Goal: Task Accomplishment & Management: Use online tool/utility

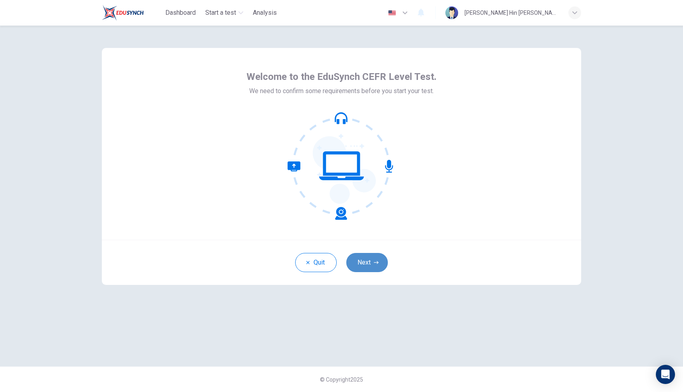
click at [371, 264] on button "Next" at bounding box center [368, 262] width 42 height 19
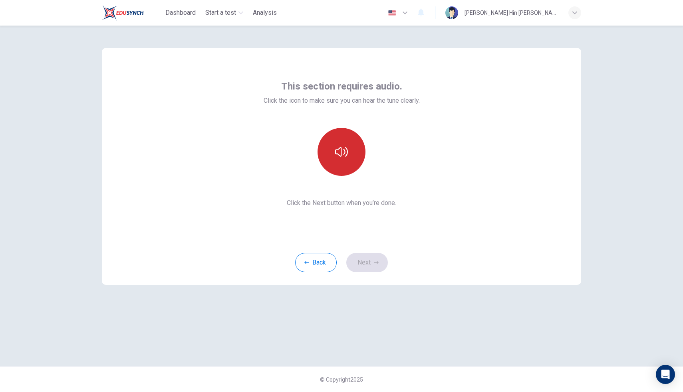
click at [348, 168] on button "button" at bounding box center [342, 152] width 48 height 48
click at [376, 259] on button "Next" at bounding box center [368, 262] width 42 height 19
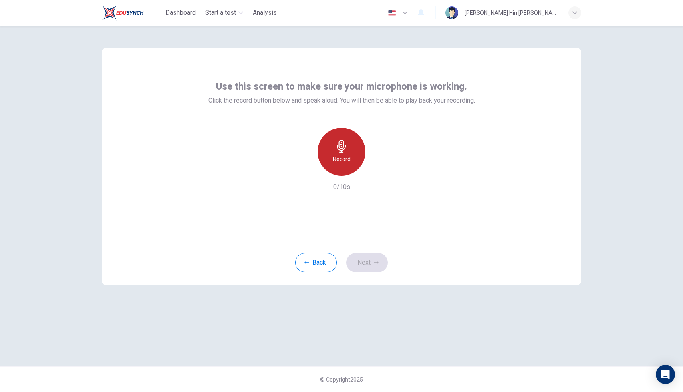
click at [360, 164] on div "Record" at bounding box center [342, 152] width 48 height 48
click at [378, 169] on icon "button" at bounding box center [379, 169] width 4 height 5
click at [379, 170] on icon "button" at bounding box center [378, 169] width 8 height 8
click at [379, 170] on icon "button" at bounding box center [379, 169] width 4 height 5
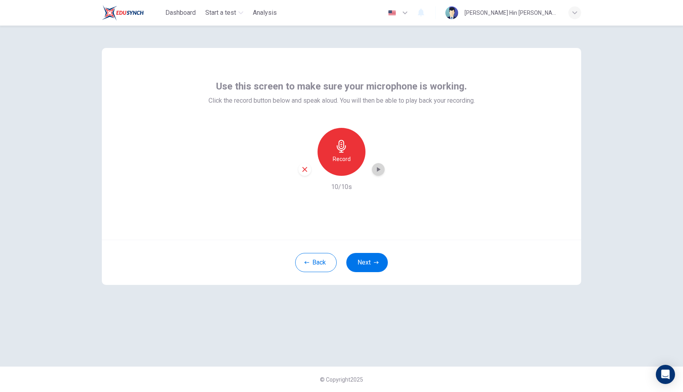
click at [379, 170] on icon "button" at bounding box center [379, 169] width 4 height 5
click at [376, 263] on icon "button" at bounding box center [376, 262] width 5 height 5
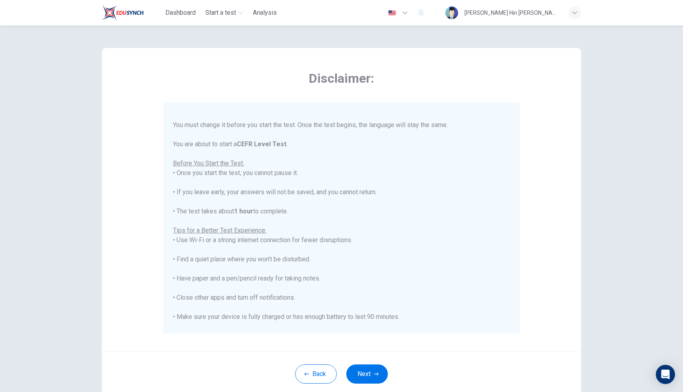
scroll to position [37, 0]
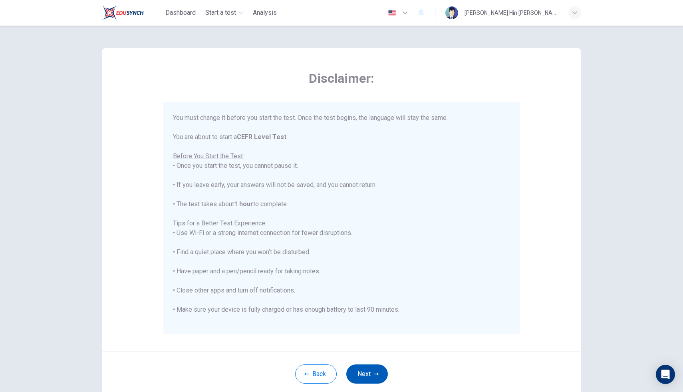
click at [372, 376] on button "Next" at bounding box center [368, 373] width 42 height 19
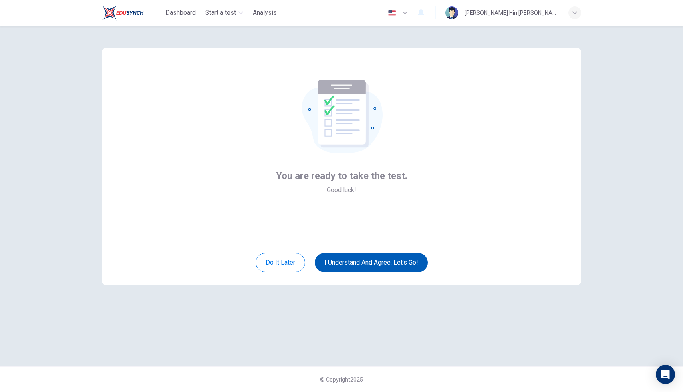
click at [415, 261] on button "I understand and agree. Let’s go!" at bounding box center [371, 262] width 113 height 19
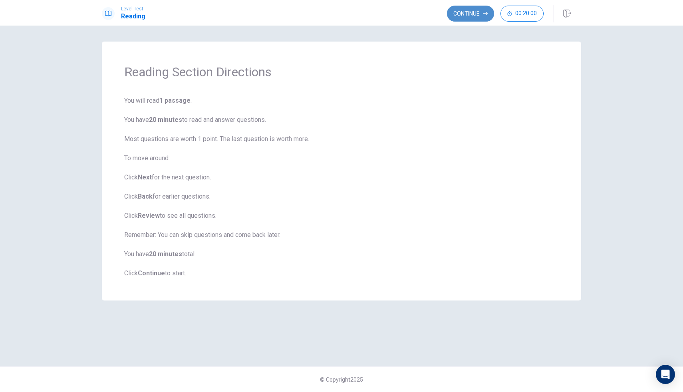
click at [485, 12] on icon "button" at bounding box center [485, 13] width 5 height 5
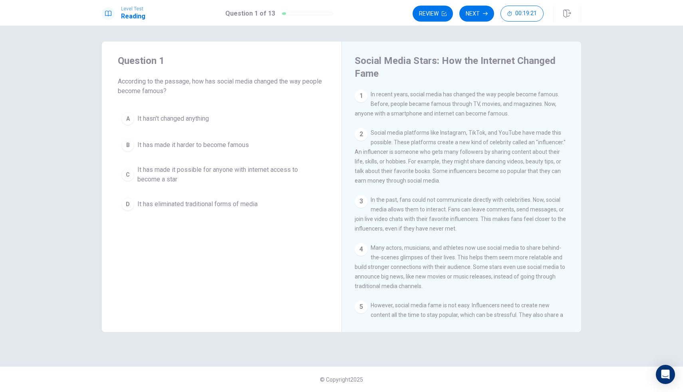
drag, startPoint x: 423, startPoint y: 176, endPoint x: 418, endPoint y: 188, distance: 13.1
click at [418, 185] on div "2 Social media platforms like Instagram, TikTok, and YouTube have made this pos…" at bounding box center [462, 157] width 214 height 58
click at [372, 134] on span "Social media platforms like Instagram, TikTok, and YouTube have made this possi…" at bounding box center [460, 156] width 211 height 54
click at [370, 133] on div "2 Social media platforms like Instagram, TikTok, and YouTube have made this pos…" at bounding box center [462, 157] width 214 height 58
click at [219, 309] on div "Question 1 According to the passage, how has social media changed the way peopl…" at bounding box center [222, 187] width 240 height 291
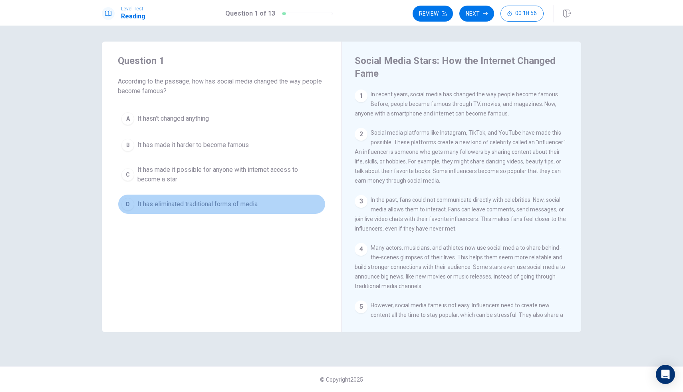
click at [197, 207] on span "It has eliminated traditional forms of media" at bounding box center [197, 204] width 120 height 10
drag, startPoint x: 197, startPoint y: 207, endPoint x: 241, endPoint y: 170, distance: 57.1
click at [200, 205] on span "It has eliminated traditional forms of media" at bounding box center [197, 204] width 120 height 10
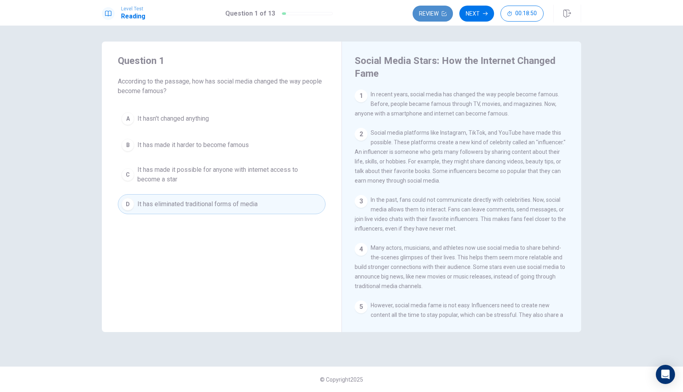
click at [427, 12] on button "Review" at bounding box center [433, 14] width 40 height 16
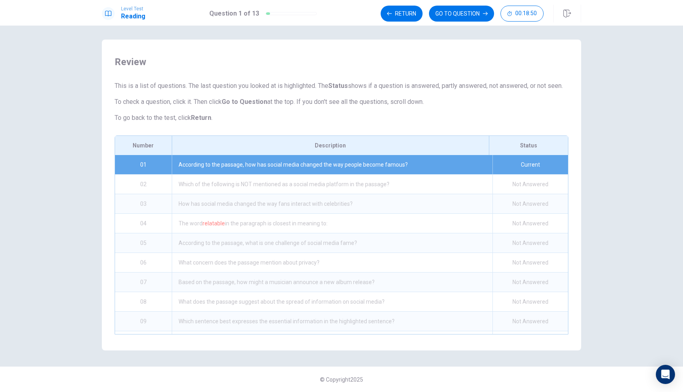
scroll to position [12, 0]
click at [346, 180] on div "Which of the following is NOT mentioned as a social media platform in the passa…" at bounding box center [332, 184] width 321 height 19
click at [409, 109] on span "This is a list of questions. The last question you looked at is highlighted. Th…" at bounding box center [342, 102] width 454 height 42
click at [446, 45] on div "Review This is a list of questions. The last question you looked at is highligh…" at bounding box center [342, 195] width 480 height 311
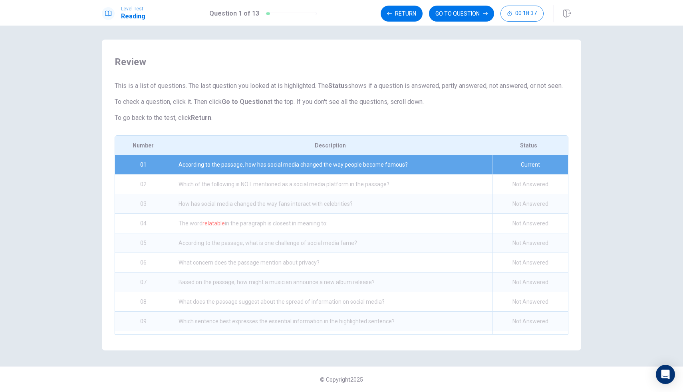
click at [438, 56] on span "Review" at bounding box center [342, 62] width 454 height 13
click at [441, 45] on div "Review This is a list of questions. The last question you looked at is highligh…" at bounding box center [342, 195] width 480 height 311
click at [439, 45] on div "Review This is a list of questions. The last question you looked at is highligh…" at bounding box center [342, 195] width 480 height 311
click at [457, 19] on button "GO TO QUESTION" at bounding box center [461, 14] width 65 height 16
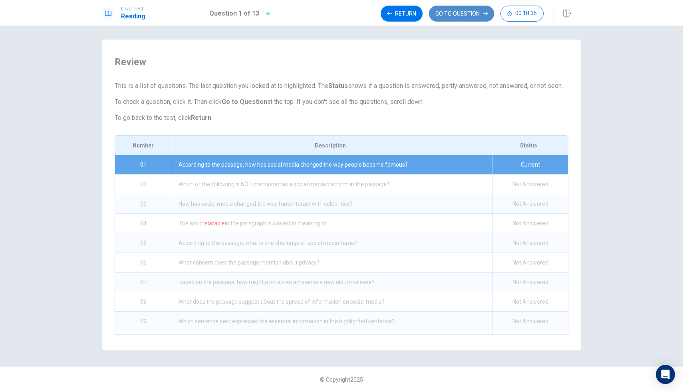
scroll to position [0, 0]
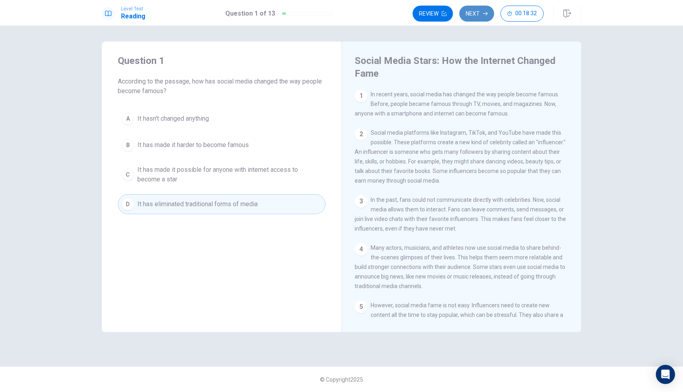
click at [474, 13] on button "Next" at bounding box center [477, 14] width 35 height 16
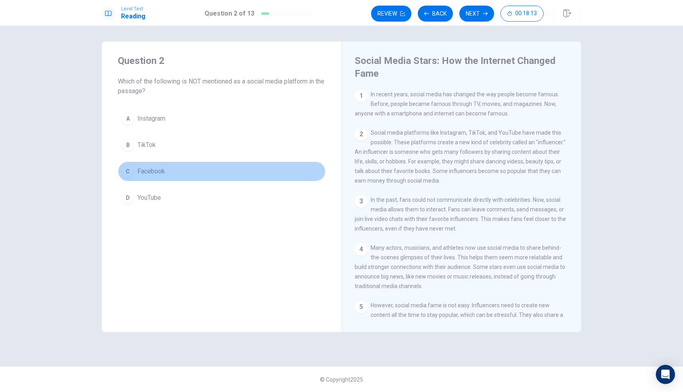
click at [124, 170] on div "C" at bounding box center [127, 171] width 13 height 13
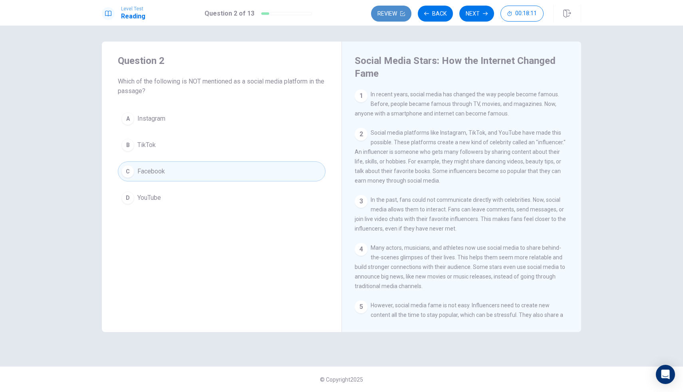
click at [393, 11] on button "Review" at bounding box center [391, 14] width 40 height 16
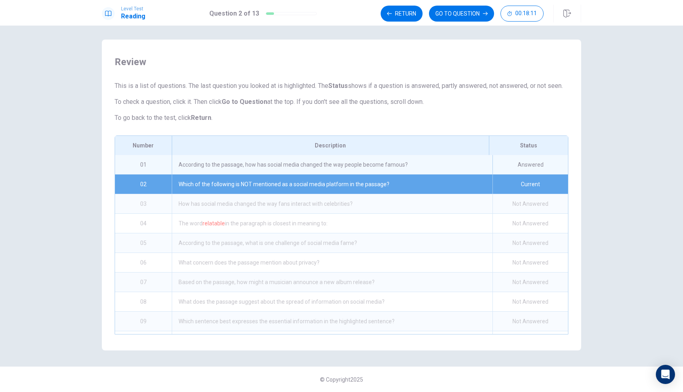
scroll to position [19, 0]
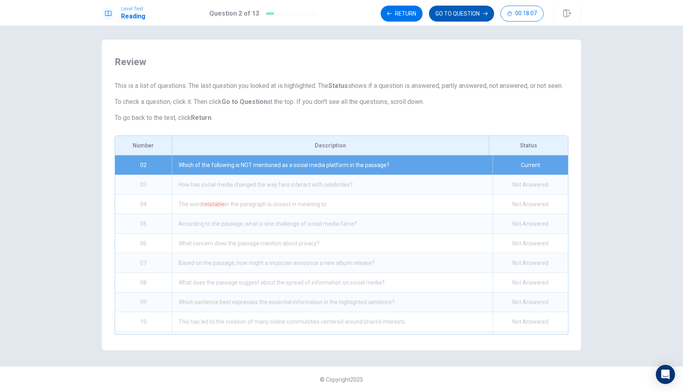
click at [476, 13] on button "GO TO QUESTION" at bounding box center [461, 14] width 65 height 16
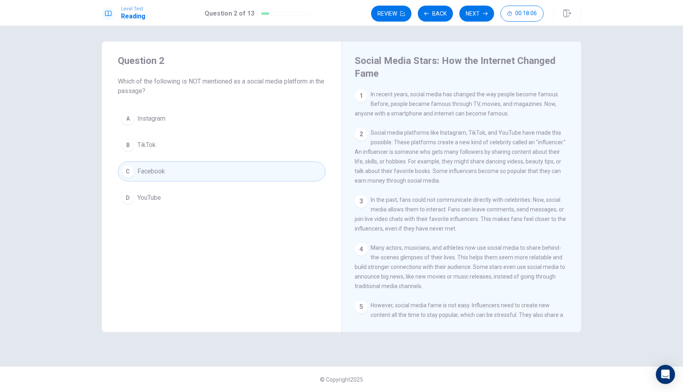
scroll to position [0, 0]
click at [476, 13] on button "Next" at bounding box center [477, 14] width 35 height 16
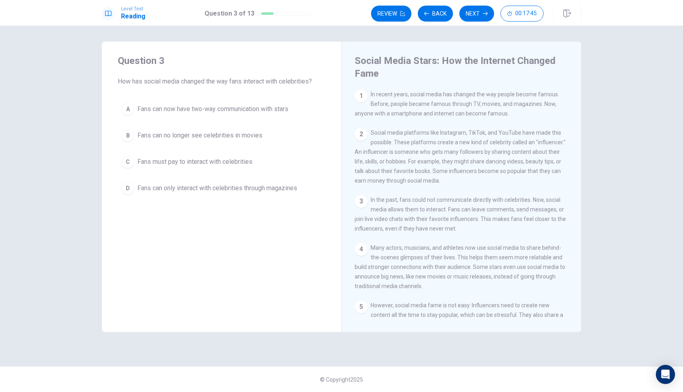
drag, startPoint x: 133, startPoint y: 82, endPoint x: 208, endPoint y: 88, distance: 75.3
click at [207, 88] on div "Question 3 How has social media changed the way fans interact with celebrities?…" at bounding box center [222, 126] width 240 height 169
click at [171, 111] on span "Fans can now have two-way communication with stars" at bounding box center [212, 109] width 151 height 10
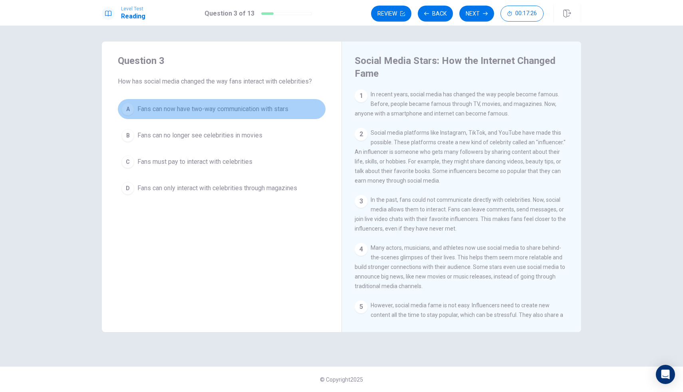
click at [171, 111] on span "Fans can now have two-way communication with stars" at bounding box center [212, 109] width 151 height 10
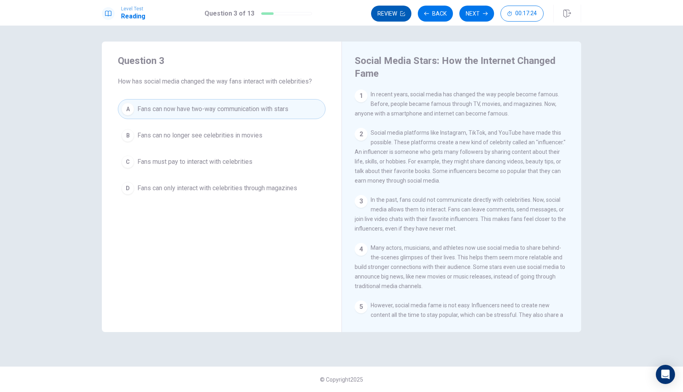
click at [377, 15] on button "Review" at bounding box center [391, 14] width 40 height 16
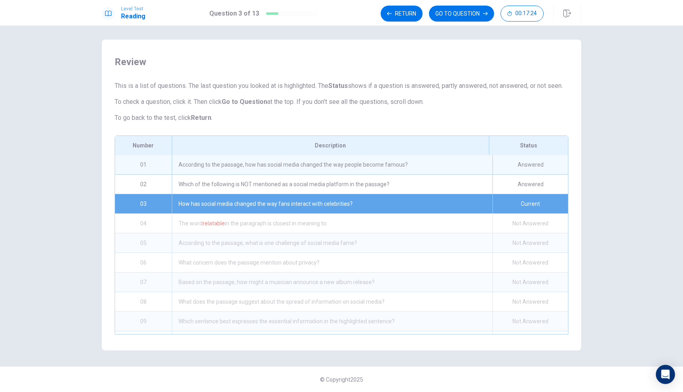
scroll to position [39, 0]
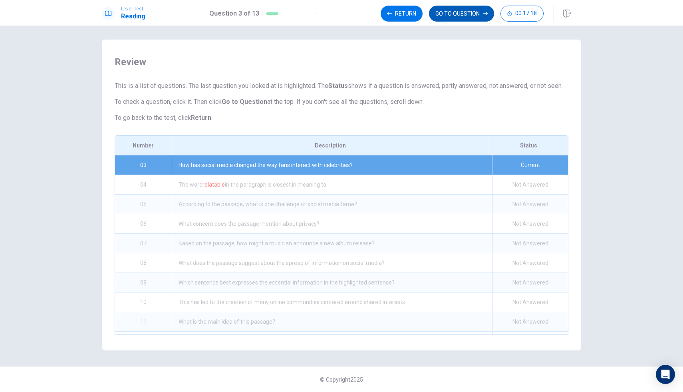
click at [461, 12] on button "GO TO QUESTION" at bounding box center [461, 14] width 65 height 16
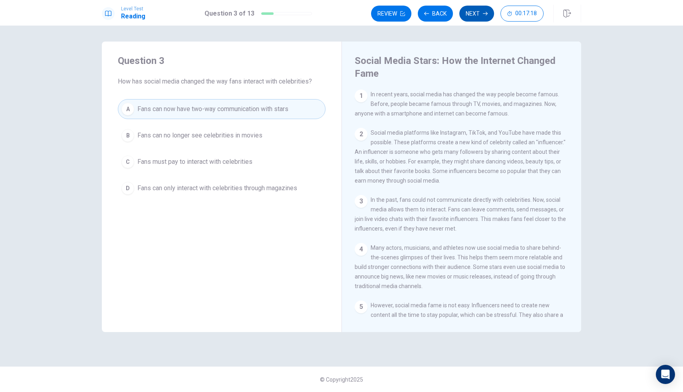
scroll to position [0, 0]
click at [463, 14] on button "Next" at bounding box center [477, 14] width 35 height 16
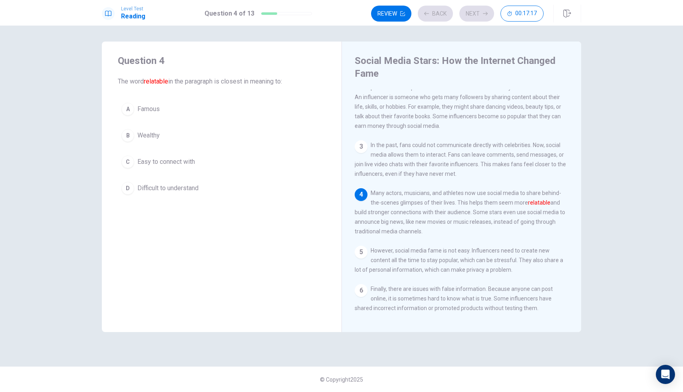
scroll to position [59, 0]
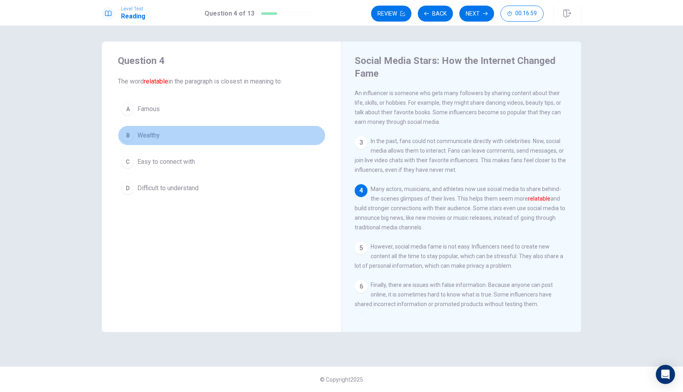
click at [147, 139] on span "Wealthy" at bounding box center [148, 136] width 22 height 10
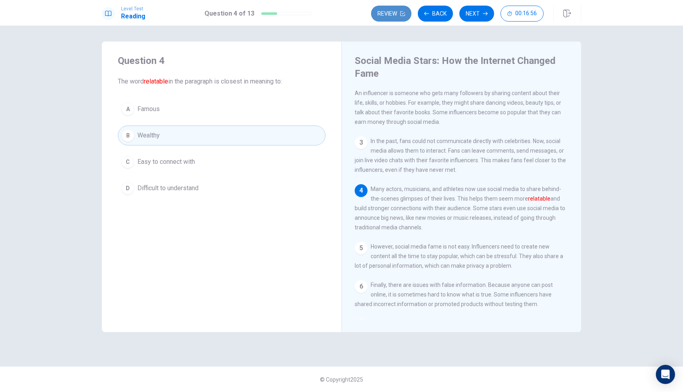
click at [382, 11] on button "Review" at bounding box center [391, 14] width 40 height 16
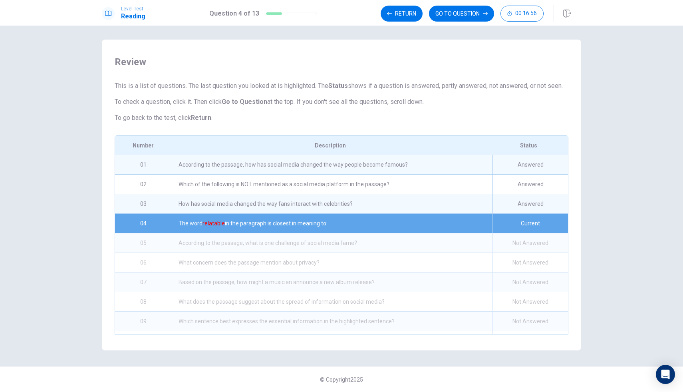
scroll to position [58, 0]
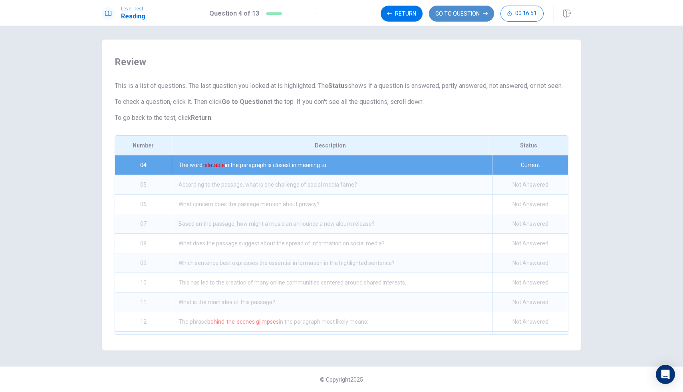
click at [441, 16] on button "GO TO QUESTION" at bounding box center [461, 14] width 65 height 16
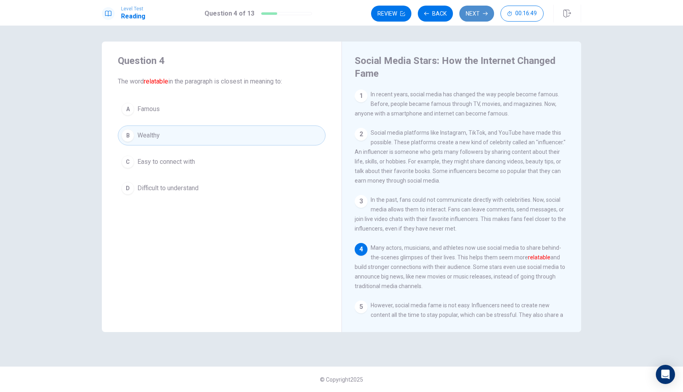
click at [476, 14] on button "Next" at bounding box center [477, 14] width 35 height 16
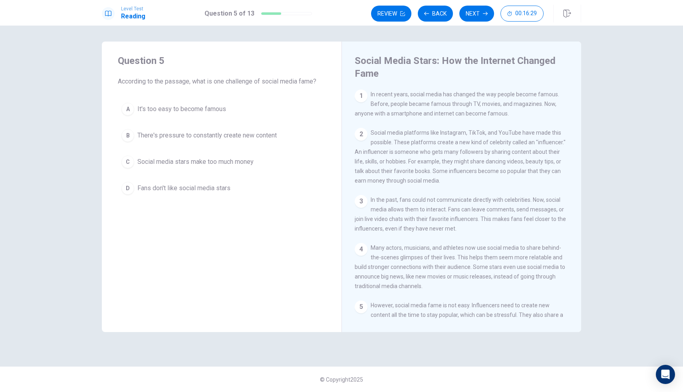
drag, startPoint x: 231, startPoint y: 80, endPoint x: 247, endPoint y: 83, distance: 16.6
click at [247, 83] on span "According to the passage, what is one challenge of social media fame?" at bounding box center [222, 82] width 208 height 10
click at [247, 82] on span "According to the passage, what is one challenge of social media fame?" at bounding box center [222, 82] width 208 height 10
drag, startPoint x: 247, startPoint y: 82, endPoint x: 280, endPoint y: 86, distance: 32.7
click at [280, 86] on div "Question 5 According to the passage, what is one challenge of social media fame…" at bounding box center [222, 126] width 240 height 169
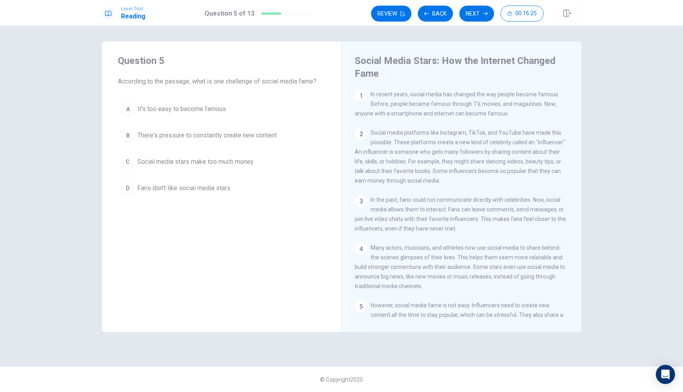
click at [279, 87] on div "Question 5 According to the passage, what is one challenge of social media fame…" at bounding box center [222, 126] width 240 height 169
drag, startPoint x: 279, startPoint y: 87, endPoint x: 270, endPoint y: 83, distance: 9.9
click at [270, 83] on div "Question 5 According to the passage, what is one challenge of social media fame…" at bounding box center [222, 126] width 240 height 169
click at [259, 82] on span "According to the passage, what is one challenge of social media fame?" at bounding box center [222, 82] width 208 height 10
drag, startPoint x: 259, startPoint y: 82, endPoint x: 244, endPoint y: 67, distance: 21.5
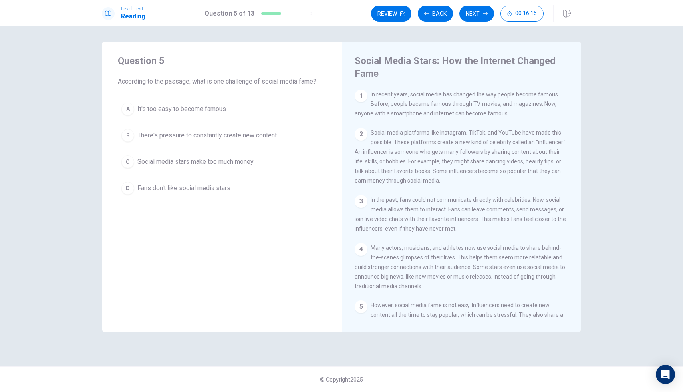
click at [244, 67] on div "Question 5 According to the passage, what is one challenge of social media fame?" at bounding box center [222, 70] width 208 height 32
click at [241, 48] on div "Question 5 According to the passage, what is one challenge of social media fame…" at bounding box center [222, 126] width 240 height 169
click at [238, 49] on div "Question 5 According to the passage, what is one challenge of social media fame…" at bounding box center [222, 126] width 240 height 169
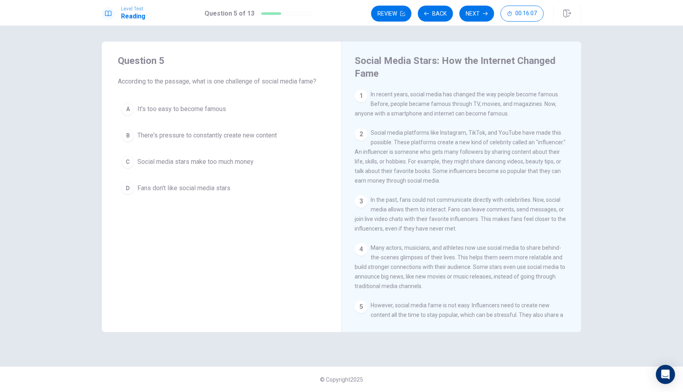
click at [238, 50] on div "Question 5 According to the passage, what is one challenge of social media fame…" at bounding box center [222, 126] width 240 height 169
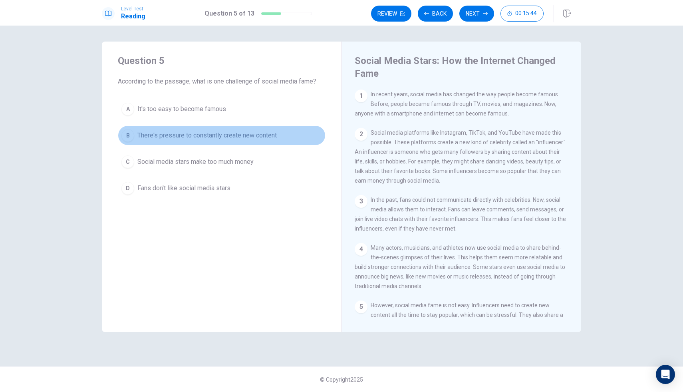
click at [224, 135] on span "There's pressure to constantly create new content" at bounding box center [206, 136] width 139 height 10
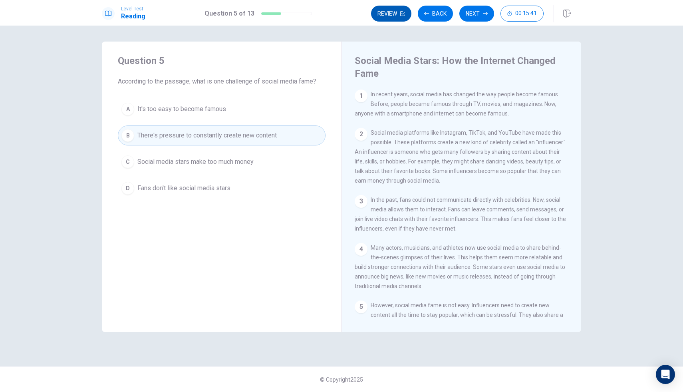
click at [395, 14] on button "Review" at bounding box center [391, 14] width 40 height 16
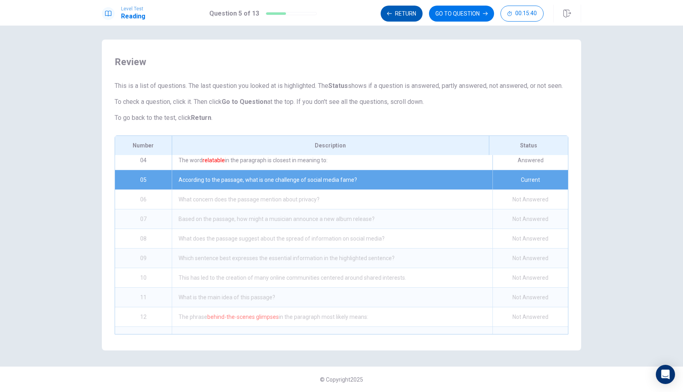
scroll to position [75, 0]
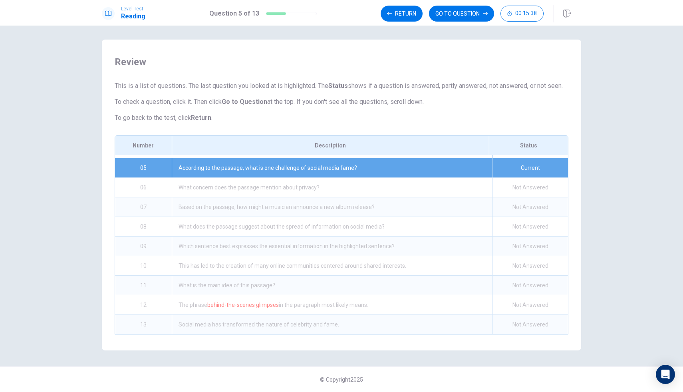
drag, startPoint x: 334, startPoint y: 179, endPoint x: 336, endPoint y: 208, distance: 28.5
click at [336, 208] on div "01 According to the passage, how has social media changed the way people become…" at bounding box center [341, 244] width 453 height 179
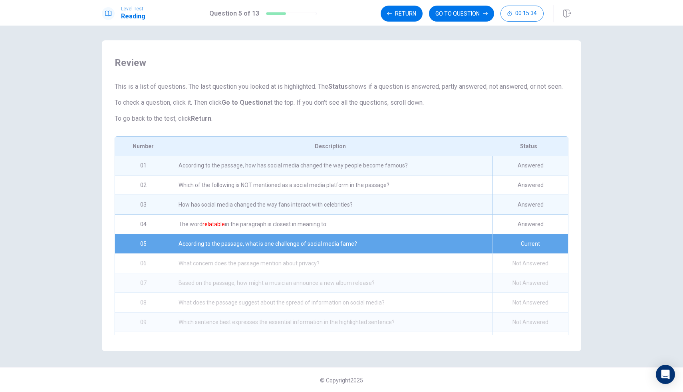
scroll to position [0, 0]
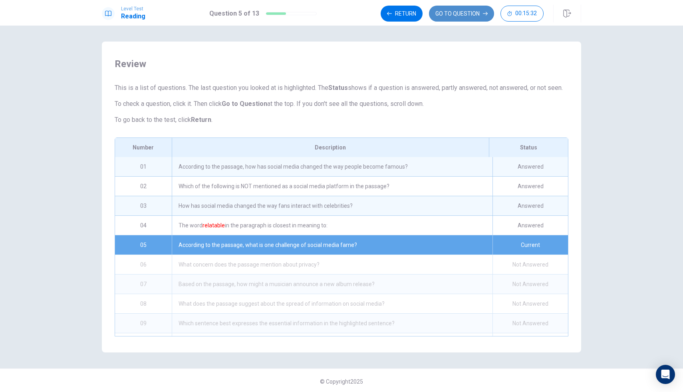
click at [456, 10] on button "GO TO QUESTION" at bounding box center [461, 14] width 65 height 16
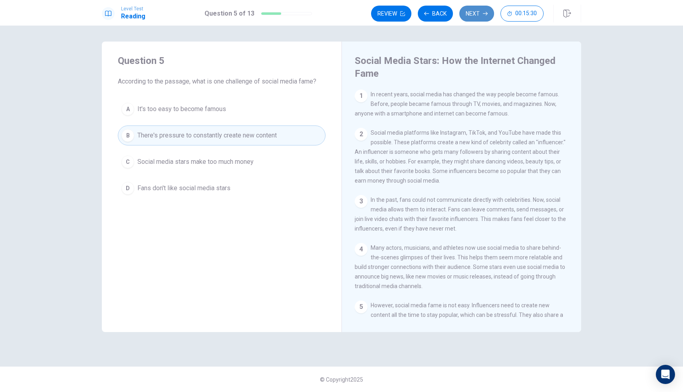
click at [466, 11] on button "Next" at bounding box center [477, 14] width 35 height 16
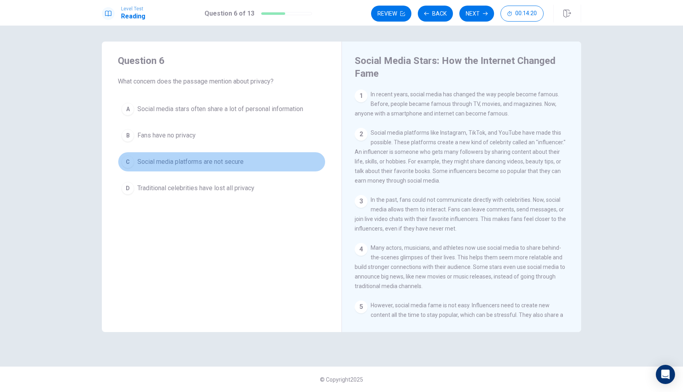
click at [193, 165] on span "Social media platforms are not secure" at bounding box center [190, 162] width 106 height 10
drag, startPoint x: 191, startPoint y: 167, endPoint x: 218, endPoint y: 161, distance: 27.5
click at [197, 164] on button "C Social media platforms are not secure" at bounding box center [222, 162] width 208 height 20
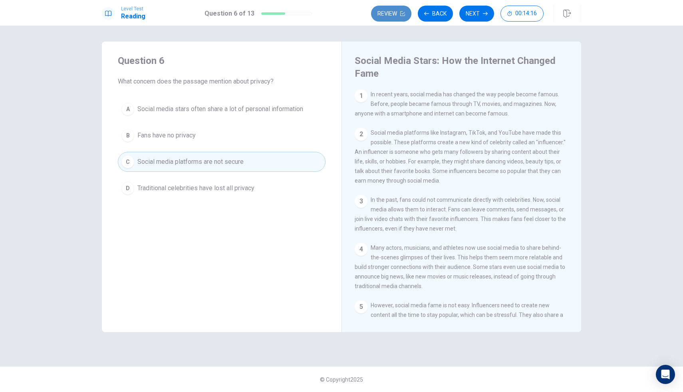
click at [384, 10] on button "Review" at bounding box center [391, 14] width 40 height 16
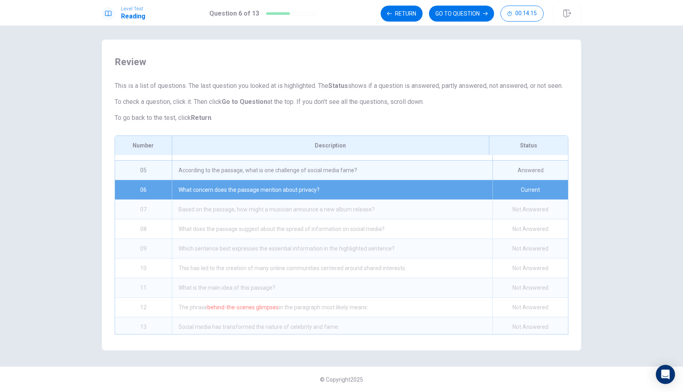
scroll to position [75, 0]
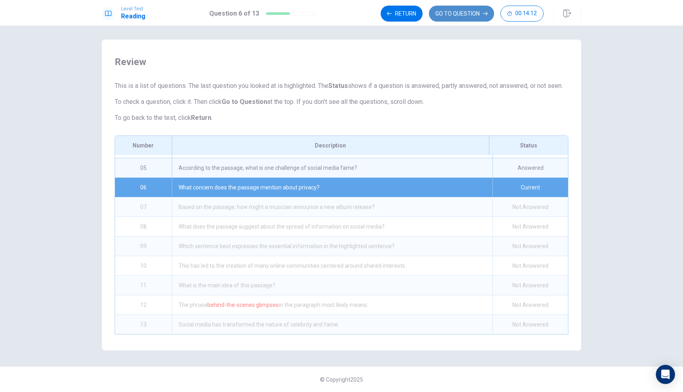
click at [455, 14] on button "GO TO QUESTION" at bounding box center [461, 14] width 65 height 16
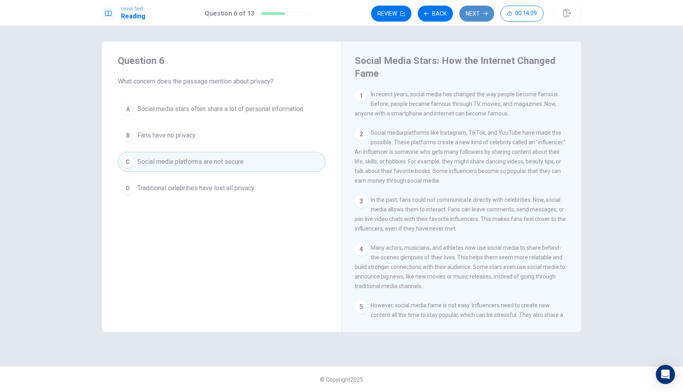
click at [464, 14] on button "Next" at bounding box center [477, 14] width 35 height 16
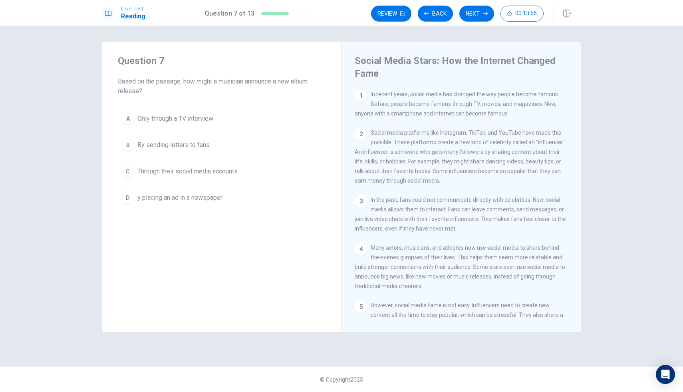
click at [147, 261] on div "Question 7 Based on the passage, how might a musician announce a new album rele…" at bounding box center [222, 187] width 240 height 291
click at [147, 258] on div "Question 7 Based on the passage, how might a musician announce a new album rele…" at bounding box center [222, 187] width 240 height 291
click at [148, 258] on div "Question 7 Based on the passage, how might a musician announce a new album rele…" at bounding box center [222, 187] width 240 height 291
click at [147, 258] on div "Question 7 Based on the passage, how might a musician announce a new album rele…" at bounding box center [222, 187] width 240 height 291
click at [147, 257] on div "Question 7 Based on the passage, how might a musician announce a new album rele…" at bounding box center [222, 187] width 240 height 291
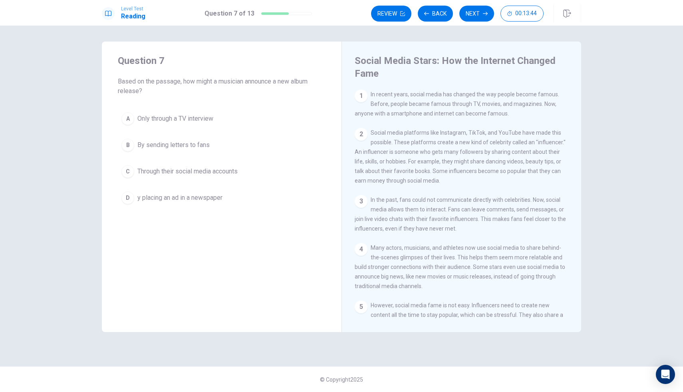
drag, startPoint x: 150, startPoint y: 253, endPoint x: 154, endPoint y: 246, distance: 8.2
click at [154, 246] on div "Question 7 Based on the passage, how might a musician announce a new album rele…" at bounding box center [222, 187] width 240 height 291
click at [155, 246] on div "Question 7 Based on the passage, how might a musician announce a new album rele…" at bounding box center [222, 187] width 240 height 291
drag, startPoint x: 152, startPoint y: 246, endPoint x: 140, endPoint y: 199, distance: 48.6
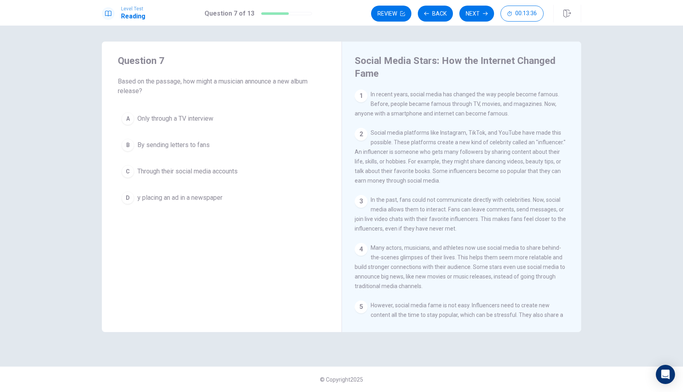
click at [140, 199] on div "Question 7 Based on the passage, how might a musician announce a new album rele…" at bounding box center [222, 187] width 240 height 291
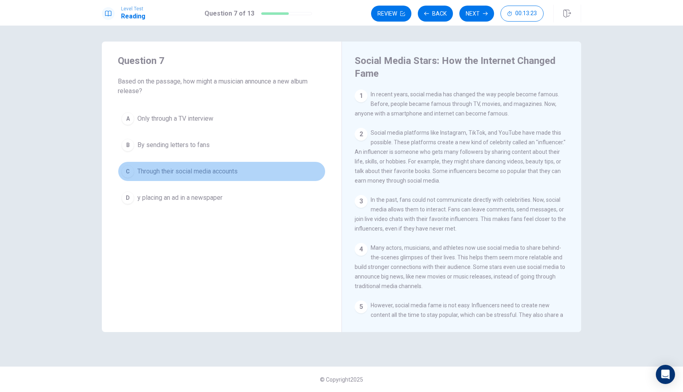
drag, startPoint x: 150, startPoint y: 174, endPoint x: 149, endPoint y: 178, distance: 4.2
click at [149, 177] on button "C Through their social media accounts" at bounding box center [222, 171] width 208 height 20
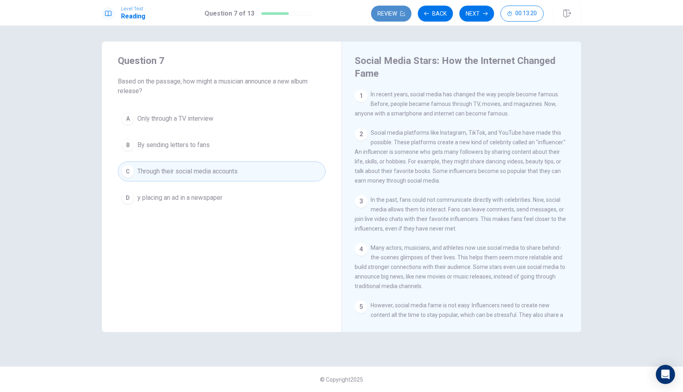
click at [389, 14] on button "Review" at bounding box center [391, 14] width 40 height 16
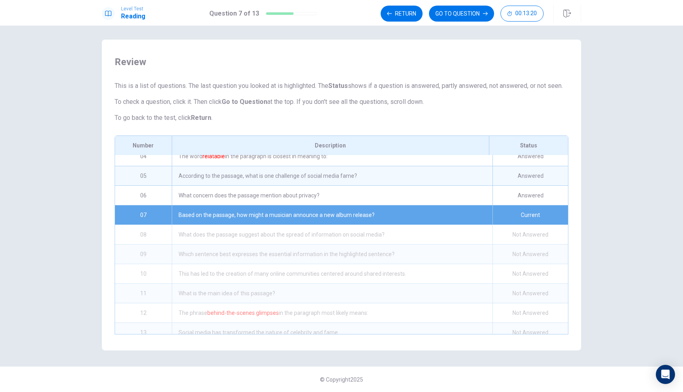
scroll to position [75, 0]
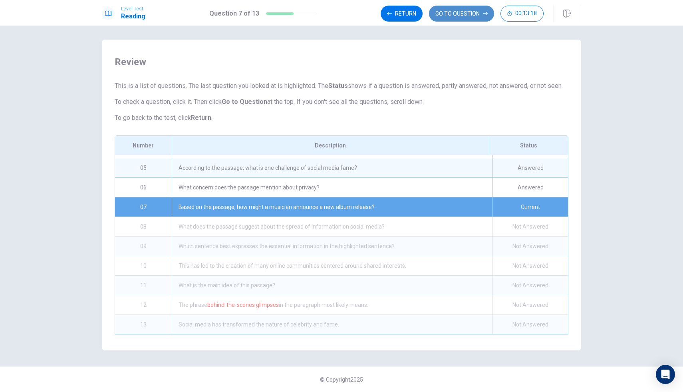
click at [488, 16] on button "GO TO QUESTION" at bounding box center [461, 14] width 65 height 16
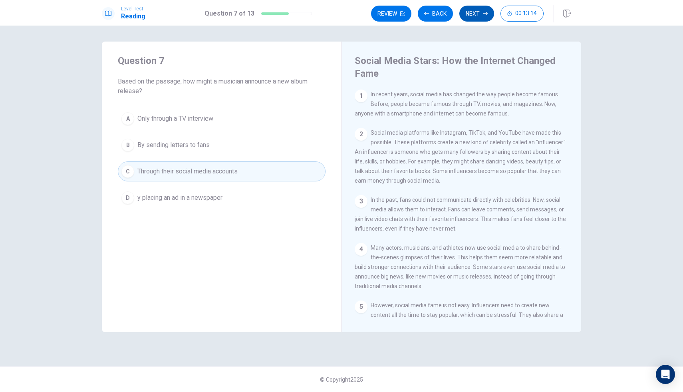
click at [488, 17] on button "Next" at bounding box center [477, 14] width 35 height 16
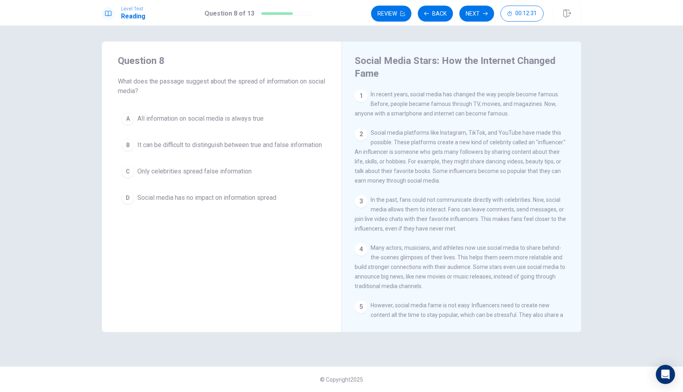
click at [288, 150] on span "It can be difficult to distinguish between true and false information" at bounding box center [229, 145] width 185 height 10
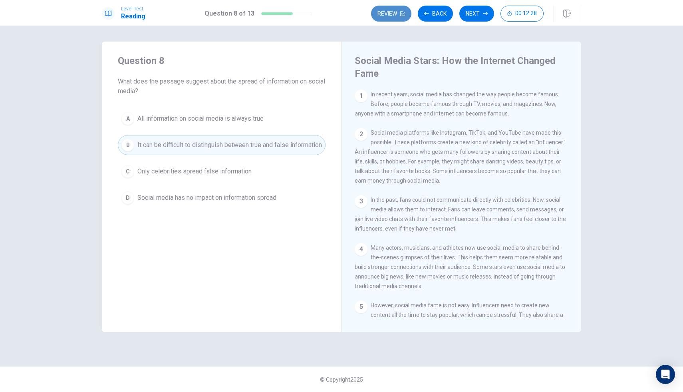
click at [389, 12] on button "Review" at bounding box center [391, 14] width 40 height 16
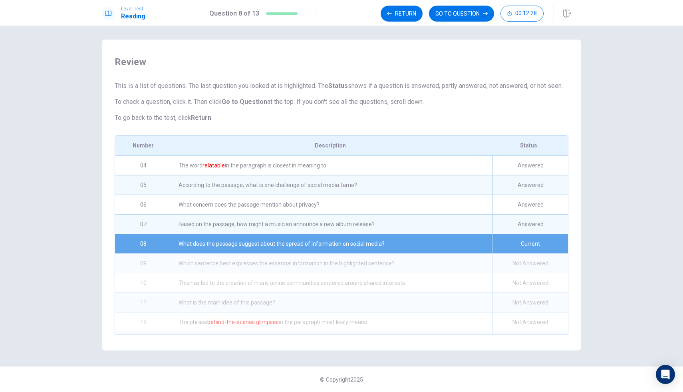
scroll to position [75, 0]
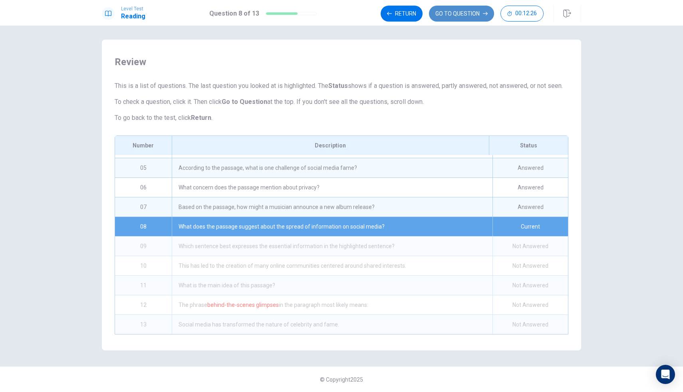
click at [459, 9] on button "GO TO QUESTION" at bounding box center [461, 14] width 65 height 16
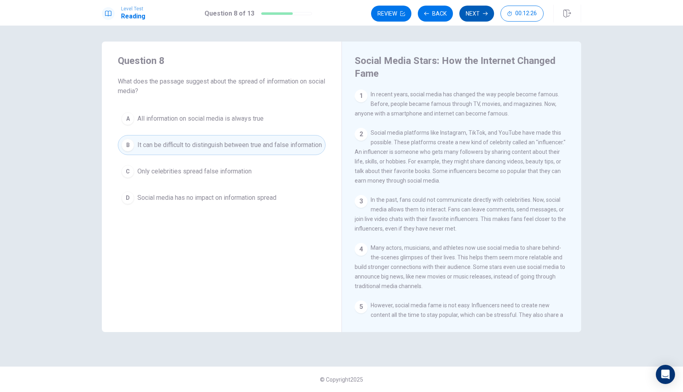
click at [474, 10] on button "Next" at bounding box center [477, 14] width 35 height 16
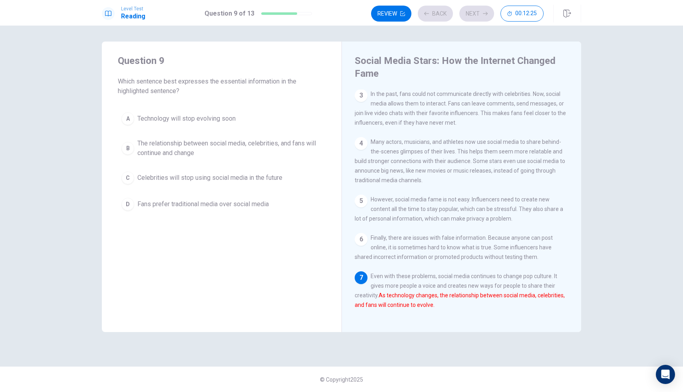
scroll to position [117, 0]
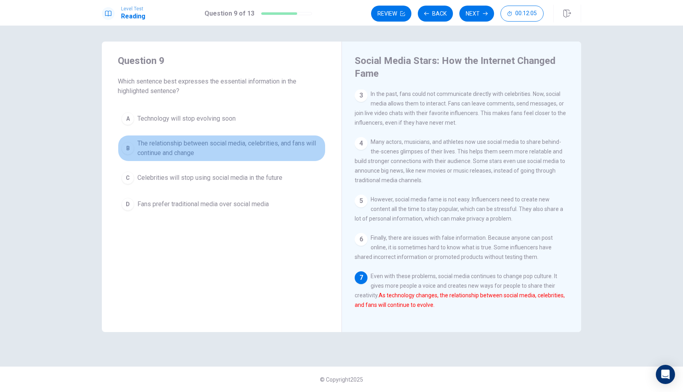
click at [253, 149] on span "The relationship between social media, celebrities, and fans will continue and …" at bounding box center [229, 148] width 185 height 19
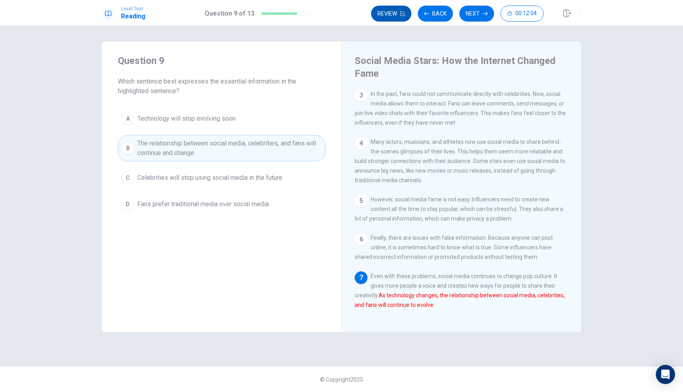
click at [391, 6] on button "Review" at bounding box center [391, 14] width 40 height 16
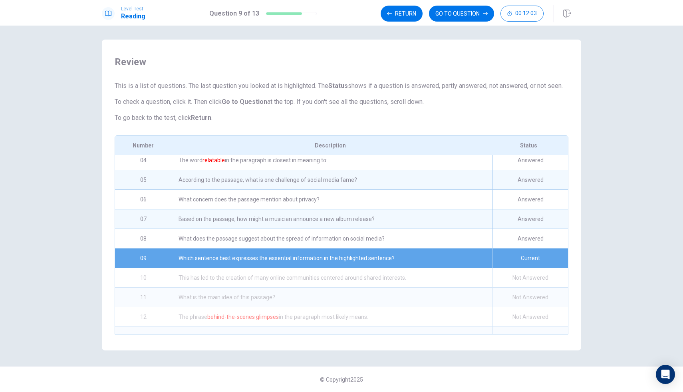
scroll to position [75, 0]
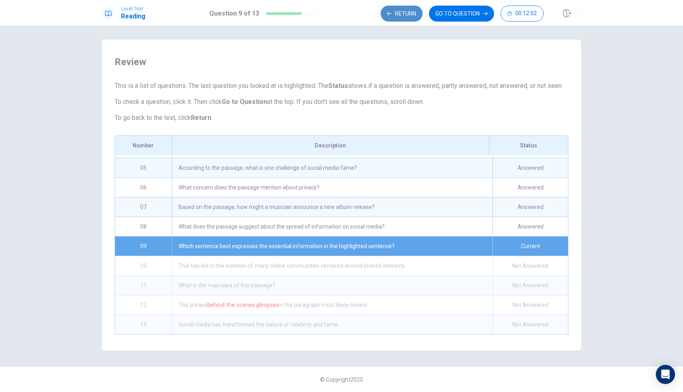
click at [415, 8] on button "Return" at bounding box center [402, 14] width 42 height 16
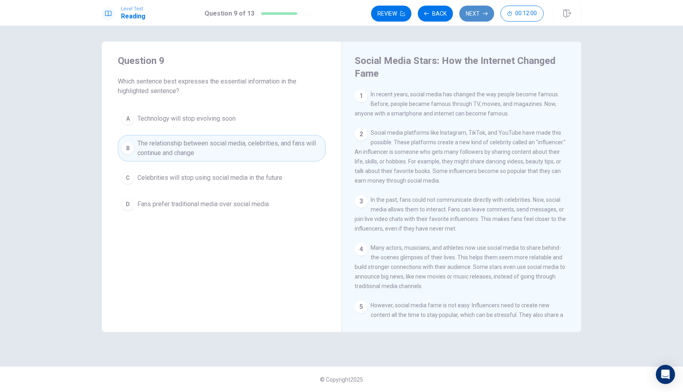
click at [468, 10] on button "Next" at bounding box center [477, 14] width 35 height 16
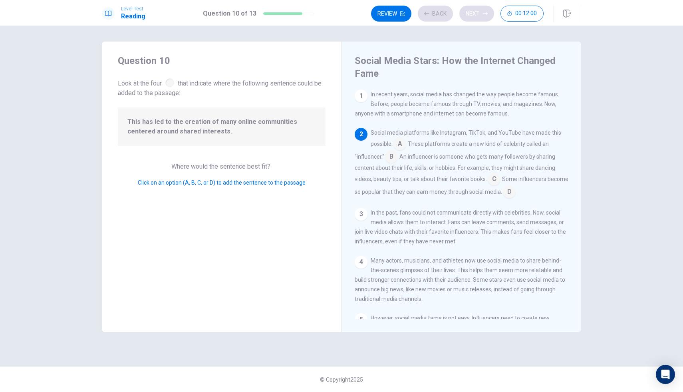
scroll to position [40, 0]
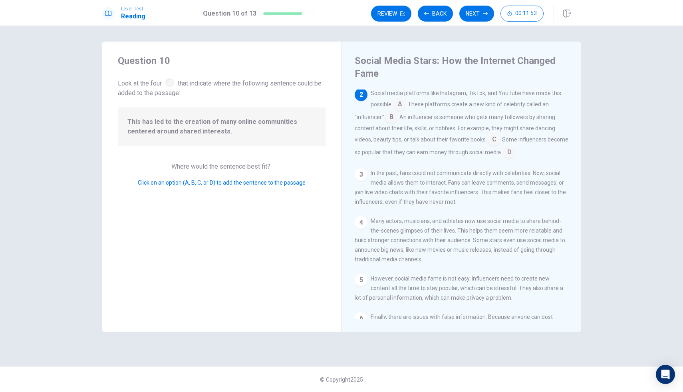
click at [404, 104] on input at bounding box center [400, 105] width 13 height 13
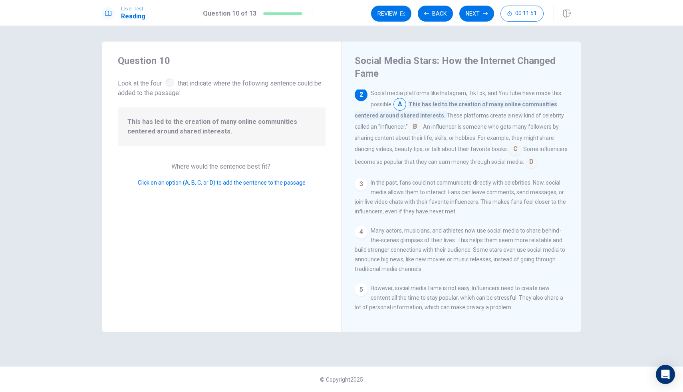
click at [404, 104] on input at bounding box center [400, 105] width 13 height 13
click at [390, 14] on button "Review" at bounding box center [391, 14] width 40 height 16
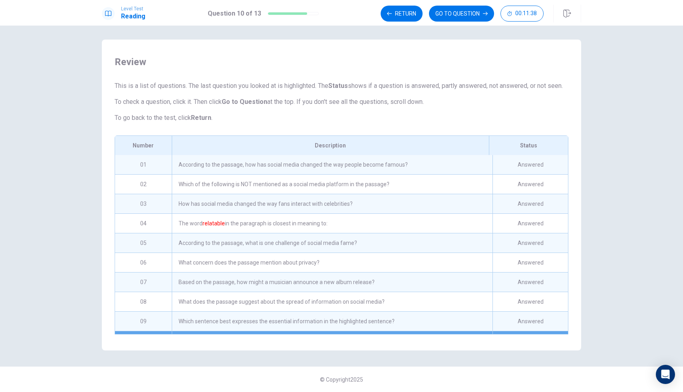
scroll to position [75, 0]
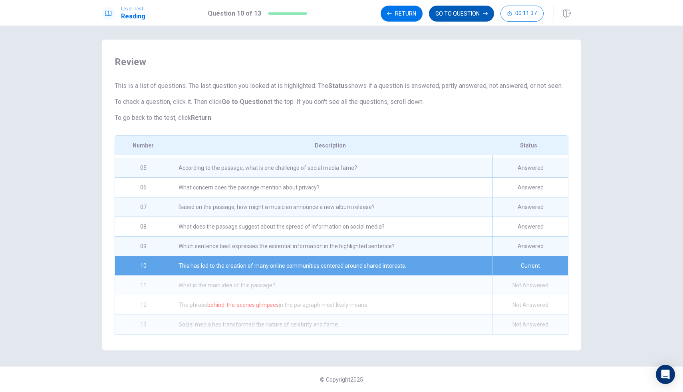
click at [455, 11] on button "GO TO QUESTION" at bounding box center [461, 14] width 65 height 16
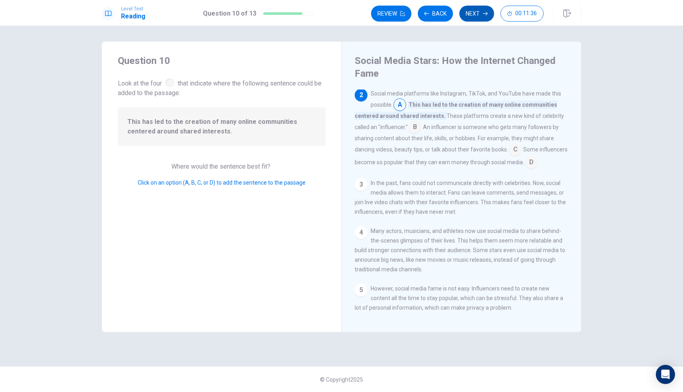
scroll to position [40, 0]
click at [470, 11] on button "Next" at bounding box center [477, 14] width 35 height 16
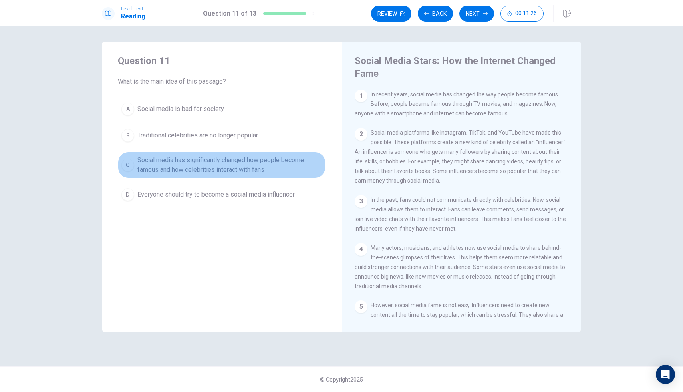
click at [248, 164] on span "Social media has significantly changed how people become famous and how celebri…" at bounding box center [229, 164] width 185 height 19
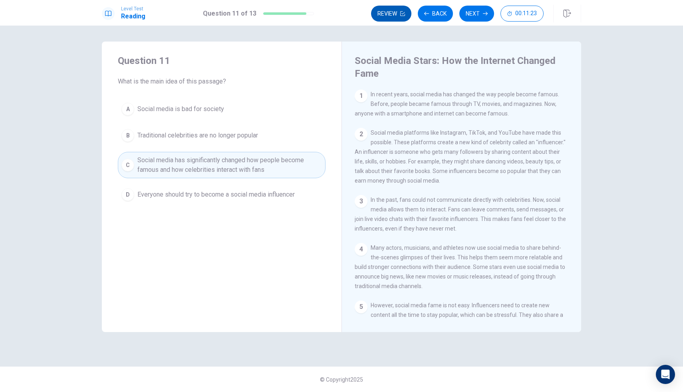
click at [397, 7] on button "Review" at bounding box center [391, 14] width 40 height 16
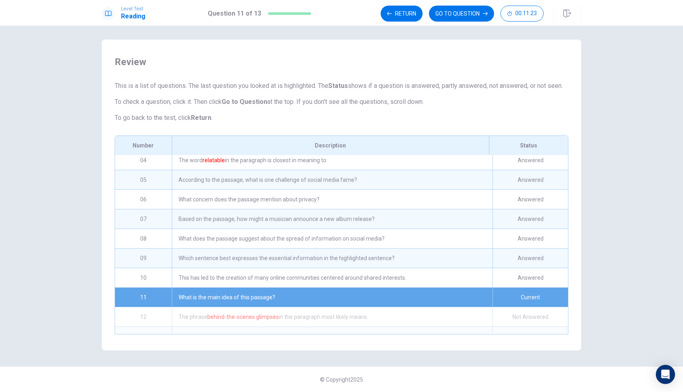
scroll to position [75, 0]
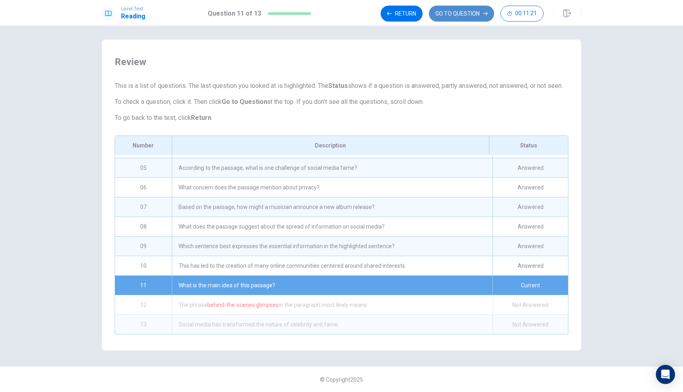
click at [482, 7] on button "GO TO QUESTION" at bounding box center [461, 14] width 65 height 16
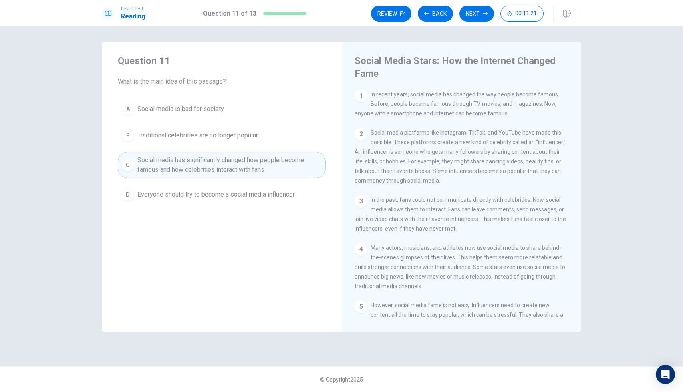
scroll to position [0, 0]
click at [484, 8] on button "Next" at bounding box center [477, 14] width 35 height 16
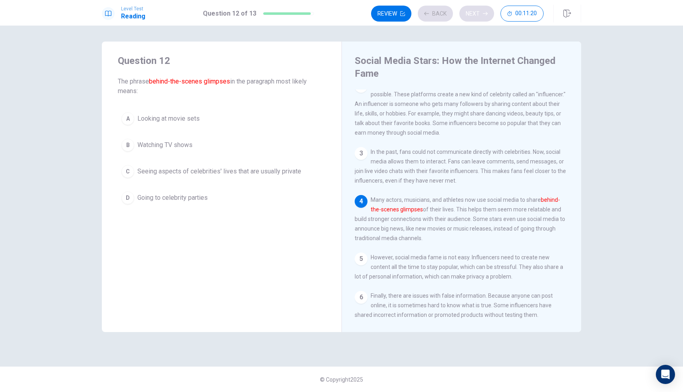
scroll to position [59, 0]
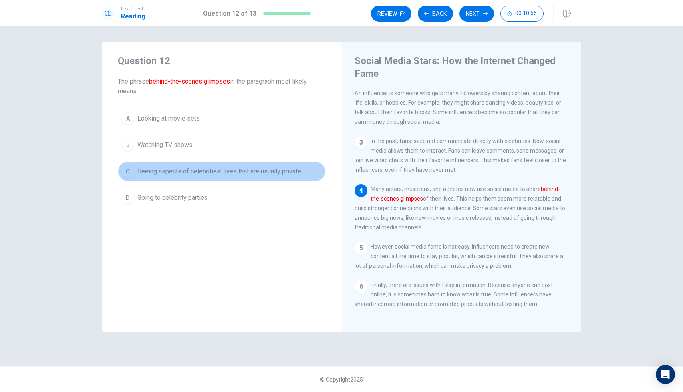
click at [234, 171] on span "Seeing aspects of celebrities' lives that are usually private" at bounding box center [219, 172] width 164 height 10
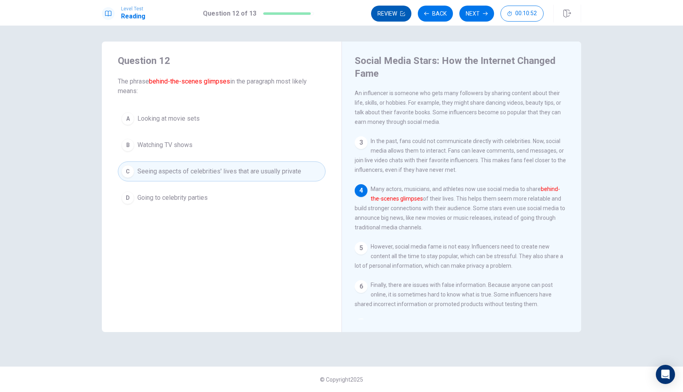
click at [392, 12] on button "Review" at bounding box center [391, 14] width 40 height 16
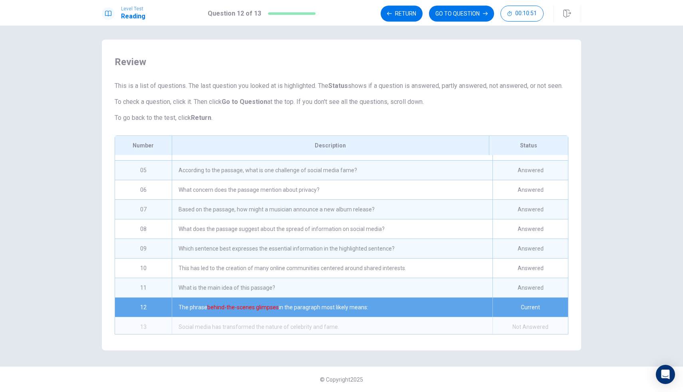
scroll to position [75, 0]
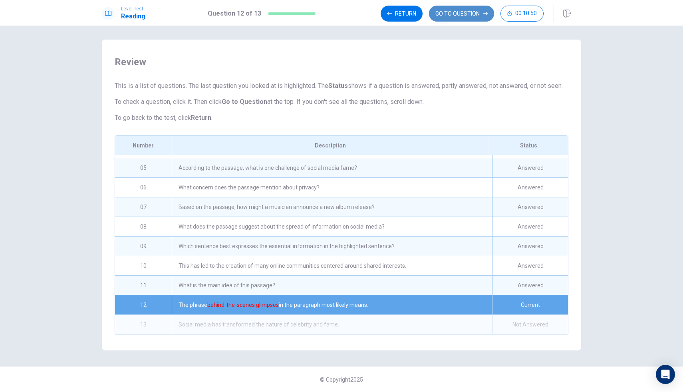
click at [467, 14] on button "GO TO QUESTION" at bounding box center [461, 14] width 65 height 16
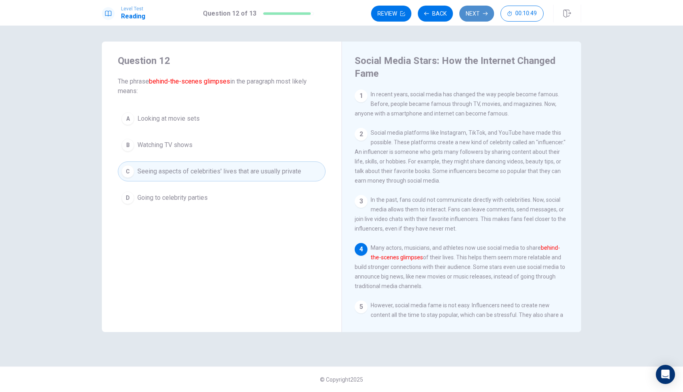
click at [470, 15] on button "Next" at bounding box center [477, 14] width 35 height 16
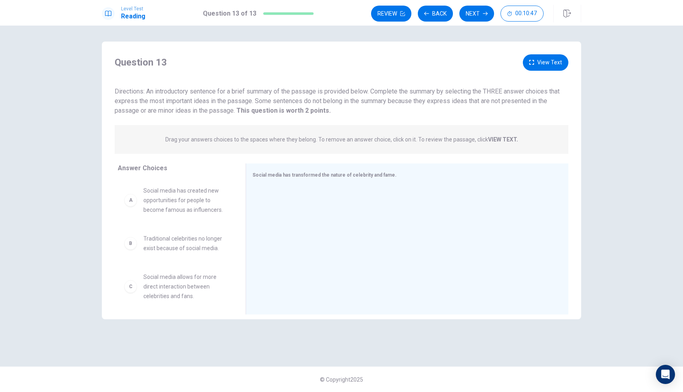
click at [456, 75] on div "Question 13 View Text Directions: An introductory sentence for a brief summary …" at bounding box center [342, 84] width 480 height 61
drag, startPoint x: 456, startPoint y: 75, endPoint x: 424, endPoint y: 85, distance: 33.5
click at [452, 76] on div "Question 13 View Text Directions: An introductory sentence for a brief summary …" at bounding box center [342, 84] width 480 height 61
click at [364, 131] on div "Drag your answers choices to the spaces where they belong. To remove an answer …" at bounding box center [342, 139] width 454 height 29
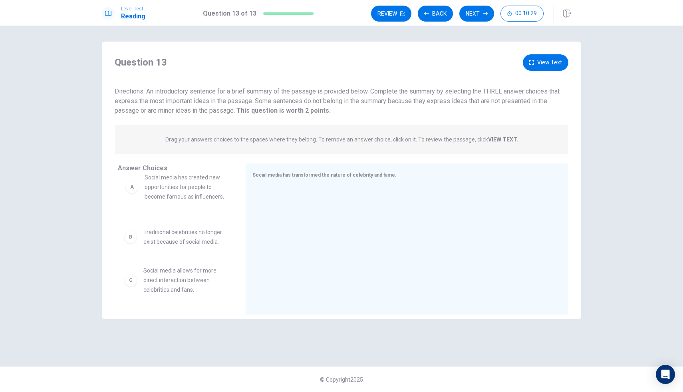
drag, startPoint x: 167, startPoint y: 204, endPoint x: 155, endPoint y: 183, distance: 24.0
drag, startPoint x: 239, startPoint y: 176, endPoint x: 370, endPoint y: 96, distance: 153.0
click at [245, 173] on div "Answer Choices A Social media has created new opportunities for people to becom…" at bounding box center [342, 240] width 480 height 155
click at [549, 55] on button "View Text" at bounding box center [546, 62] width 46 height 16
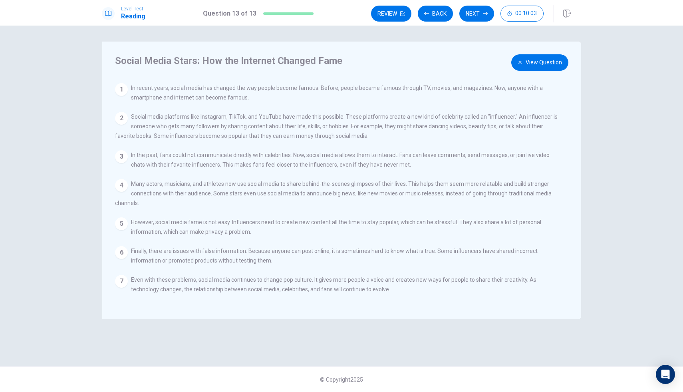
click at [551, 54] on div "Social Media Stars: How the Internet Changed Fame View Question 1 In recent yea…" at bounding box center [342, 181] width 480 height 278
click at [541, 62] on button "View Question" at bounding box center [540, 62] width 57 height 16
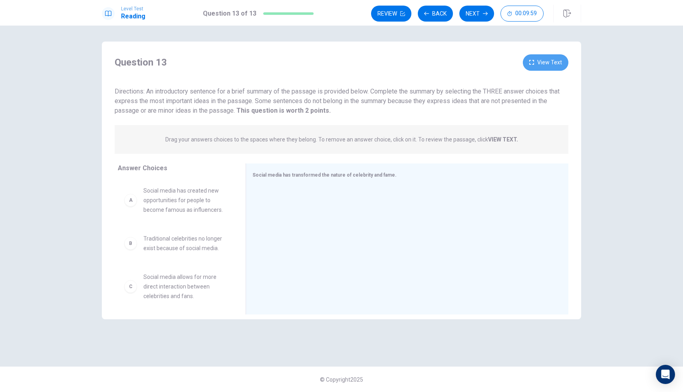
click at [539, 62] on button "View Text" at bounding box center [546, 62] width 46 height 16
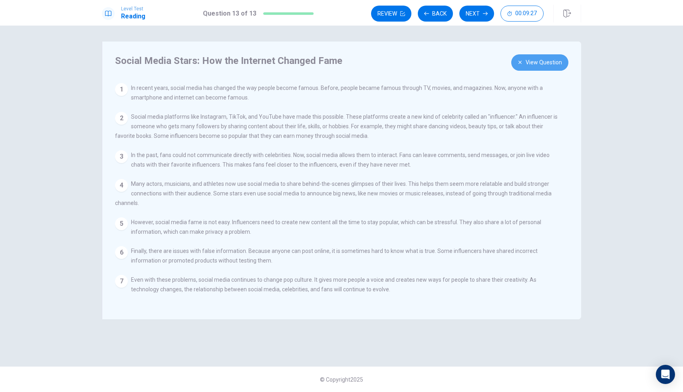
click at [556, 61] on button "View Question" at bounding box center [540, 62] width 57 height 16
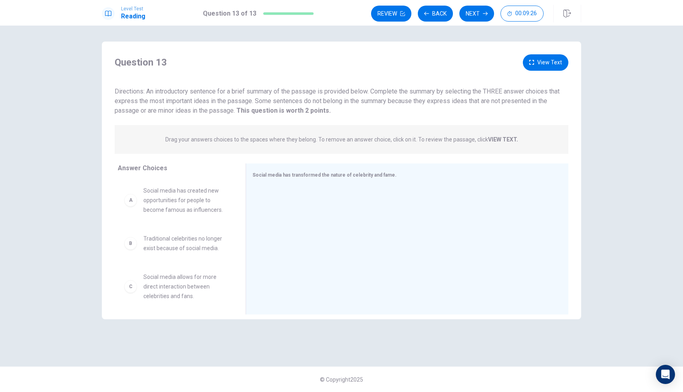
click at [545, 58] on button "View Text" at bounding box center [546, 62] width 46 height 16
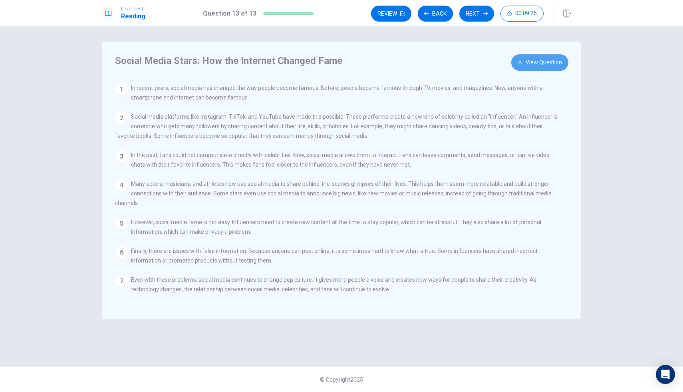
click at [545, 59] on button "View Question" at bounding box center [540, 62] width 57 height 16
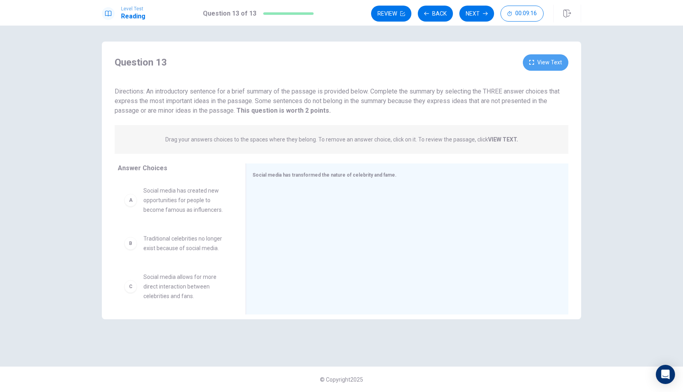
click at [562, 57] on button "View Text" at bounding box center [546, 62] width 46 height 16
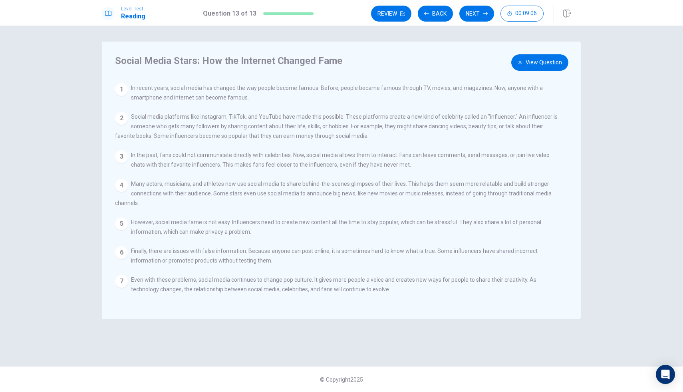
click at [569, 62] on div "Social Media Stars: How the Internet Changed Fame" at bounding box center [344, 60] width 458 height 13
click at [537, 68] on button "View Question" at bounding box center [540, 62] width 57 height 16
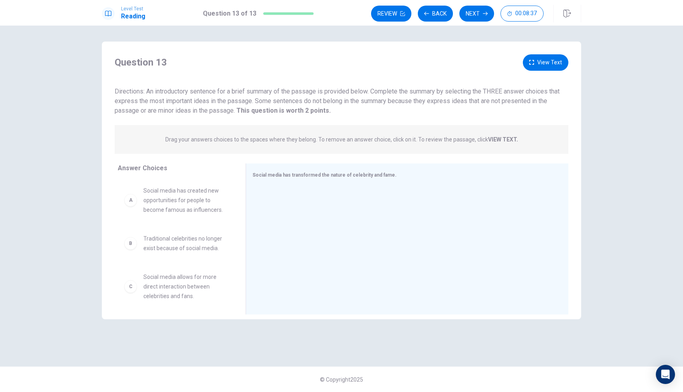
click at [539, 56] on button "View Text" at bounding box center [546, 62] width 46 height 16
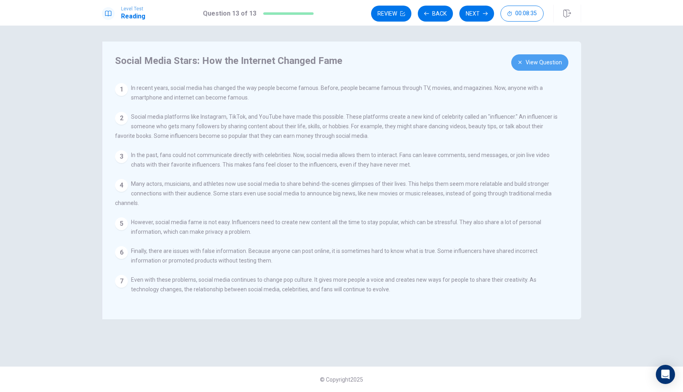
click at [538, 58] on button "View Question" at bounding box center [540, 62] width 57 height 16
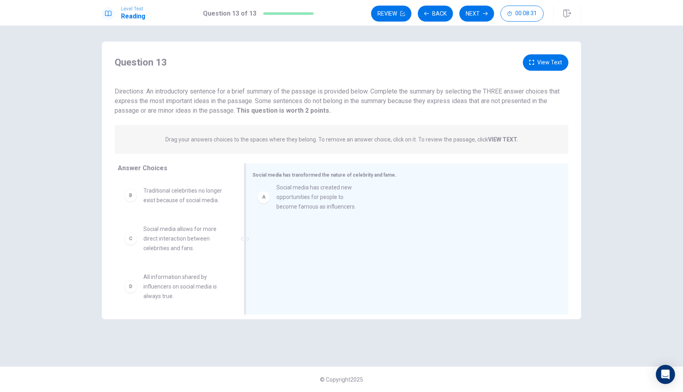
drag, startPoint x: 162, startPoint y: 205, endPoint x: 301, endPoint y: 200, distance: 138.4
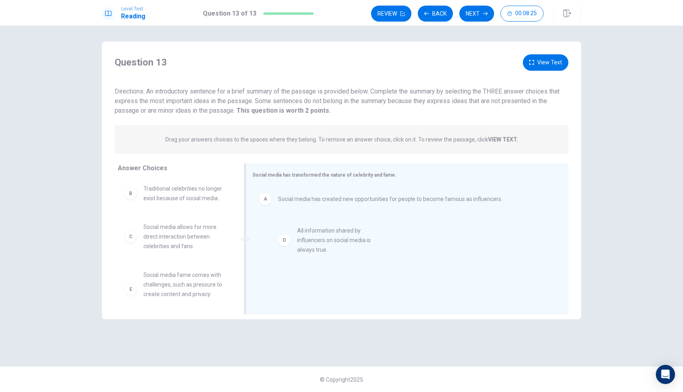
drag, startPoint x: 164, startPoint y: 284, endPoint x: 305, endPoint y: 227, distance: 152.1
drag, startPoint x: 247, startPoint y: 253, endPoint x: 225, endPoint y: 251, distance: 22.1
click at [225, 251] on div "Answer Choices B Traditional celebrities no longer exist because of social medi…" at bounding box center [342, 240] width 480 height 155
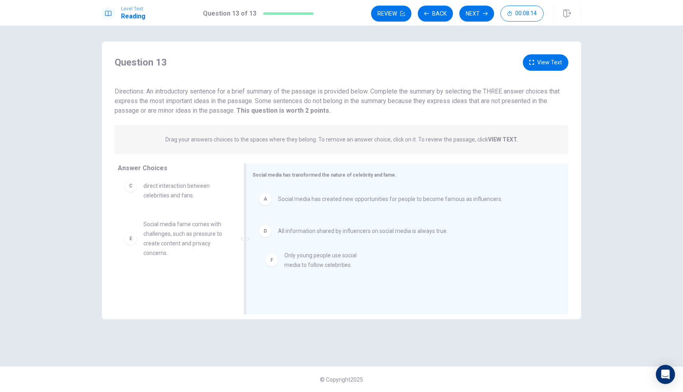
drag, startPoint x: 194, startPoint y: 289, endPoint x: 337, endPoint y: 262, distance: 145.6
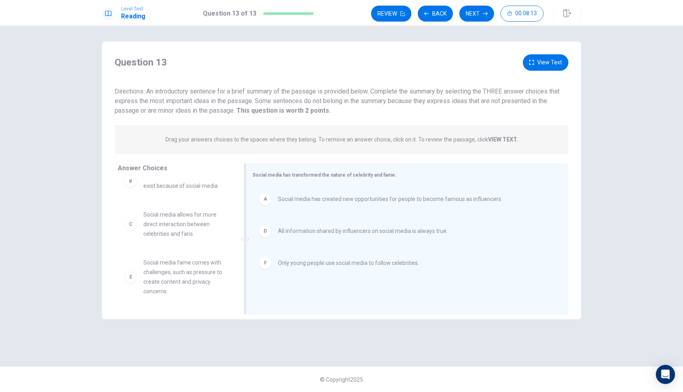
scroll to position [14, 0]
click at [395, 15] on button "Review" at bounding box center [391, 14] width 40 height 16
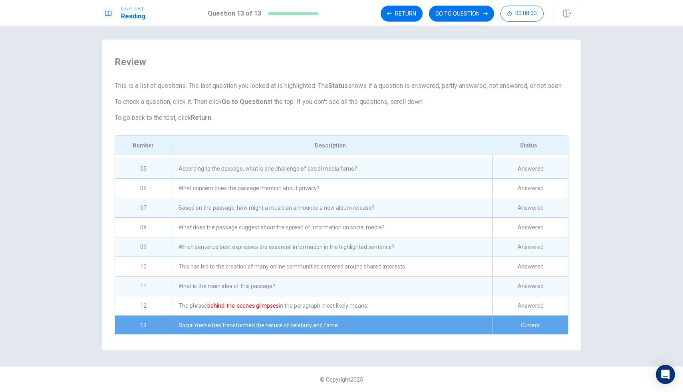
scroll to position [75, 0]
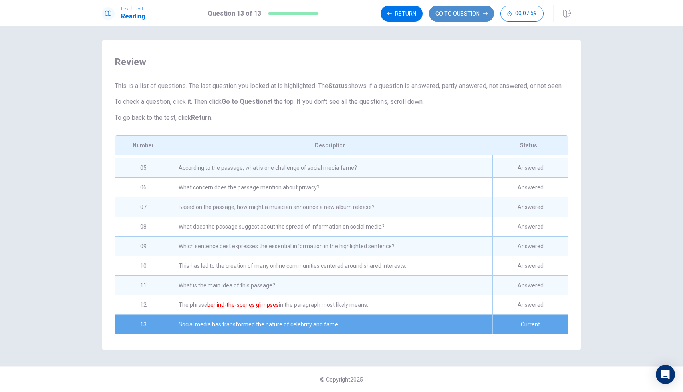
click at [472, 8] on button "GO TO QUESTION" at bounding box center [461, 14] width 65 height 16
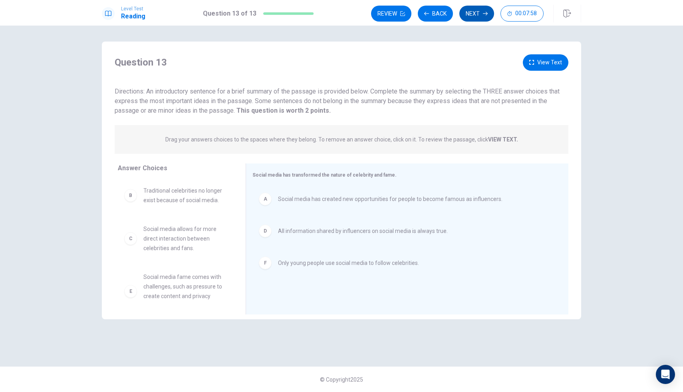
click at [476, 12] on button "Next" at bounding box center [477, 14] width 35 height 16
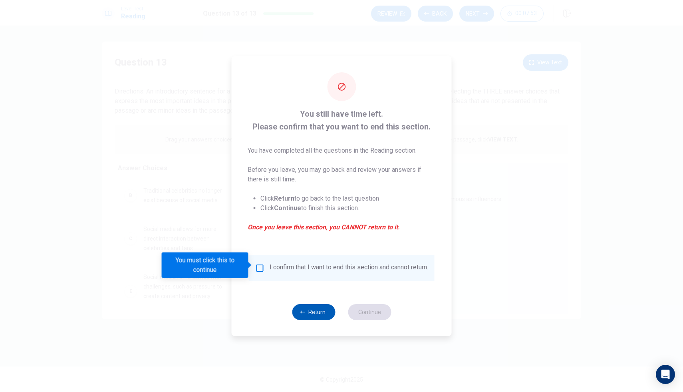
click at [301, 318] on button "Return" at bounding box center [313, 312] width 43 height 16
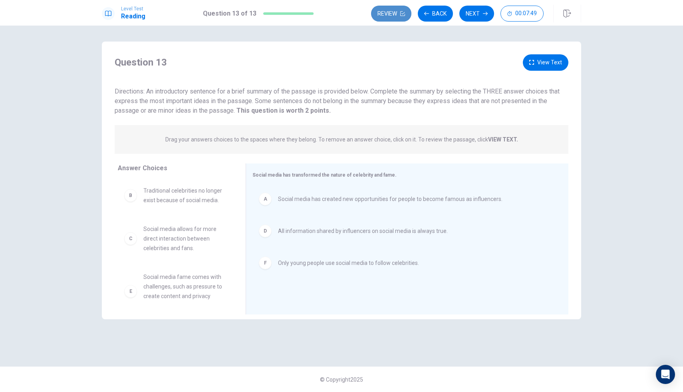
click at [392, 20] on button "Review" at bounding box center [391, 14] width 40 height 16
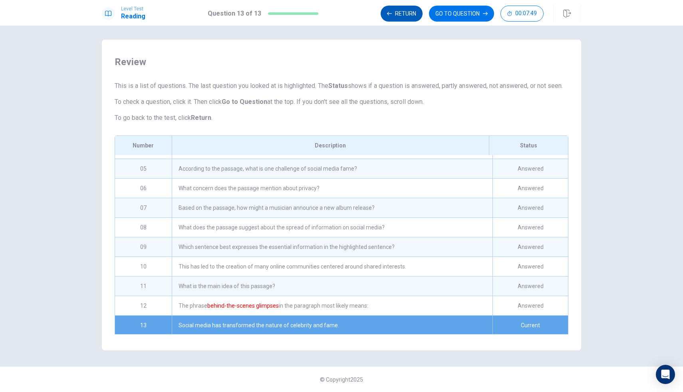
scroll to position [75, 0]
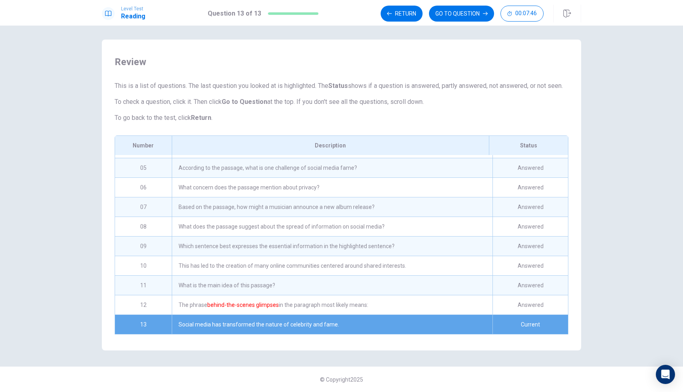
click at [305, 308] on div "The phrase behind-the-scenes glimpses in the paragraph most likely means:" at bounding box center [332, 304] width 321 height 19
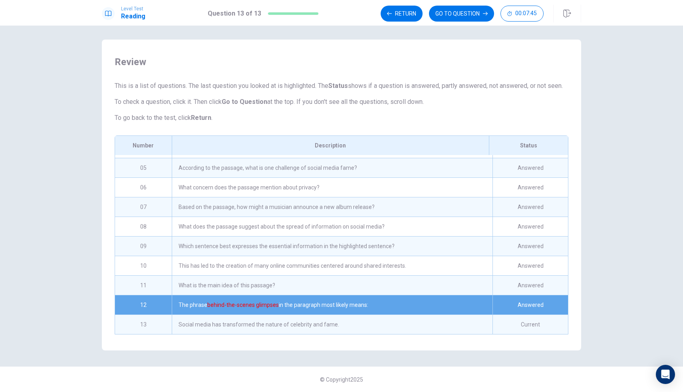
click at [318, 291] on div "What is the main idea of this passage?" at bounding box center [332, 285] width 321 height 19
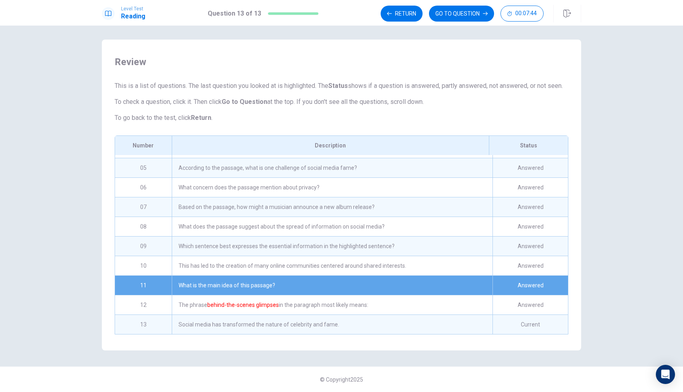
click at [321, 280] on div "What is the main idea of this passage?" at bounding box center [332, 285] width 321 height 19
click at [325, 275] on div "This has led to the creation of many online communities centered around shared …" at bounding box center [332, 265] width 321 height 19
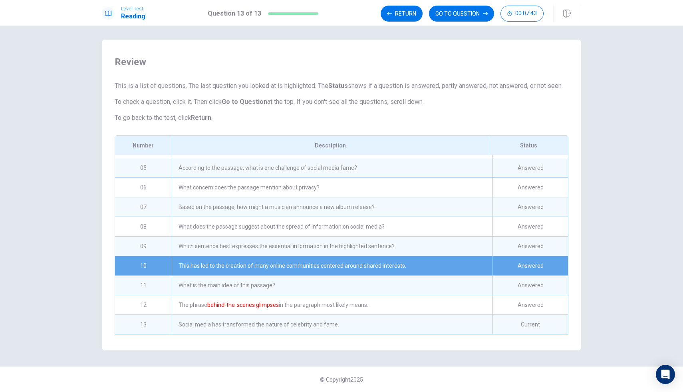
click at [322, 283] on div "What is the main idea of this passage?" at bounding box center [332, 285] width 321 height 19
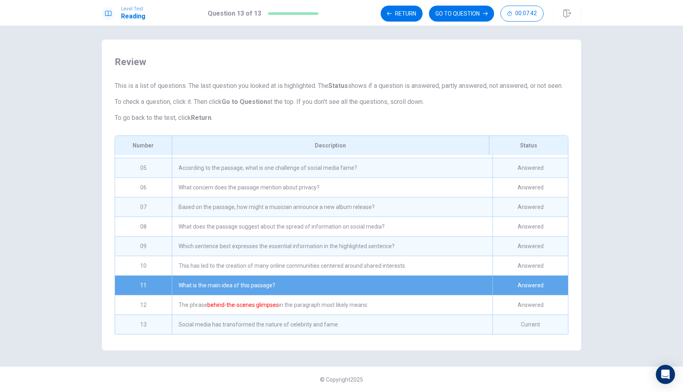
click at [326, 266] on div "This has led to the creation of many online communities centered around shared …" at bounding box center [332, 265] width 321 height 19
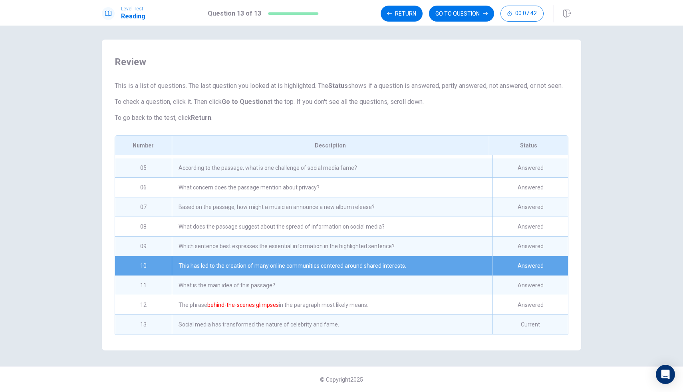
click at [326, 266] on div "This has led to the creation of many online communities centered around shared …" at bounding box center [332, 265] width 321 height 19
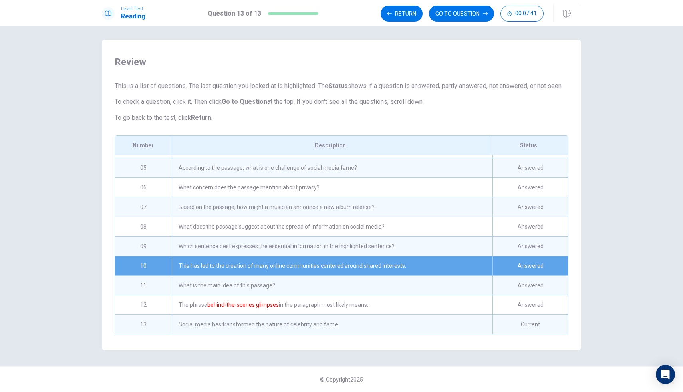
click at [326, 266] on div "This has led to the creation of many online communities centered around shared …" at bounding box center [332, 265] width 321 height 19
drag, startPoint x: 347, startPoint y: 203, endPoint x: 347, endPoint y: 196, distance: 6.8
click at [338, 207] on div "Based on the passage, how might a musician announce a new album release?" at bounding box center [332, 206] width 321 height 19
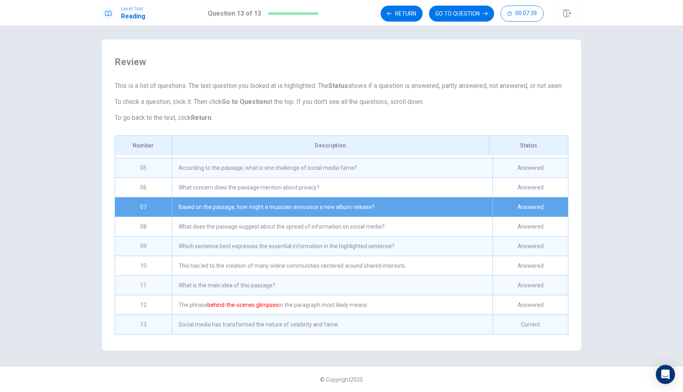
click at [347, 196] on div "What concern does the passage mention about privacy?" at bounding box center [332, 187] width 321 height 19
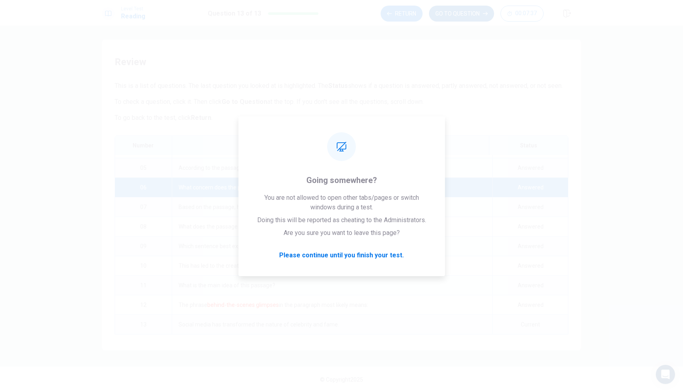
click at [464, 14] on button "GO TO QUESTION" at bounding box center [461, 14] width 65 height 16
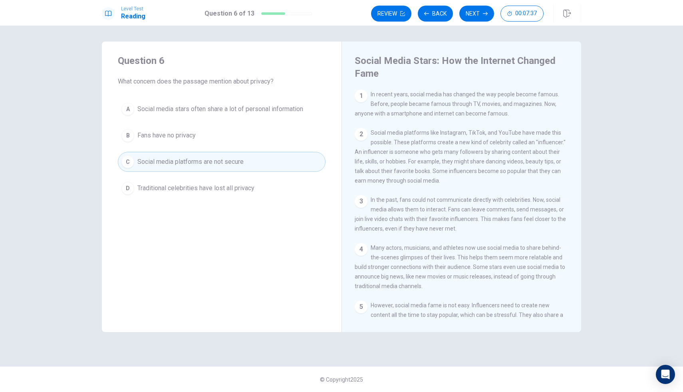
scroll to position [0, 0]
click at [272, 136] on button "B Fans have no privacy" at bounding box center [222, 135] width 208 height 20
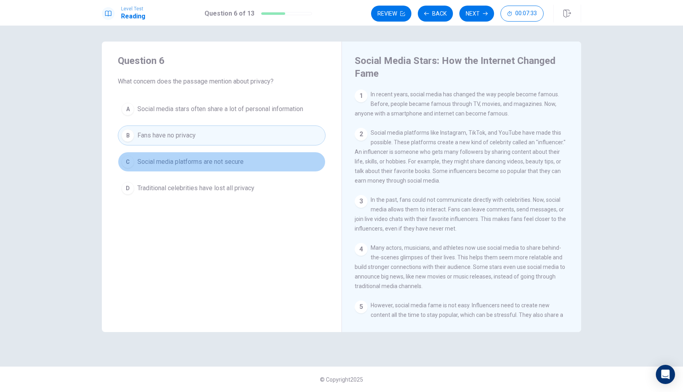
click at [261, 164] on button "C Social media platforms are not secure" at bounding box center [222, 162] width 208 height 20
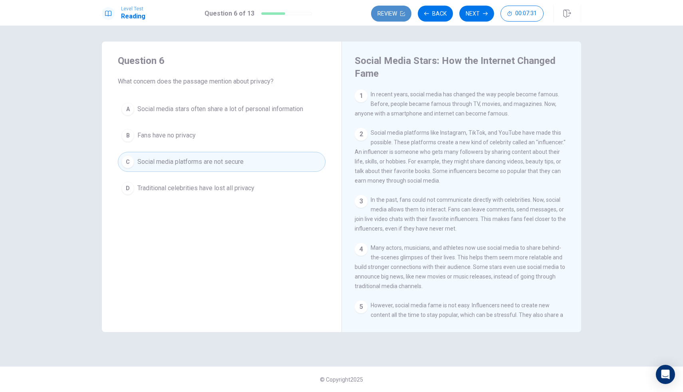
click at [396, 18] on button "Review" at bounding box center [391, 14] width 40 height 16
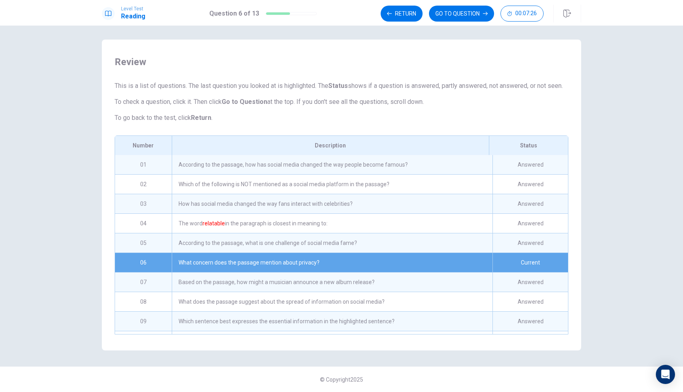
scroll to position [75, 0]
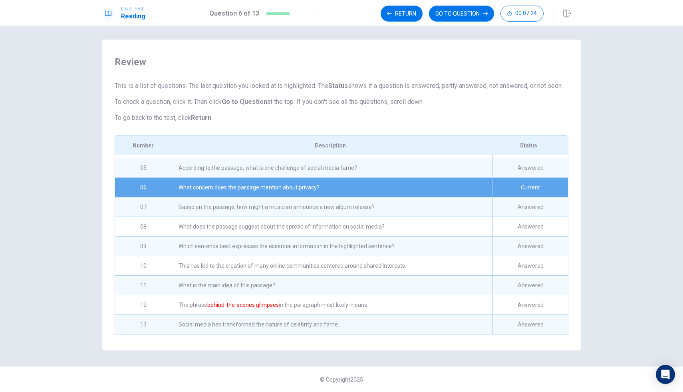
click at [416, 189] on div "What concern does the passage mention about privacy?" at bounding box center [332, 187] width 321 height 19
click at [452, 15] on button "GO TO QUESTION" at bounding box center [461, 14] width 65 height 16
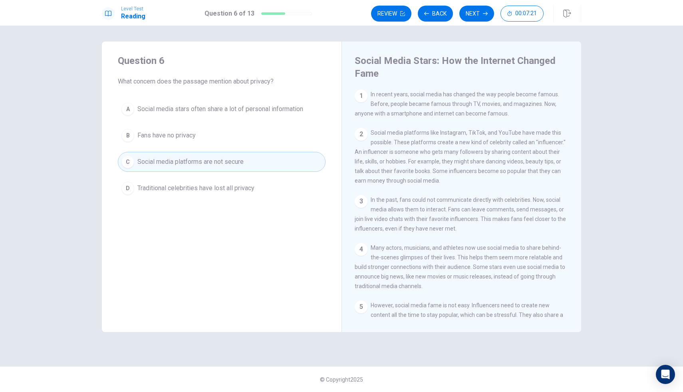
click at [247, 148] on div "A Social media stars often share a lot of personal information B Fans have no p…" at bounding box center [222, 148] width 208 height 99
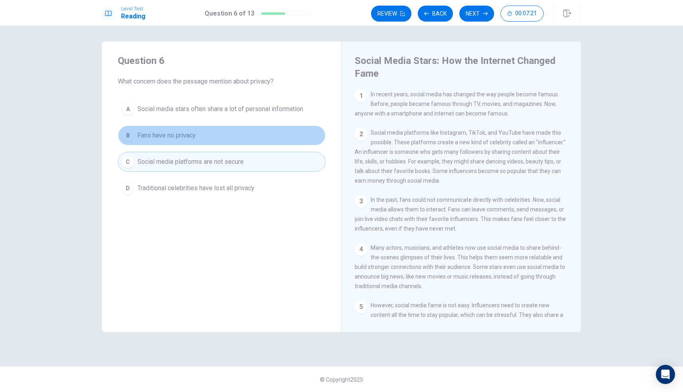
click at [253, 140] on button "B Fans have no privacy" at bounding box center [222, 135] width 208 height 20
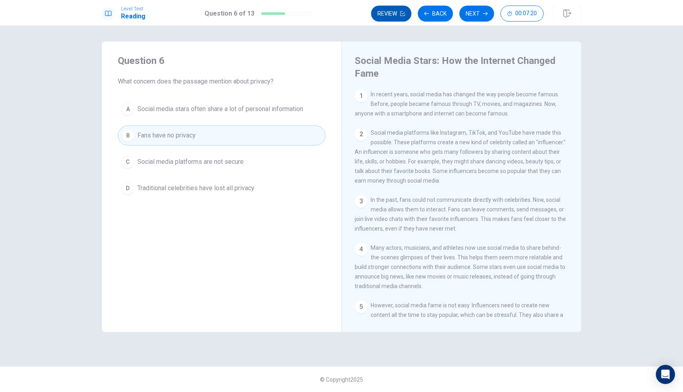
click at [385, 13] on button "Review" at bounding box center [391, 14] width 40 height 16
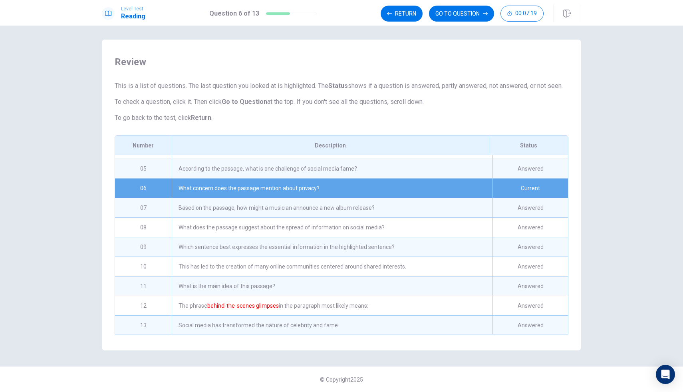
scroll to position [75, 0]
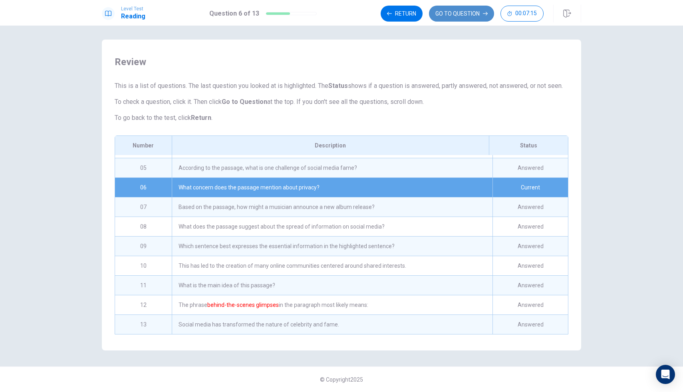
click at [434, 13] on button "GO TO QUESTION" at bounding box center [461, 14] width 65 height 16
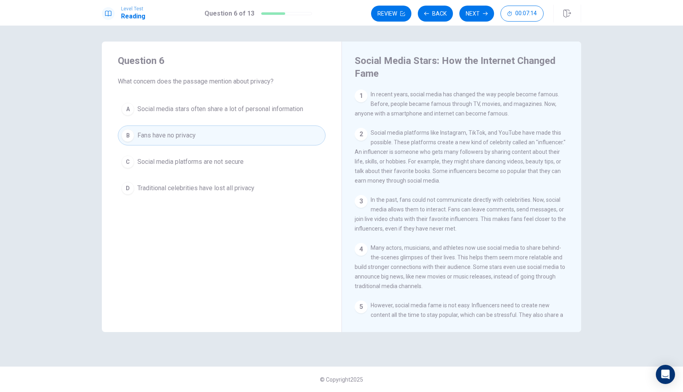
click at [220, 168] on button "C Social media platforms are not secure" at bounding box center [222, 162] width 208 height 20
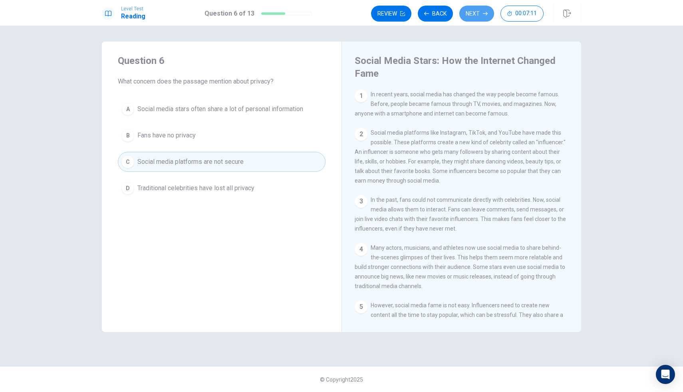
click at [478, 12] on button "Next" at bounding box center [477, 14] width 35 height 16
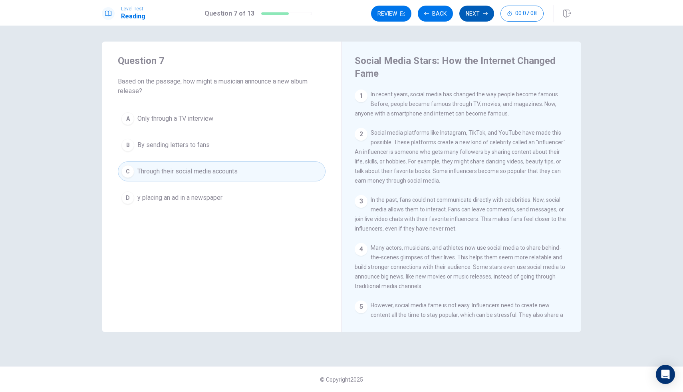
click at [480, 17] on button "Next" at bounding box center [477, 14] width 35 height 16
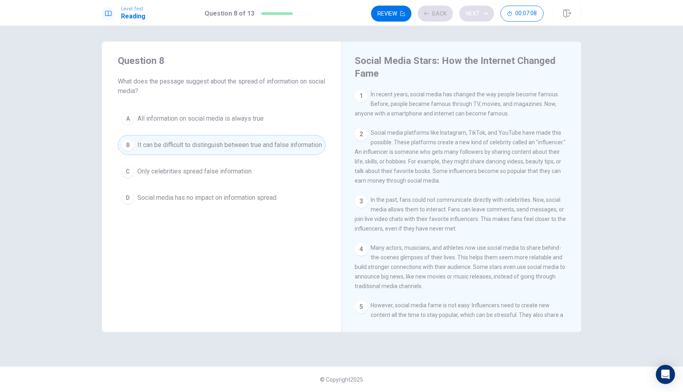
click at [480, 17] on div "Review Back Next 00:07:08" at bounding box center [457, 14] width 173 height 16
click at [480, 17] on button "Next" at bounding box center [477, 14] width 35 height 16
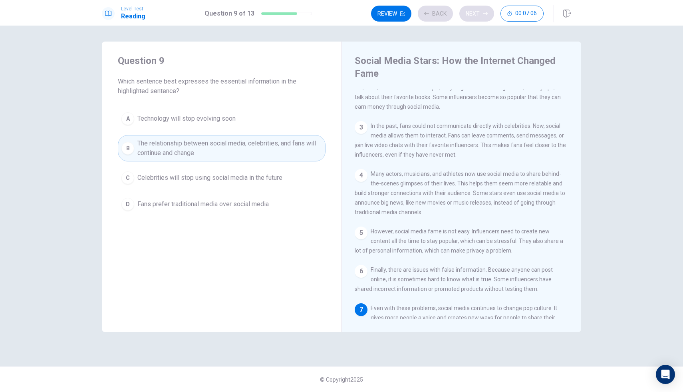
scroll to position [117, 0]
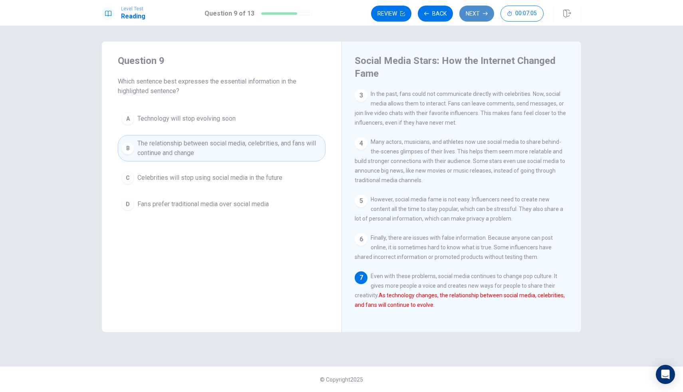
click at [480, 17] on button "Next" at bounding box center [477, 14] width 35 height 16
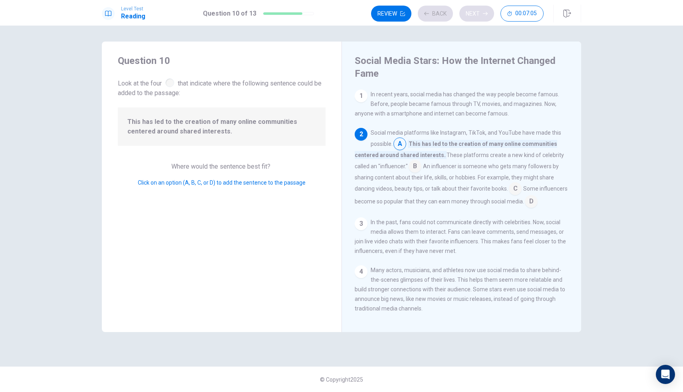
scroll to position [40, 0]
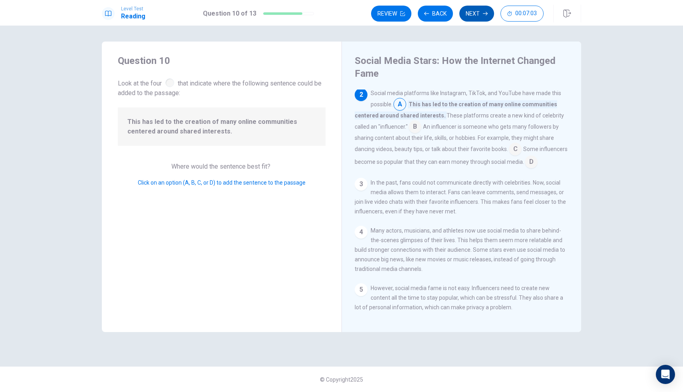
click at [480, 16] on button "Next" at bounding box center [477, 14] width 35 height 16
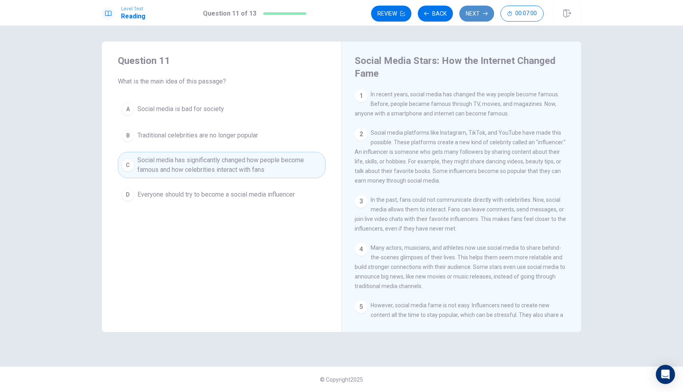
click at [478, 17] on button "Next" at bounding box center [477, 14] width 35 height 16
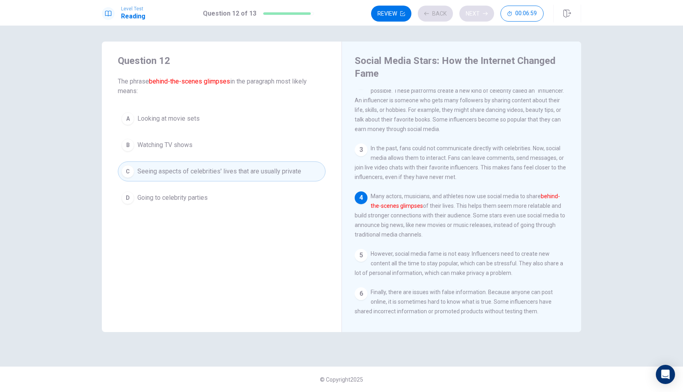
scroll to position [59, 0]
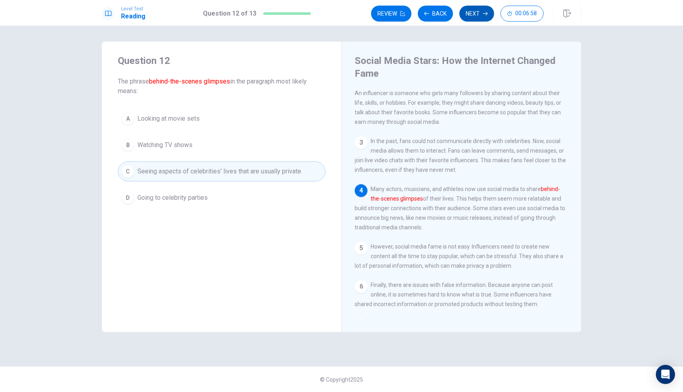
click at [478, 18] on button "Next" at bounding box center [477, 14] width 35 height 16
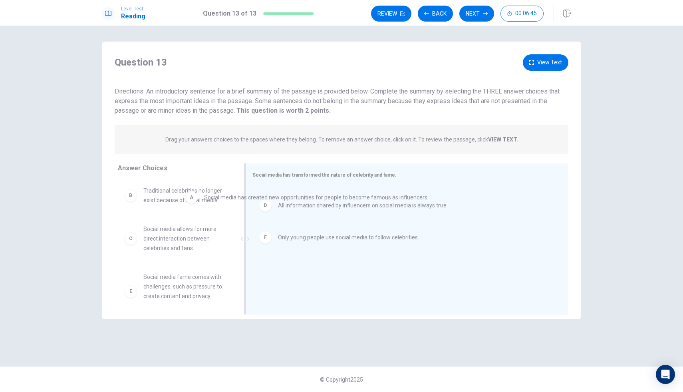
drag, startPoint x: 361, startPoint y: 207, endPoint x: 284, endPoint y: 202, distance: 77.3
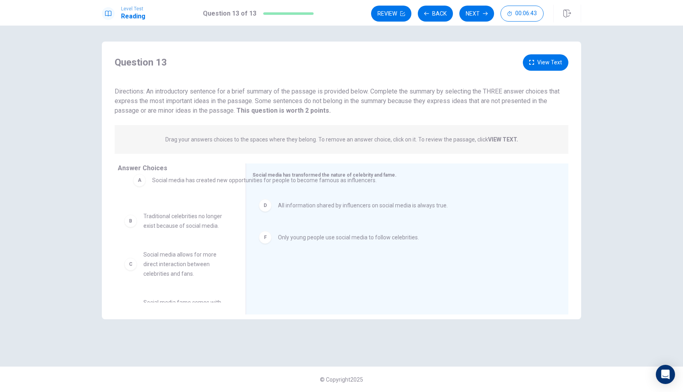
drag, startPoint x: 284, startPoint y: 202, endPoint x: 155, endPoint y: 184, distance: 130.3
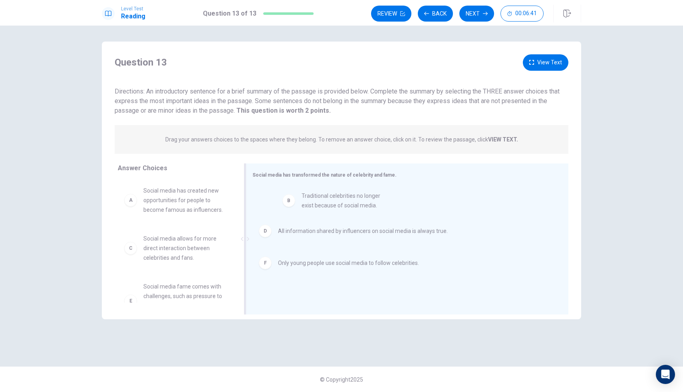
drag, startPoint x: 174, startPoint y: 249, endPoint x: 333, endPoint y: 201, distance: 166.6
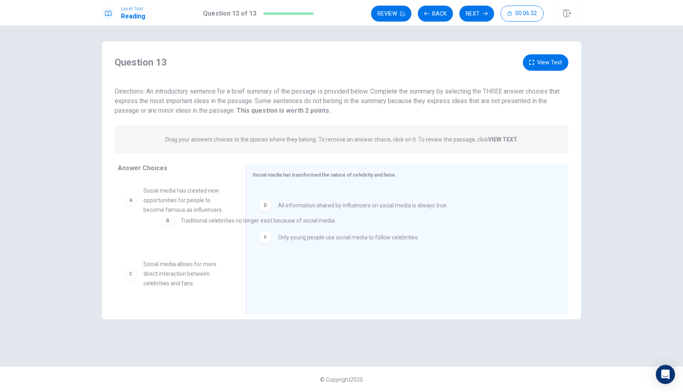
drag, startPoint x: 404, startPoint y: 201, endPoint x: 221, endPoint y: 229, distance: 185.2
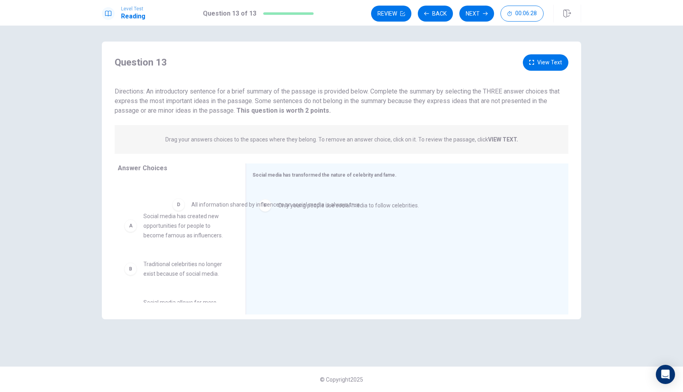
drag, startPoint x: 301, startPoint y: 200, endPoint x: 77, endPoint y: 225, distance: 226.0
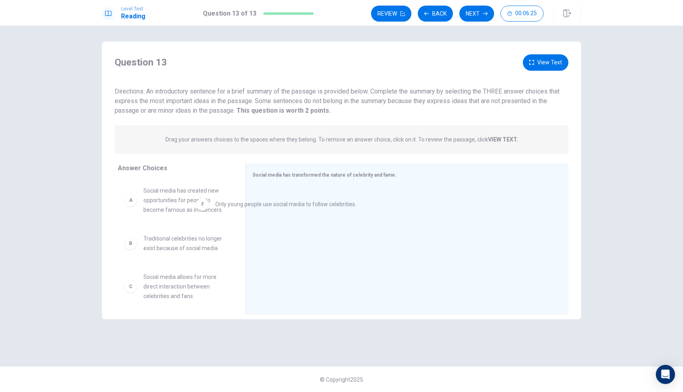
drag, startPoint x: 303, startPoint y: 203, endPoint x: 50, endPoint y: 261, distance: 259.5
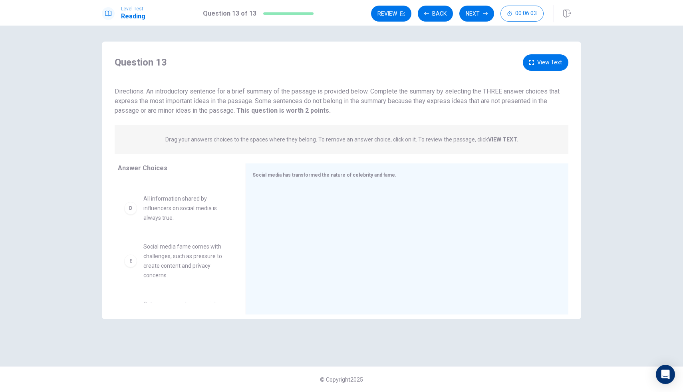
scroll to position [124, 0]
drag, startPoint x: 188, startPoint y: 260, endPoint x: 327, endPoint y: 209, distance: 147.7
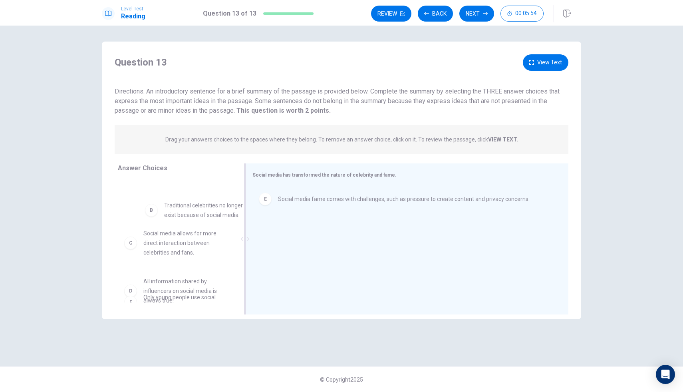
scroll to position [36, 0]
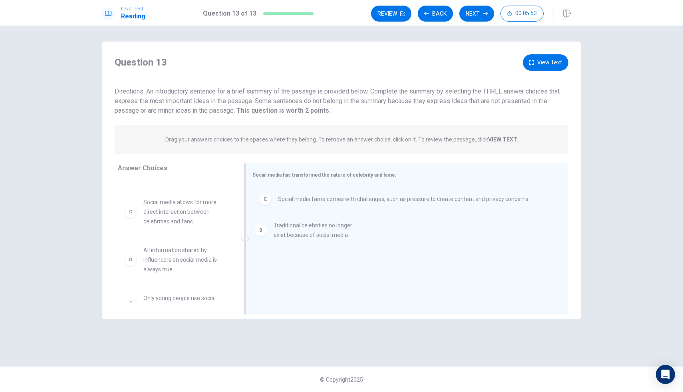
drag, startPoint x: 207, startPoint y: 213, endPoint x: 339, endPoint y: 233, distance: 133.1
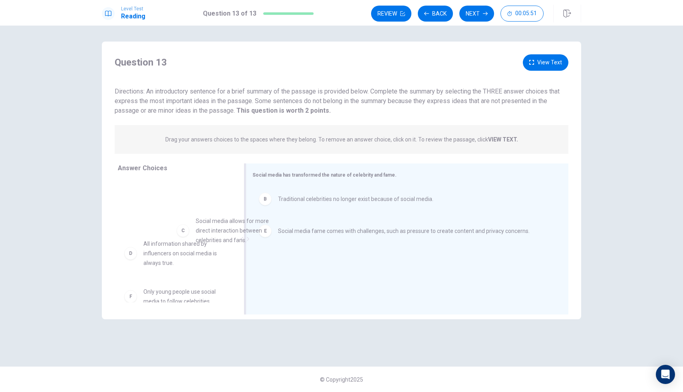
scroll to position [36, 0]
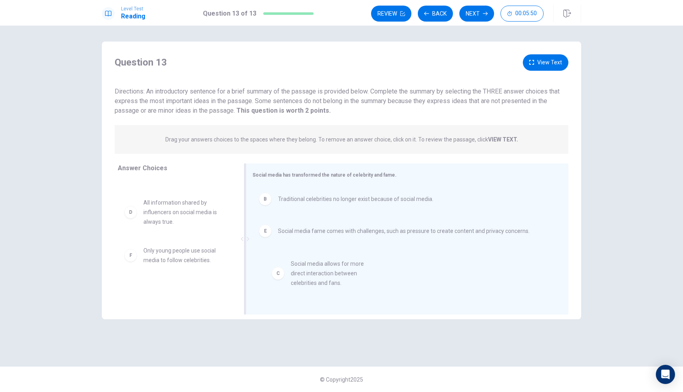
drag, startPoint x: 206, startPoint y: 205, endPoint x: 351, endPoint y: 258, distance: 154.9
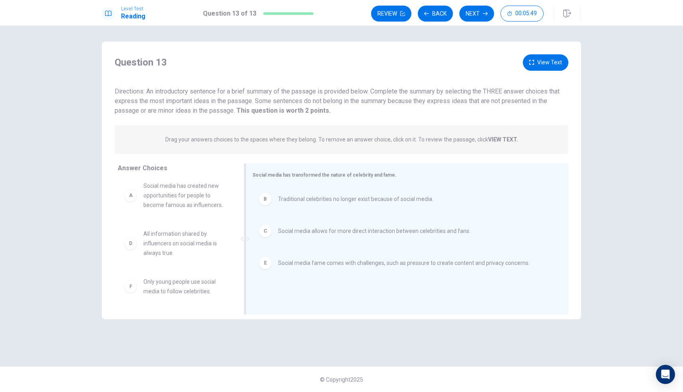
scroll to position [5, 0]
click at [555, 61] on button "View Text" at bounding box center [546, 62] width 46 height 16
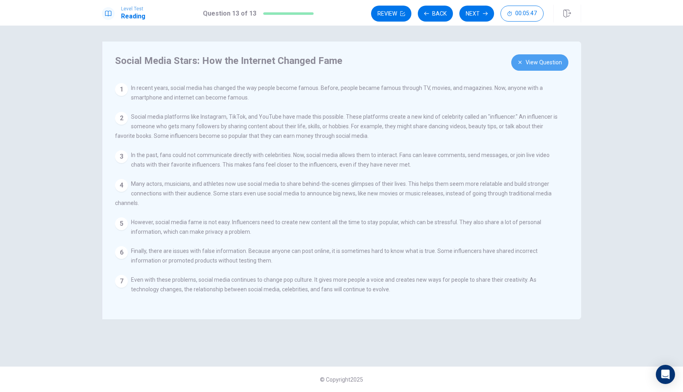
click at [555, 61] on button "View Question" at bounding box center [540, 62] width 57 height 16
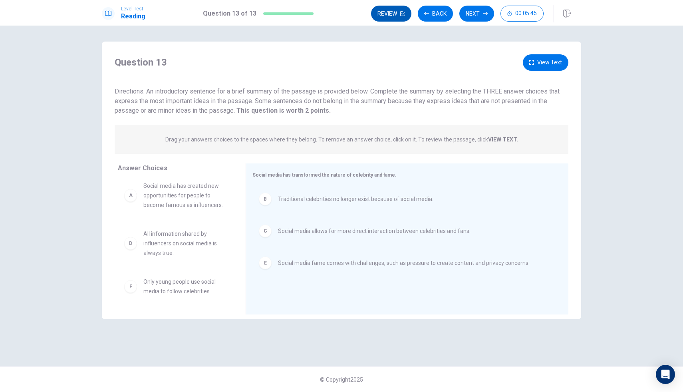
click at [391, 18] on button "Review" at bounding box center [391, 14] width 40 height 16
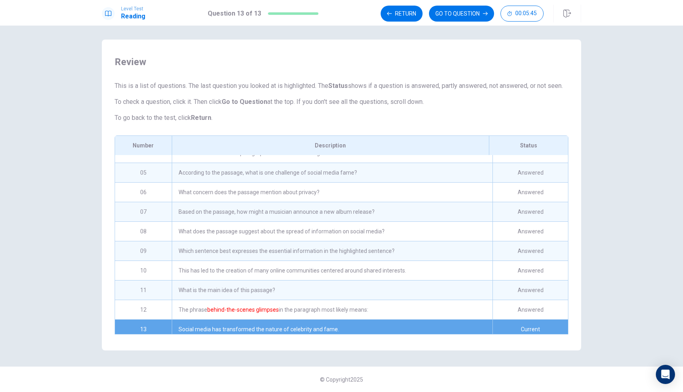
scroll to position [75, 0]
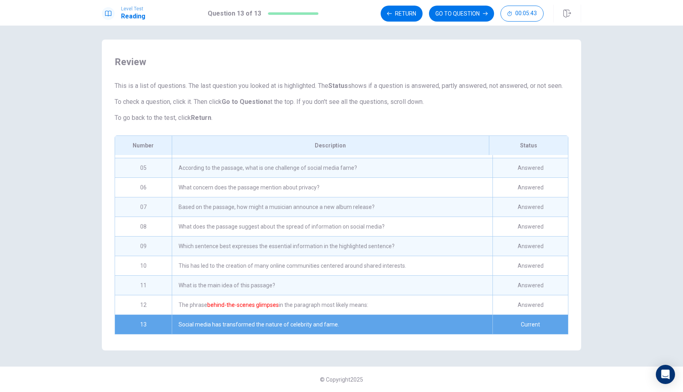
click at [531, 329] on div "Current" at bounding box center [531, 324] width 76 height 19
click at [536, 144] on div "Status" at bounding box center [528, 145] width 79 height 19
drag, startPoint x: 536, startPoint y: 144, endPoint x: 530, endPoint y: 149, distance: 7.1
click at [530, 149] on div "Status" at bounding box center [528, 145] width 79 height 19
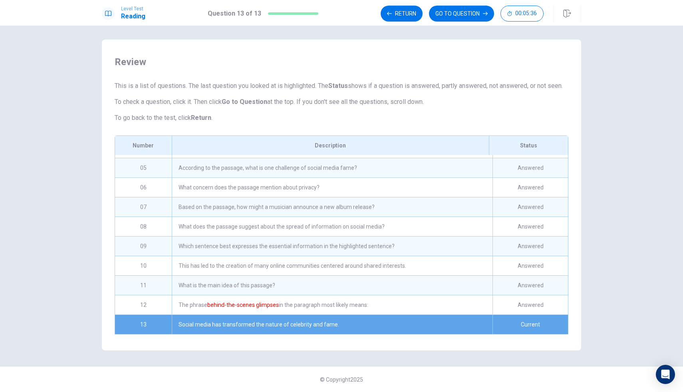
click at [537, 135] on div "Number Description Status 01 According to the passage, how has social media cha…" at bounding box center [342, 234] width 454 height 199
click at [464, 211] on div "Based on the passage, how might a musician announce a new album release?" at bounding box center [332, 206] width 321 height 19
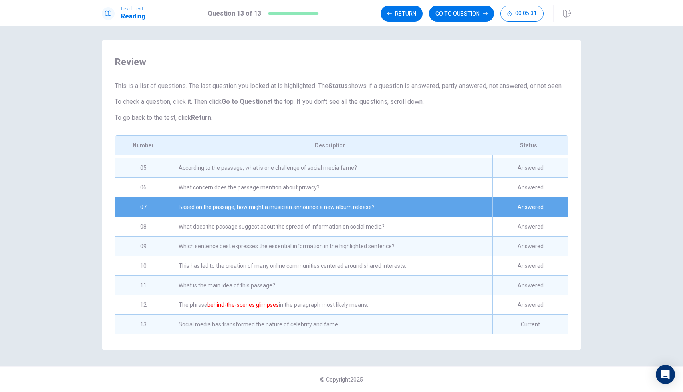
click at [430, 259] on div "This has led to the creation of many online communities centered around shared …" at bounding box center [332, 265] width 321 height 19
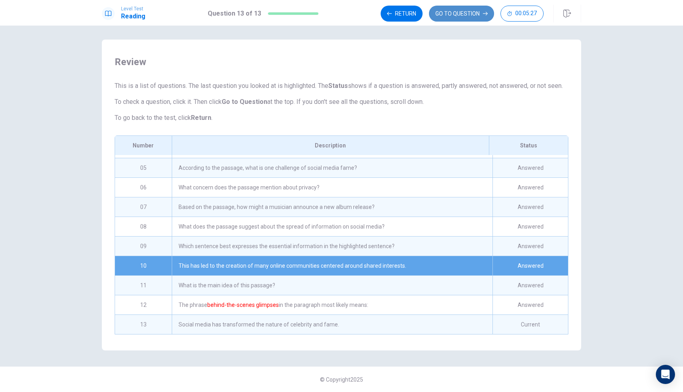
click at [480, 16] on button "GO TO QUESTION" at bounding box center [461, 14] width 65 height 16
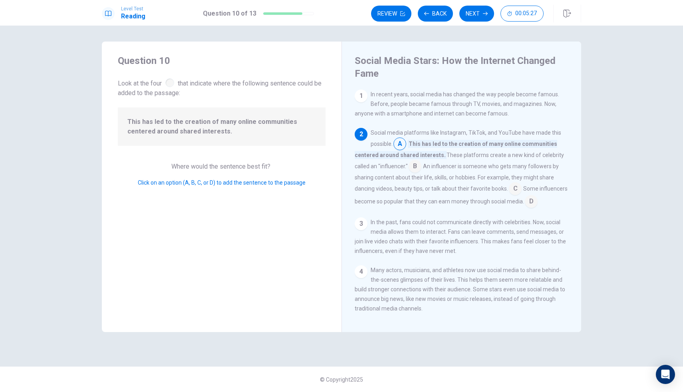
scroll to position [40, 0]
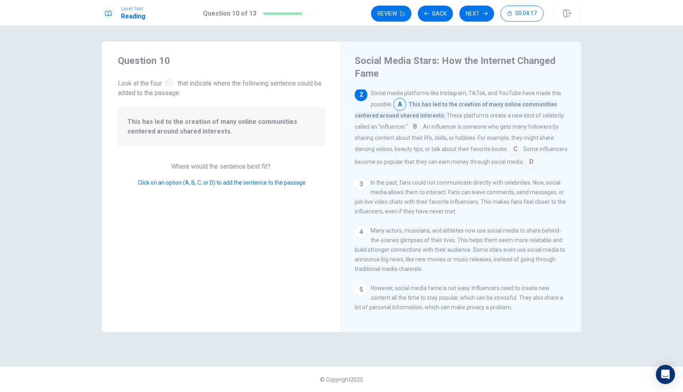
click at [304, 89] on span "Look at the four that indicate where the following sentence could be added to t…" at bounding box center [222, 87] width 208 height 21
click at [417, 129] on input at bounding box center [415, 127] width 13 height 13
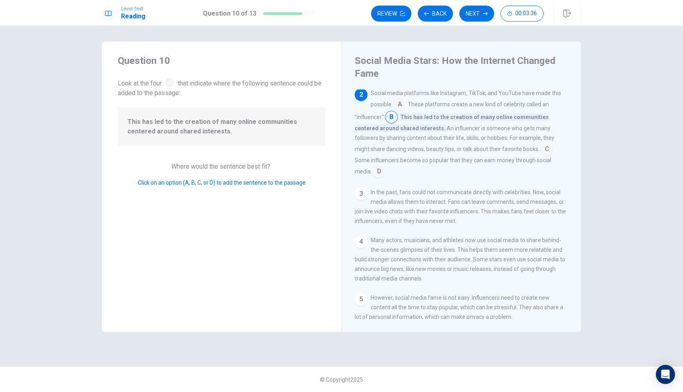
click at [402, 105] on input at bounding box center [400, 105] width 13 height 13
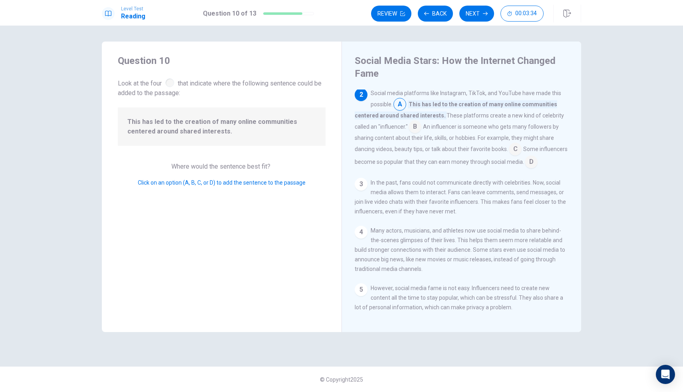
click at [403, 108] on input at bounding box center [400, 105] width 13 height 13
click at [419, 129] on input at bounding box center [415, 127] width 13 height 13
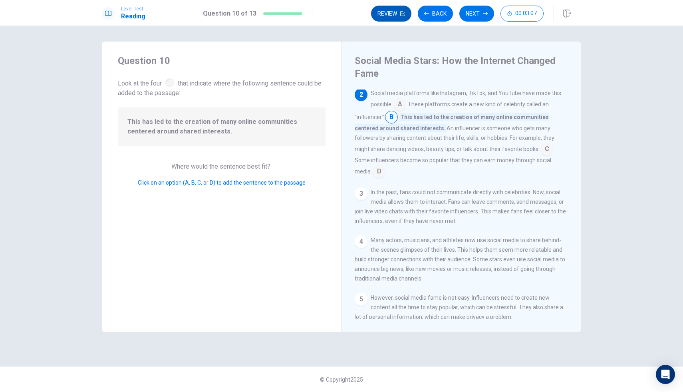
click at [400, 12] on icon "button" at bounding box center [402, 13] width 5 height 5
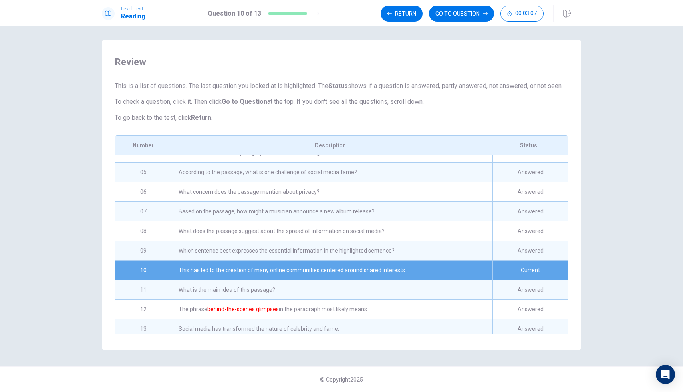
scroll to position [75, 0]
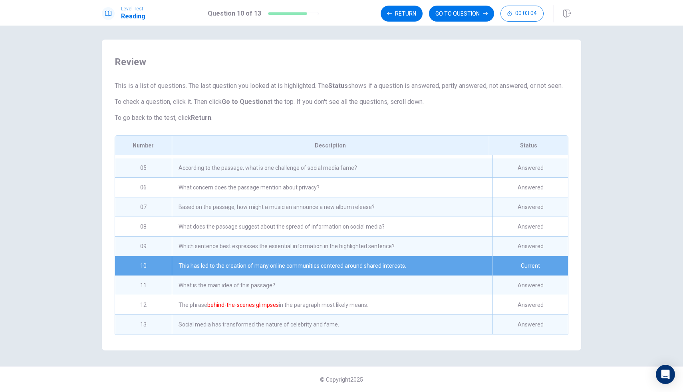
click at [325, 329] on div "Social media has transformed the nature of celebrity and fame." at bounding box center [332, 324] width 321 height 19
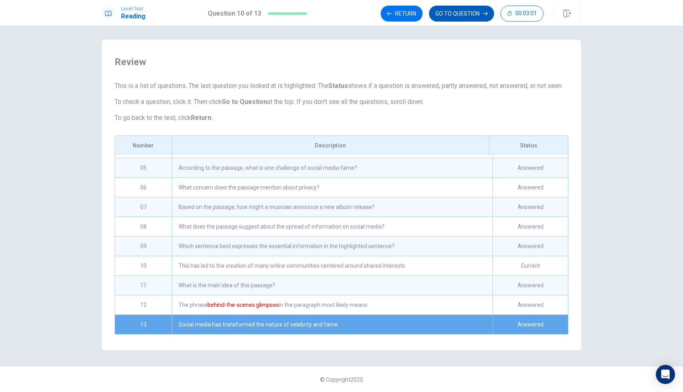
click at [478, 14] on button "GO TO QUESTION" at bounding box center [461, 14] width 65 height 16
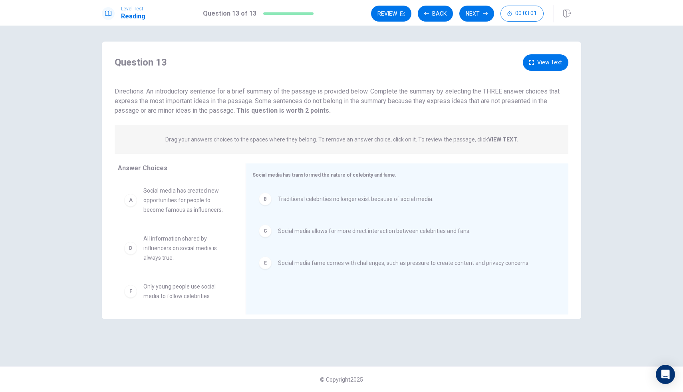
scroll to position [0, 0]
click at [473, 17] on button "Next" at bounding box center [477, 14] width 35 height 16
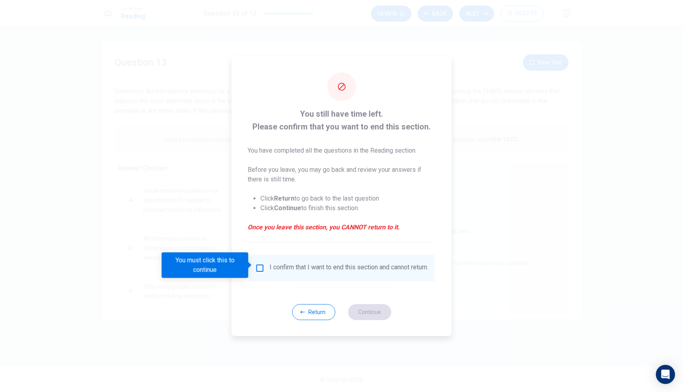
click at [287, 257] on div "I confirm that I want to end this section and cannot return." at bounding box center [342, 268] width 186 height 26
click at [260, 270] on input "You must click this to continue" at bounding box center [260, 268] width 10 height 10
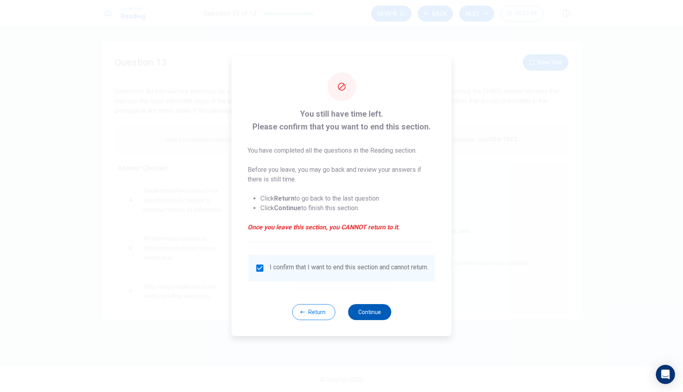
click at [368, 311] on button "Continue" at bounding box center [369, 312] width 43 height 16
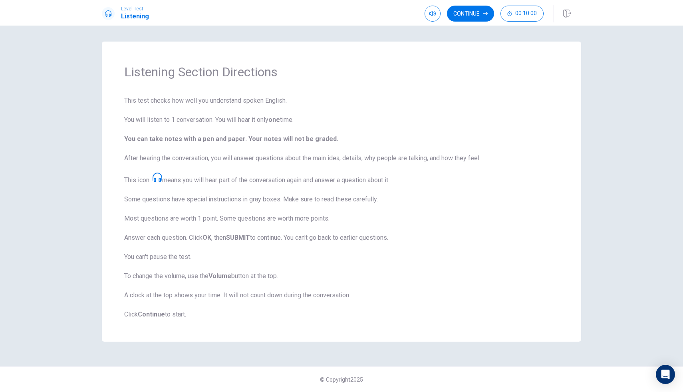
click at [164, 180] on span "This test checks how well you understand spoken English. You will listen to 1 c…" at bounding box center [341, 207] width 435 height 223
click at [476, 14] on button "Continue" at bounding box center [470, 14] width 47 height 16
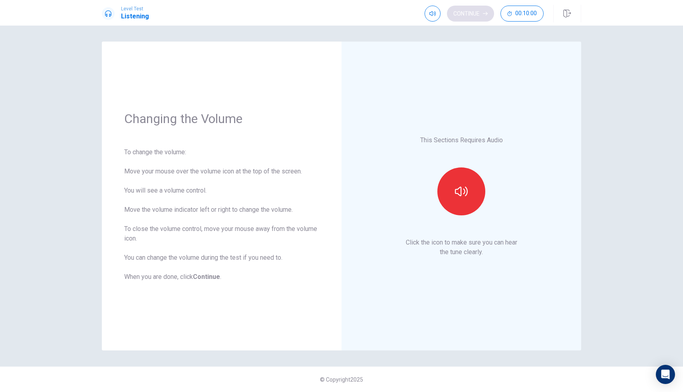
click at [476, 14] on div "Continue 00:10:00" at bounding box center [484, 14] width 119 height 16
click at [454, 173] on button "button" at bounding box center [462, 191] width 48 height 48
click at [454, 170] on button "button" at bounding box center [462, 191] width 48 height 48
click at [453, 170] on button "button" at bounding box center [462, 191] width 48 height 48
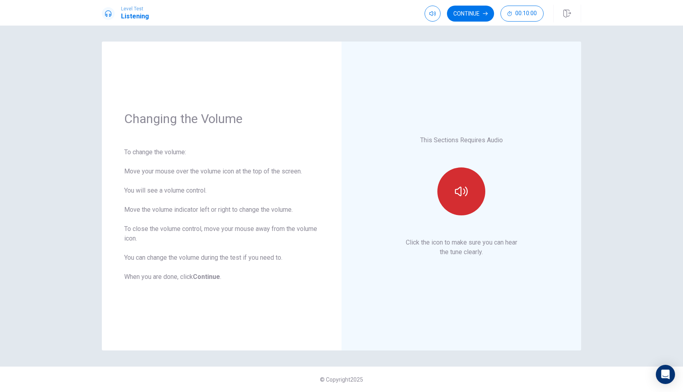
click at [453, 170] on button "button" at bounding box center [462, 191] width 48 height 48
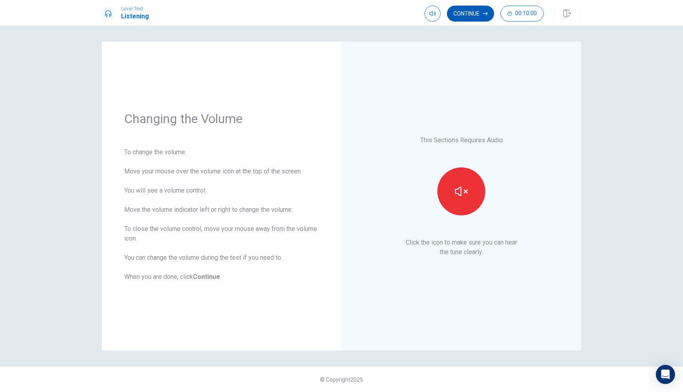
click at [473, 9] on button "Continue" at bounding box center [470, 14] width 47 height 16
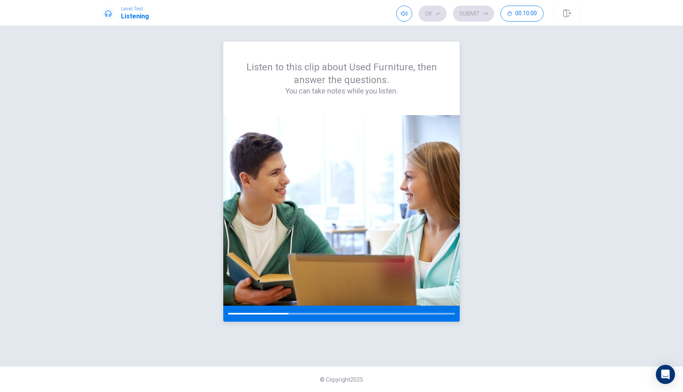
drag, startPoint x: 267, startPoint y: 248, endPoint x: 401, endPoint y: 195, distance: 144.5
click at [383, 188] on img at bounding box center [341, 210] width 237 height 191
drag, startPoint x: 435, startPoint y: 226, endPoint x: 456, endPoint y: 244, distance: 27.5
click at [455, 243] on img at bounding box center [341, 210] width 237 height 191
click at [669, 374] on icon "Open Intercom Messenger" at bounding box center [666, 374] width 10 height 10
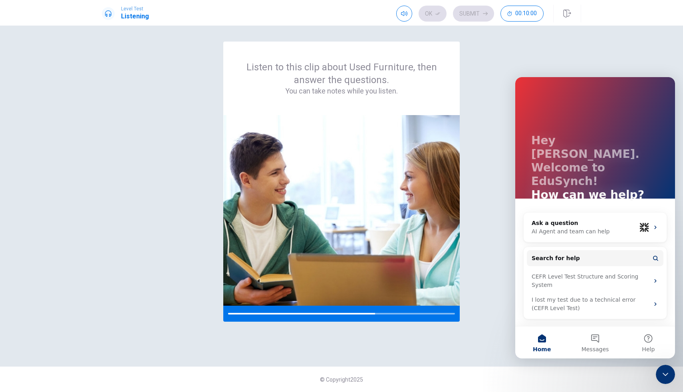
click at [458, 339] on div "Listen to this clip about Used Furniture, then answer the questions. You can ta…" at bounding box center [342, 196] width 480 height 309
click at [662, 372] on icon "Close Intercom Messenger" at bounding box center [666, 375] width 10 height 10
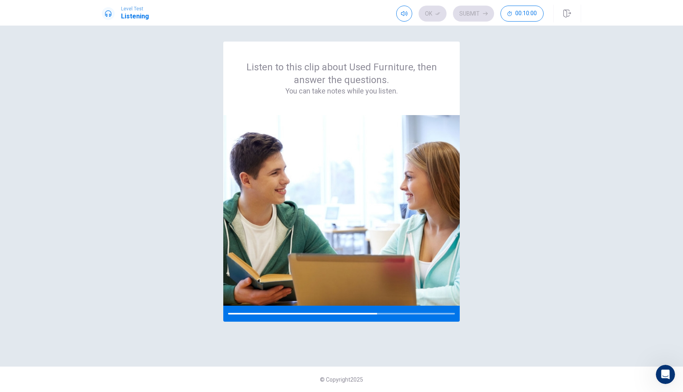
click at [589, 291] on div "Listen to this clip about Used Furniture, then answer the questions. You can ta…" at bounding box center [341, 196] width 505 height 309
click at [589, 290] on div "Listen to this clip about Used Furniture, then answer the questions. You can ta…" at bounding box center [341, 196] width 505 height 309
click at [589, 289] on div "Listen to this clip about Used Furniture, then answer the questions. You can ta…" at bounding box center [341, 196] width 505 height 309
drag, startPoint x: 589, startPoint y: 289, endPoint x: 213, endPoint y: 271, distance: 376.2
click at [213, 271] on div "Listen to this clip about Used Furniture, then answer the questions. You can ta…" at bounding box center [341, 196] width 505 height 309
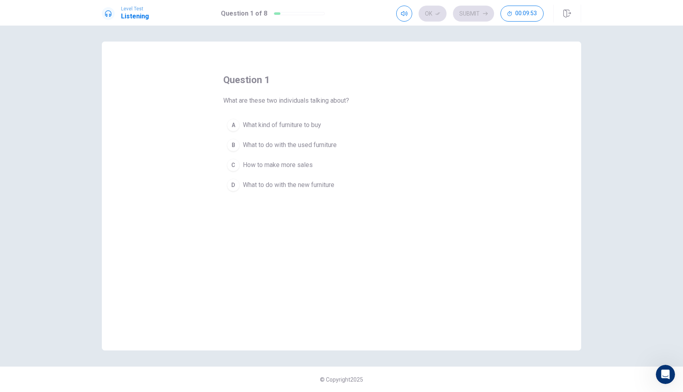
click at [306, 144] on span "What to do with the used furniture" at bounding box center [290, 145] width 94 height 10
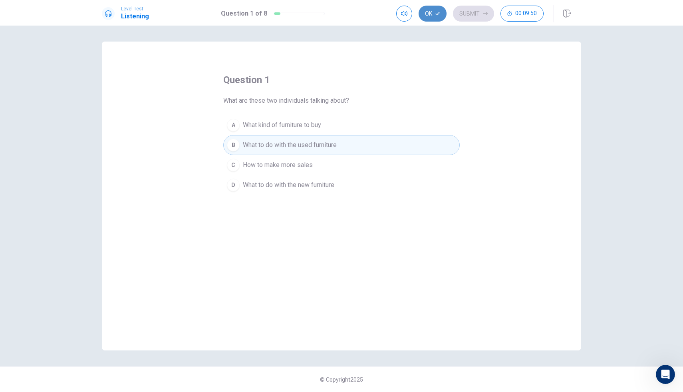
click at [438, 17] on button "Ok" at bounding box center [433, 14] width 28 height 16
click at [460, 14] on button "Submit" at bounding box center [473, 14] width 41 height 16
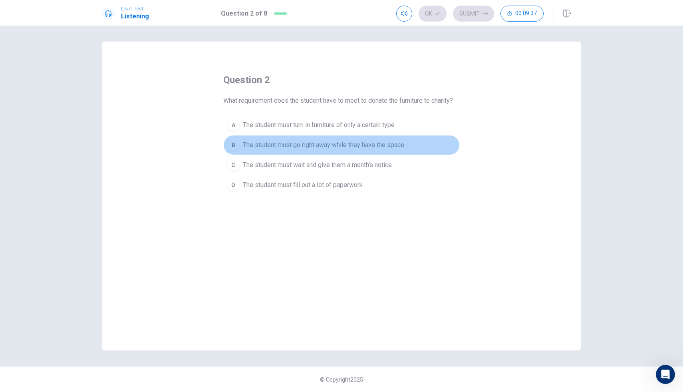
click at [370, 150] on button "B The student must go right away while they have the space" at bounding box center [341, 145] width 237 height 20
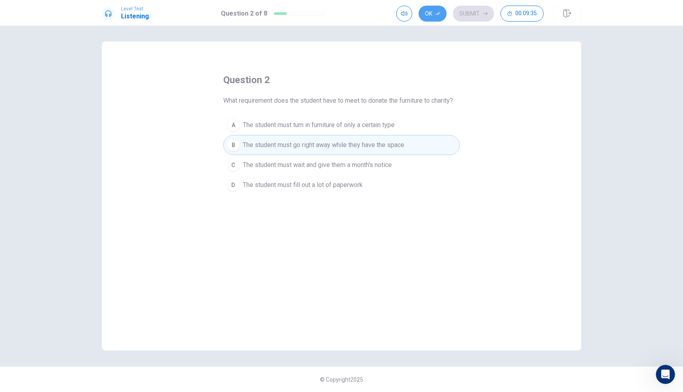
click at [442, 19] on button "Ok" at bounding box center [433, 14] width 28 height 16
click at [461, 18] on button "Submit" at bounding box center [473, 14] width 41 height 16
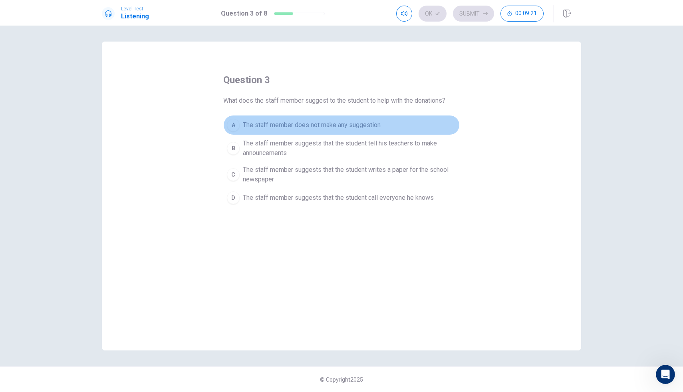
click at [333, 128] on span "The staff member does not make any suggestion" at bounding box center [312, 125] width 138 height 10
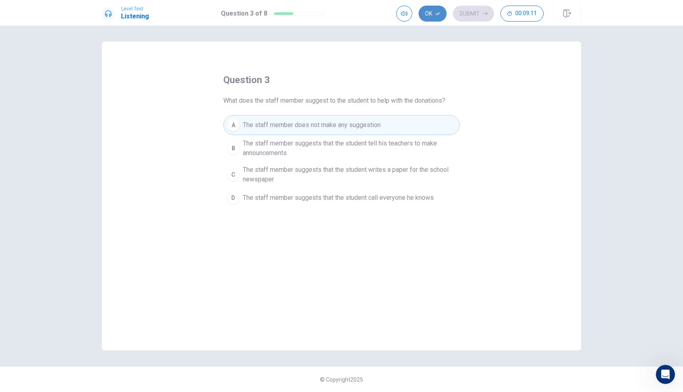
click at [437, 8] on button "Ok" at bounding box center [433, 14] width 28 height 16
click at [475, 10] on button "Submit" at bounding box center [473, 14] width 41 height 16
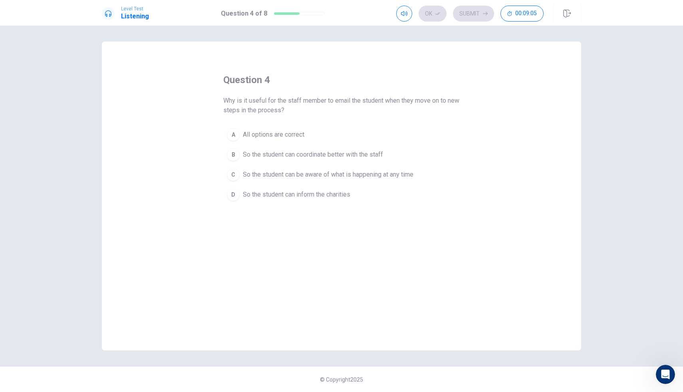
click at [330, 133] on button "A All options are correct" at bounding box center [341, 135] width 237 height 20
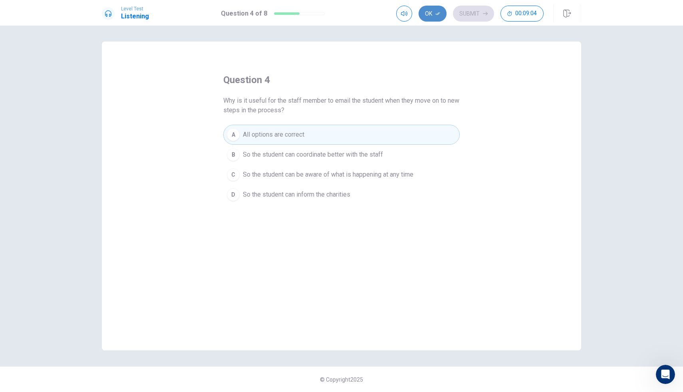
click at [434, 11] on button "Ok" at bounding box center [433, 14] width 28 height 16
click at [455, 11] on button "Submit" at bounding box center [473, 14] width 41 height 16
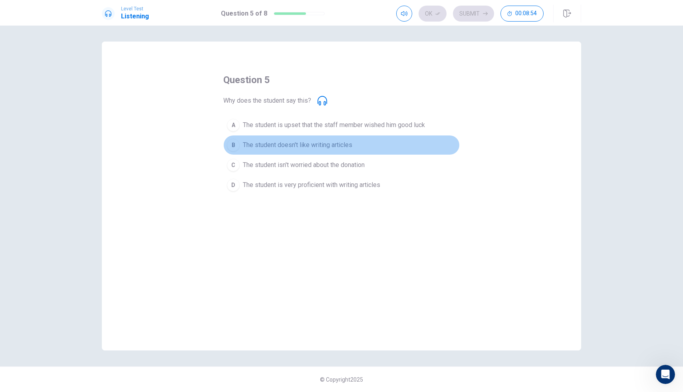
click at [354, 144] on button "B The student doesn't like writing articles" at bounding box center [341, 145] width 237 height 20
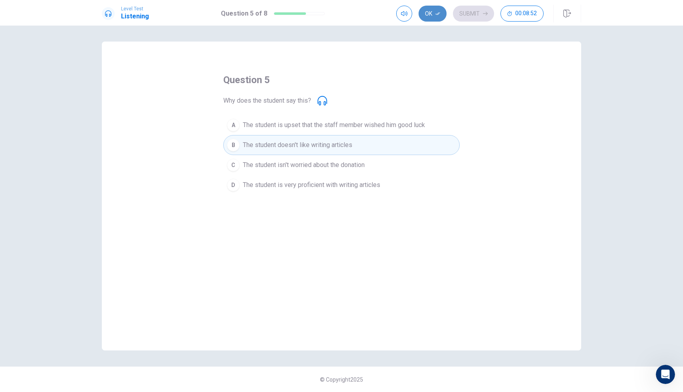
click at [436, 14] on icon "button" at bounding box center [438, 13] width 5 height 3
click at [469, 15] on button "Submit" at bounding box center [473, 14] width 41 height 16
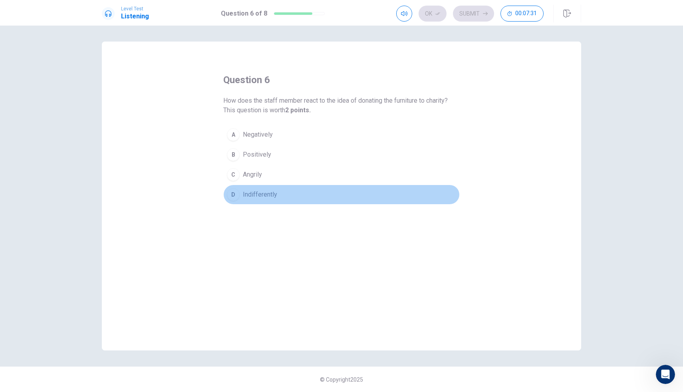
click at [258, 199] on span "Indifferently" at bounding box center [260, 195] width 34 height 10
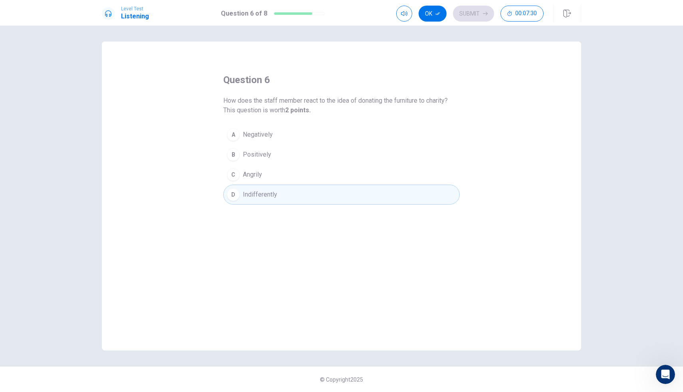
drag, startPoint x: 293, startPoint y: 133, endPoint x: 322, endPoint y: 95, distance: 47.8
click at [295, 128] on button "A Negatively" at bounding box center [341, 135] width 237 height 20
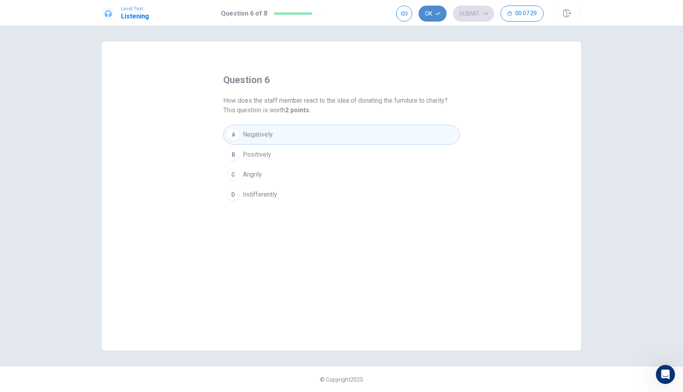
drag, startPoint x: 435, startPoint y: 10, endPoint x: 442, endPoint y: 10, distance: 6.8
click at [435, 10] on button "Ok" at bounding box center [433, 14] width 28 height 16
click at [456, 10] on button "Submit" at bounding box center [473, 14] width 41 height 16
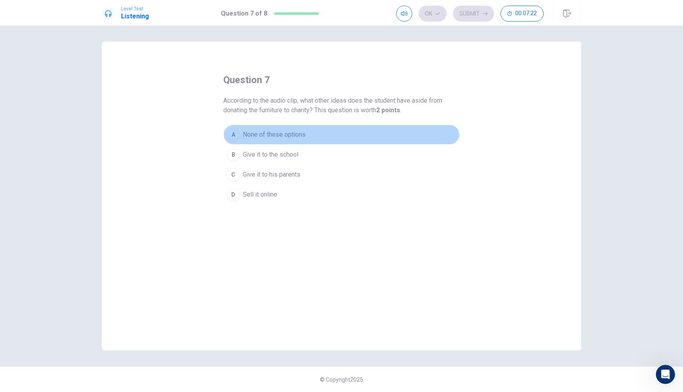
click at [269, 139] on span "None of these options" at bounding box center [274, 135] width 63 height 10
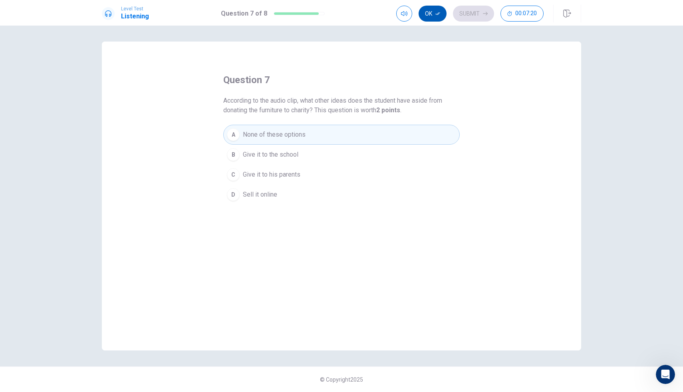
click at [442, 13] on button "Ok" at bounding box center [433, 14] width 28 height 16
click at [455, 13] on button "Submit" at bounding box center [473, 14] width 41 height 16
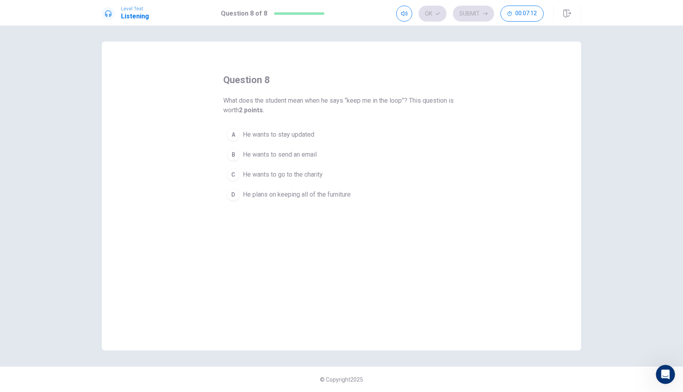
click at [363, 100] on span "What does the student mean when he says “keep me in the loop”? This question is…" at bounding box center [341, 105] width 237 height 19
drag, startPoint x: 363, startPoint y: 100, endPoint x: 479, endPoint y: 133, distance: 120.4
click at [479, 133] on div "question 8 What does the student mean when he says “keep me in the loop”? This …" at bounding box center [342, 196] width 480 height 309
drag, startPoint x: 315, startPoint y: 172, endPoint x: 326, endPoint y: 194, distance: 24.3
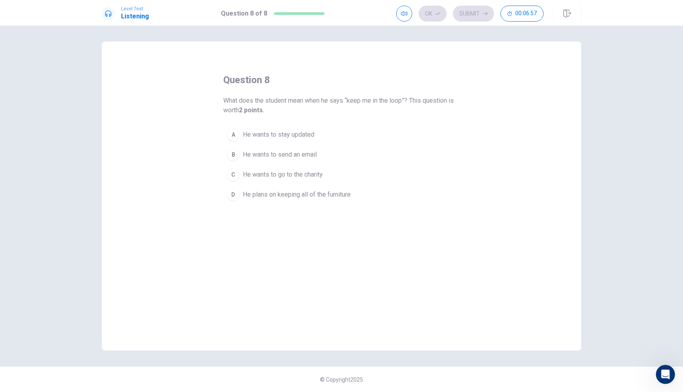
click at [326, 194] on div "A He wants to stay updated B He wants to send an email C He wants to go to the …" at bounding box center [341, 165] width 237 height 80
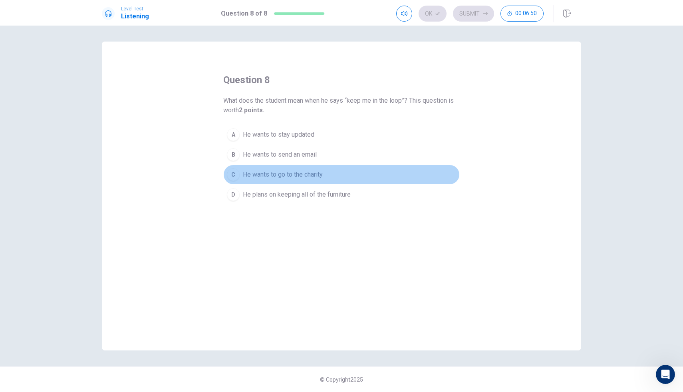
click at [299, 175] on span "He wants to go to the charity" at bounding box center [283, 175] width 80 height 10
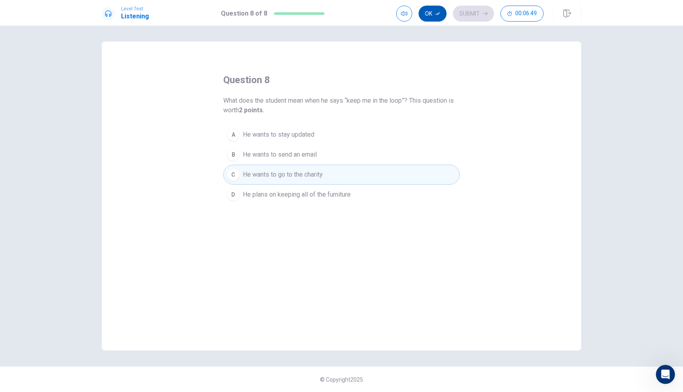
click at [438, 20] on button "Ok" at bounding box center [433, 14] width 28 height 16
click at [461, 20] on button "Submit" at bounding box center [473, 14] width 41 height 16
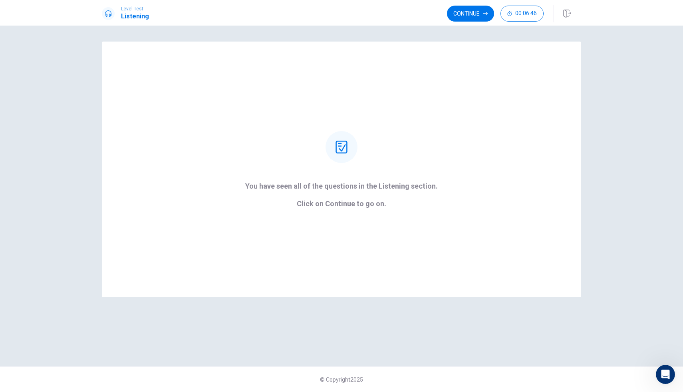
click at [489, 24] on div "Level Test Listening Continue 00:06:46" at bounding box center [341, 13] width 683 height 26
click at [488, 24] on div "Level Test Listening Continue 00:06:45" at bounding box center [341, 13] width 683 height 26
click at [472, 24] on div "Level Test Listening Continue 00:06:45" at bounding box center [341, 13] width 683 height 26
click at [471, 18] on button "Continue" at bounding box center [470, 14] width 47 height 16
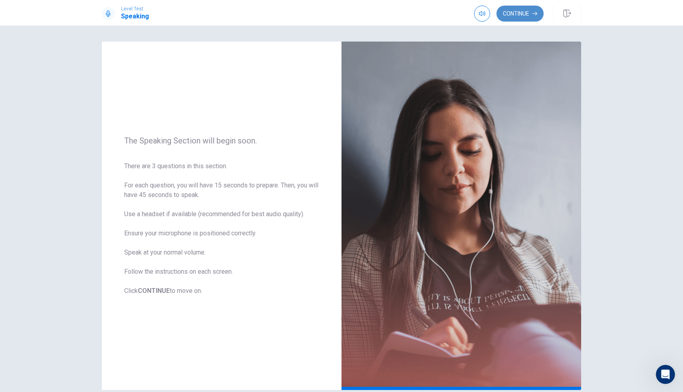
click at [524, 16] on button "Continue" at bounding box center [520, 14] width 47 height 16
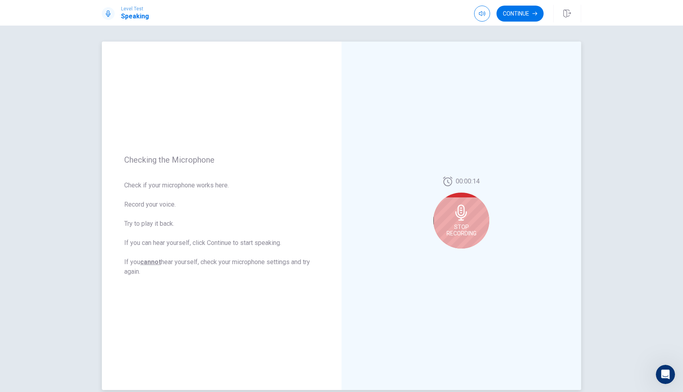
click at [472, 224] on span "Stop Recording" at bounding box center [462, 230] width 30 height 13
click at [469, 220] on icon at bounding box center [463, 215] width 16 height 16
click at [467, 257] on button "Play Audio" at bounding box center [470, 254] width 11 height 11
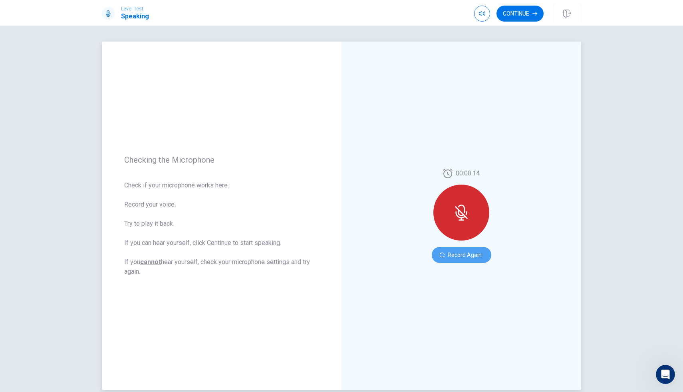
click at [471, 252] on button "Record Again" at bounding box center [462, 255] width 60 height 16
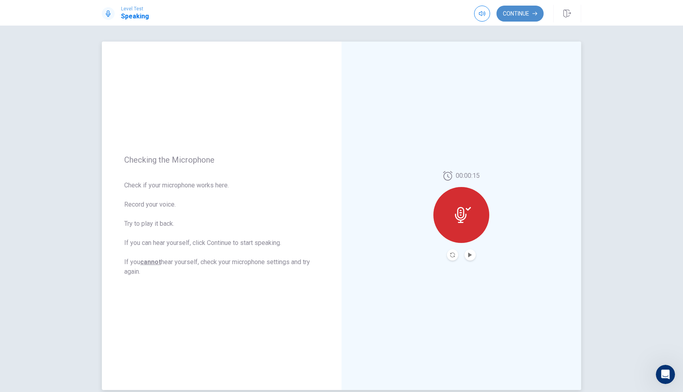
click at [524, 17] on button "Continue" at bounding box center [520, 14] width 47 height 16
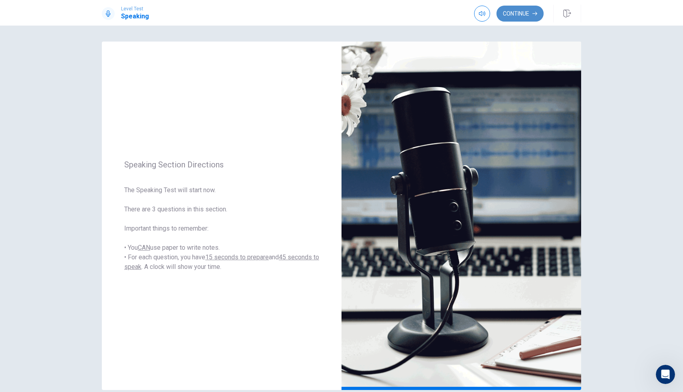
click at [521, 18] on button "Continue" at bounding box center [520, 14] width 47 height 16
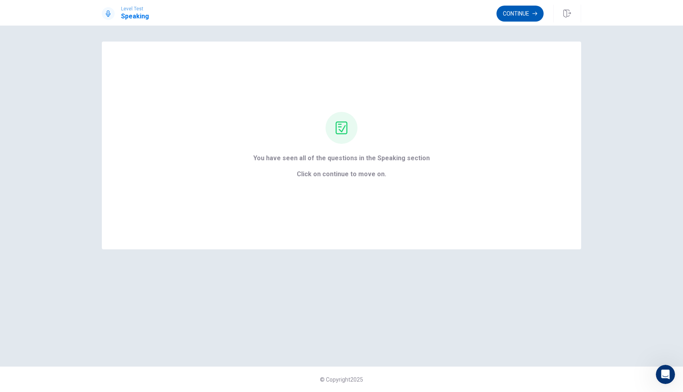
click at [532, 19] on button "Continue" at bounding box center [520, 14] width 47 height 16
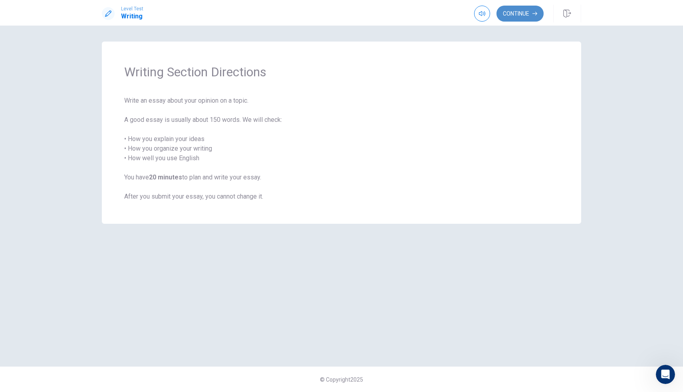
click at [534, 9] on button "Continue" at bounding box center [520, 14] width 47 height 16
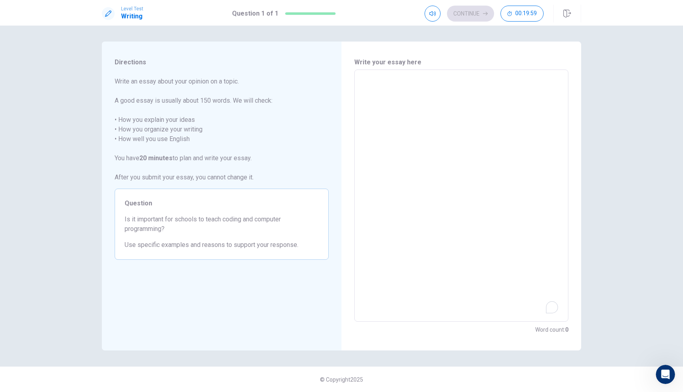
click at [380, 84] on textarea "To enrich screen reader interactions, please activate Accessibility in Grammarl…" at bounding box center [461, 195] width 203 height 239
type textarea "i"
type textarea "x"
type textarea "I"
type textarea "x"
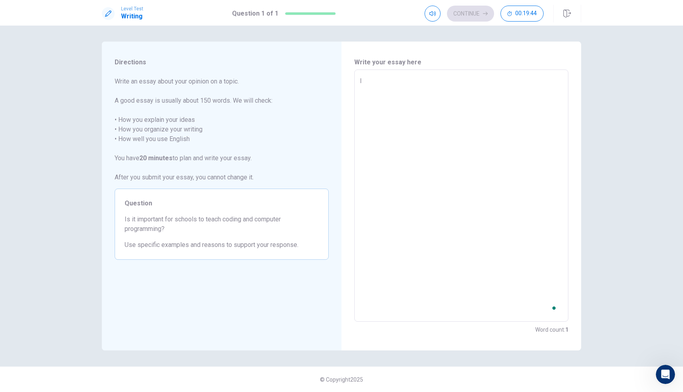
type textarea "I"
type textarea "x"
type textarea "I h"
type textarea "x"
type textarea "I ht"
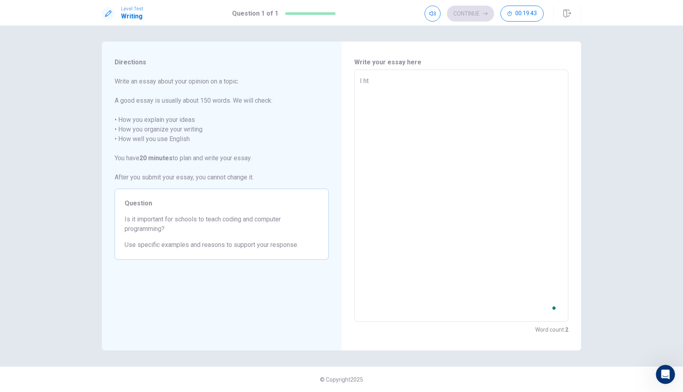
type textarea "x"
type textarea "I h"
type textarea "x"
type textarea "I"
type textarea "x"
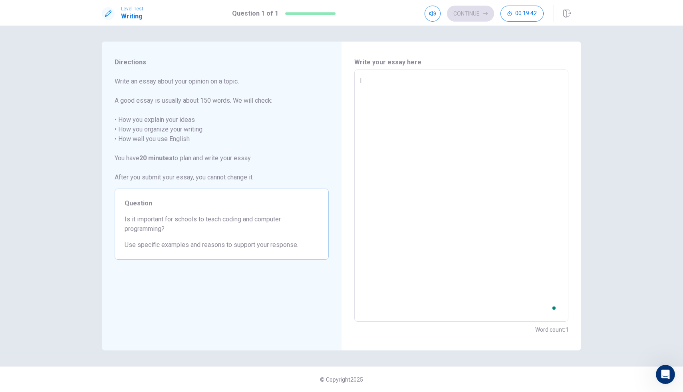
type textarea "I t"
type textarea "x"
type textarea "I th"
type textarea "x"
type textarea "I thi"
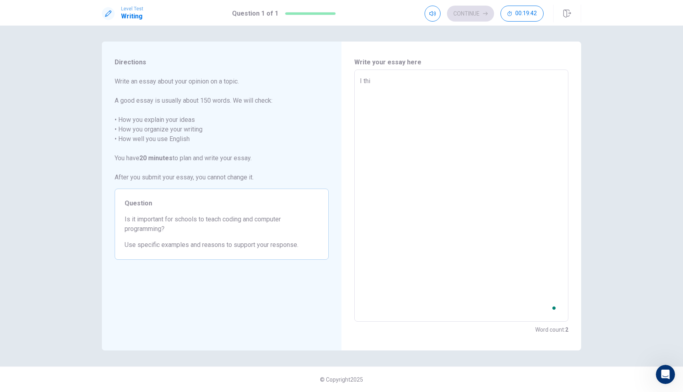
type textarea "x"
type textarea "I thik"
type textarea "x"
type textarea "I thi"
type textarea "x"
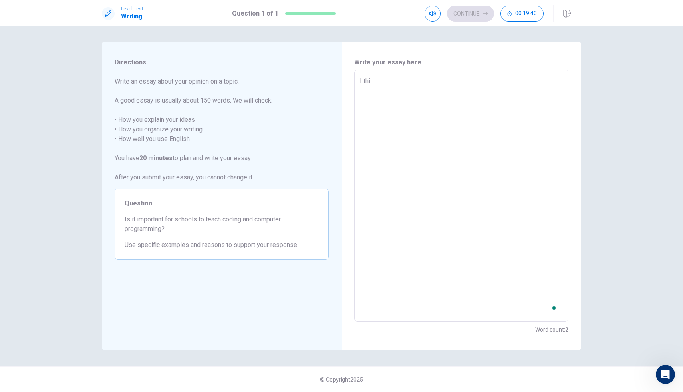
type textarea "I thin"
type textarea "x"
type textarea "I think"
type textarea "x"
type textarea "I think"
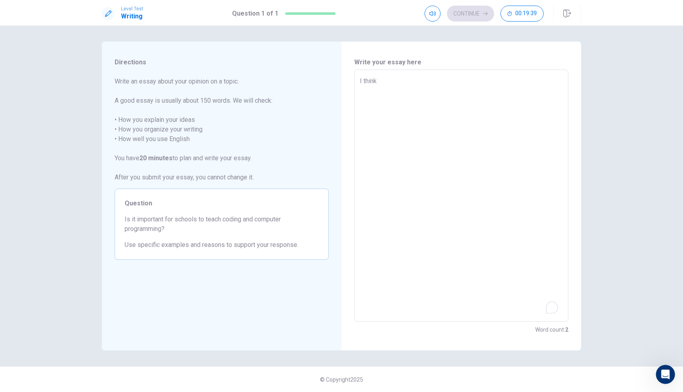
type textarea "x"
type textarea "I think s"
type textarea "x"
type textarea "I think sc"
type textarea "x"
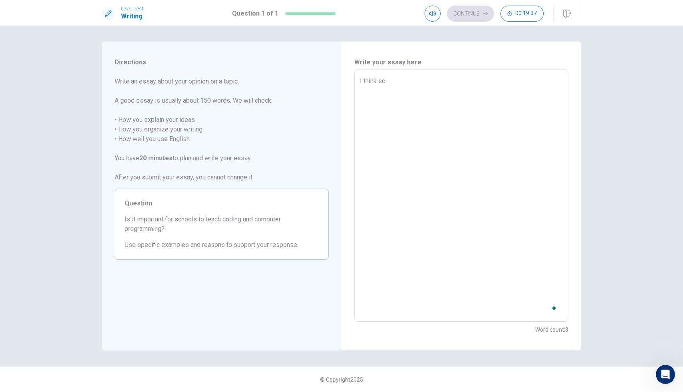
type textarea "I think sch"
type textarea "x"
type textarea "I think scho"
type textarea "x"
type textarea "I think schoo"
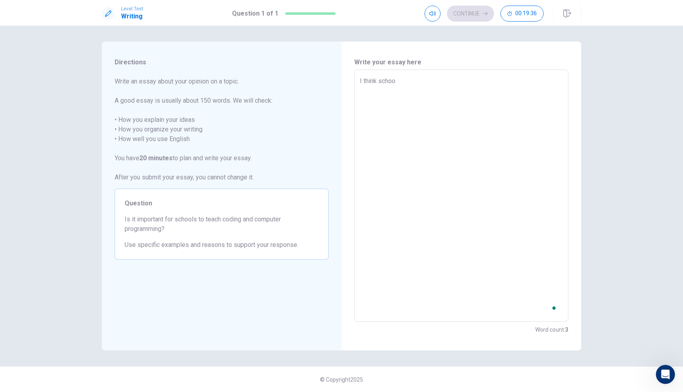
type textarea "x"
type textarea "I think school"
type textarea "x"
type textarea "I think school"
type textarea "x"
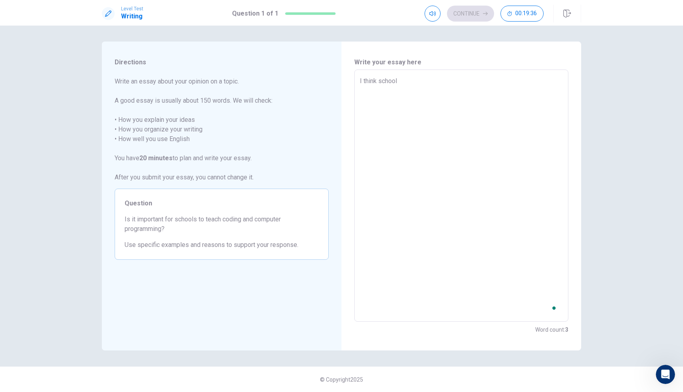
type textarea "I think school t"
type textarea "x"
type textarea "I think school te"
type textarea "x"
type textarea "I think school tea"
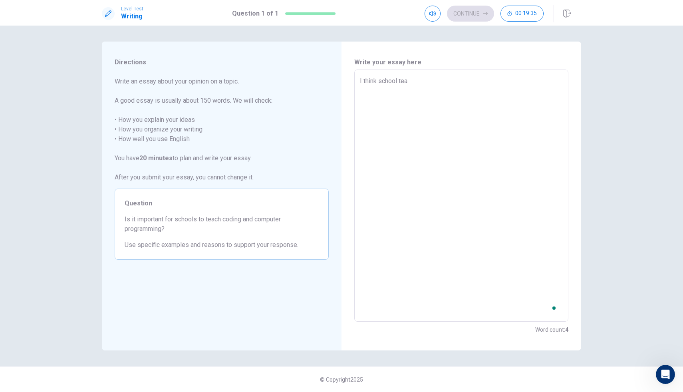
type textarea "x"
type textarea "I think school teac"
type textarea "x"
type textarea "I think school teach"
type textarea "x"
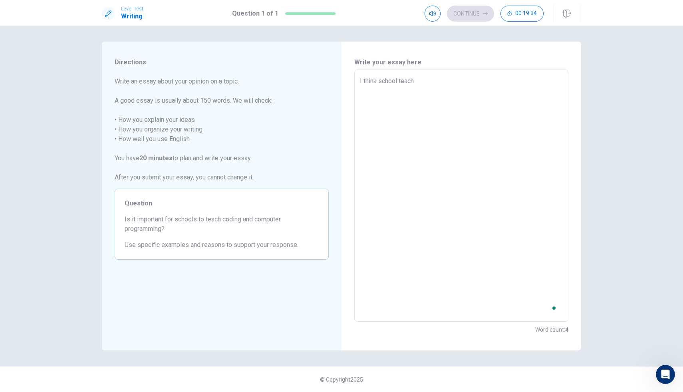
type textarea "I think school teachi"
type textarea "x"
type textarea "I think school teachin"
type textarea "x"
type textarea "I think school teaching"
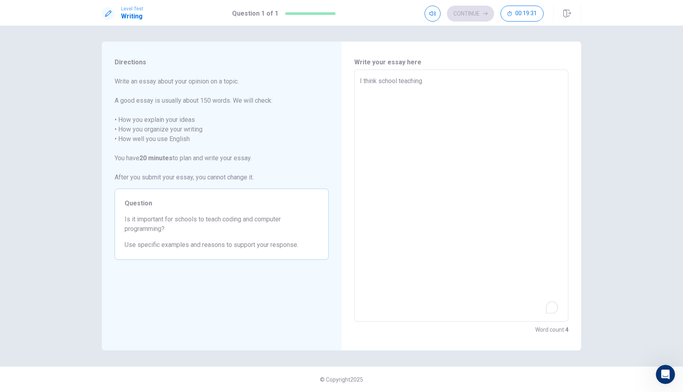
type textarea "x"
type textarea "I think school teaching"
type textarea "x"
type textarea "I think school teaching c"
type textarea "x"
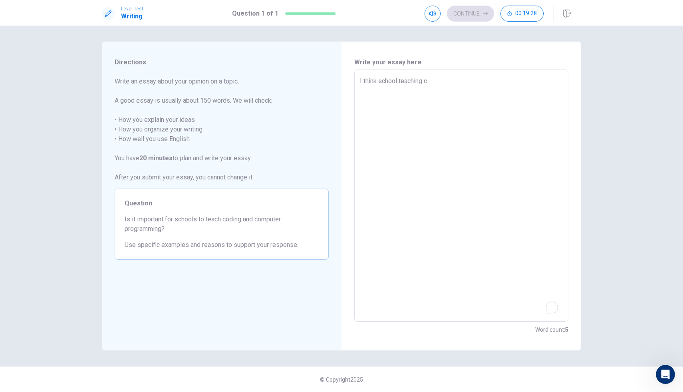
type textarea "I think school teaching co"
type textarea "x"
type textarea "I think school teaching cod"
type textarea "x"
type textarea "I think school teaching codi"
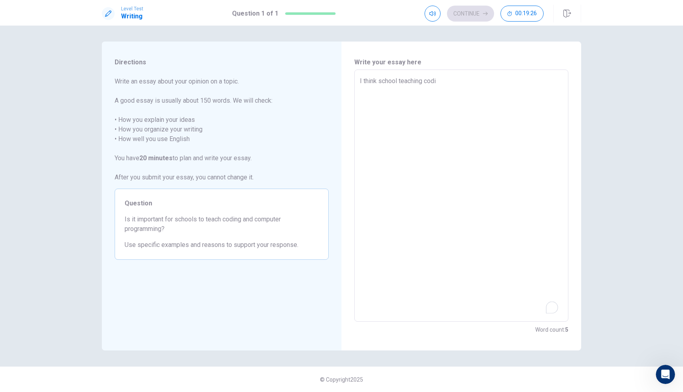
type textarea "x"
type textarea "I think school teaching codin"
type textarea "x"
type textarea "I think school teaching coding"
type textarea "x"
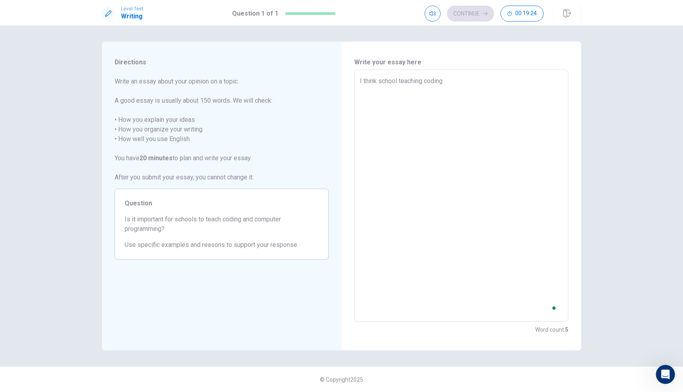
type textarea "I think school teaching coding"
type textarea "x"
type textarea "I think school teaching coding a"
type textarea "x"
type textarea "I think school teaching coding an"
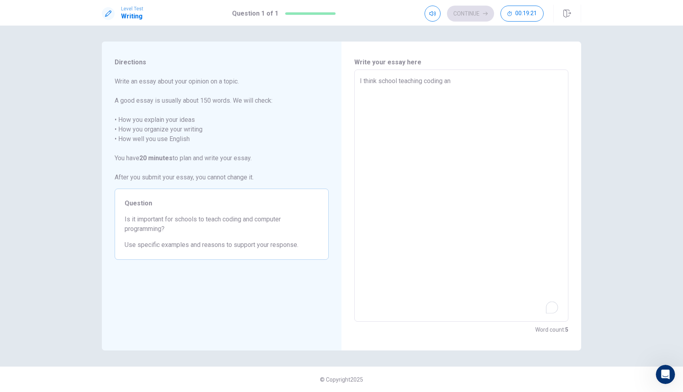
type textarea "x"
type textarea "I think school teaching coding and"
type textarea "x"
type textarea "I think school teaching coding and"
type textarea "x"
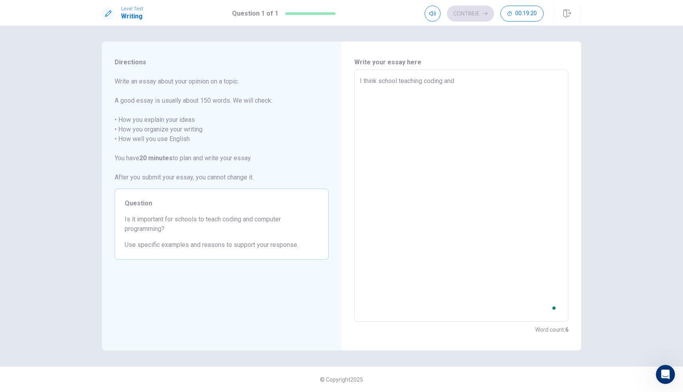
type textarea "I think school teaching coding and c"
type textarea "x"
type textarea "I think school teaching coding and co"
type textarea "x"
type textarea "I think school teaching coding and com"
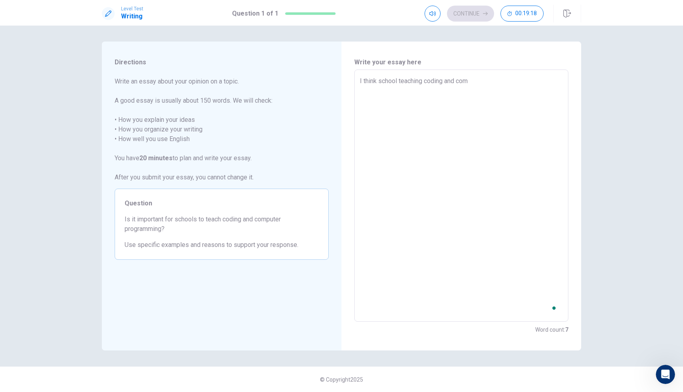
type textarea "x"
type textarea "I think school teaching coding and comp"
type textarea "x"
type textarea "I think school teaching coding and compu"
type textarea "x"
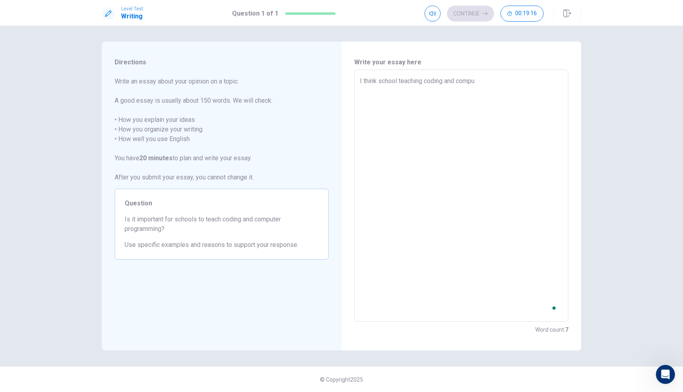
type textarea "I think school teaching coding and comput"
type textarea "x"
type textarea "I think school teaching coding and compute"
type textarea "x"
type textarea "I think school teaching coding and computer"
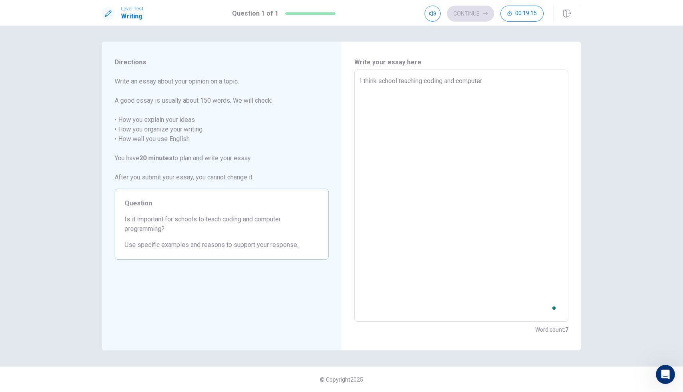
type textarea "x"
type textarea "I think school teaching coding and computer"
type textarea "x"
type textarea "I think school teaching coding and computer p"
type textarea "x"
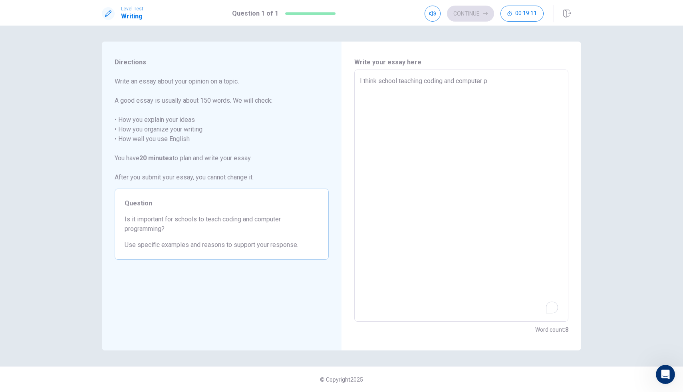
type textarea "I think school teaching coding and computer pr"
type textarea "x"
type textarea "I think school teaching coding and computer pro"
type textarea "x"
type textarea "I think school teaching coding and computer prog"
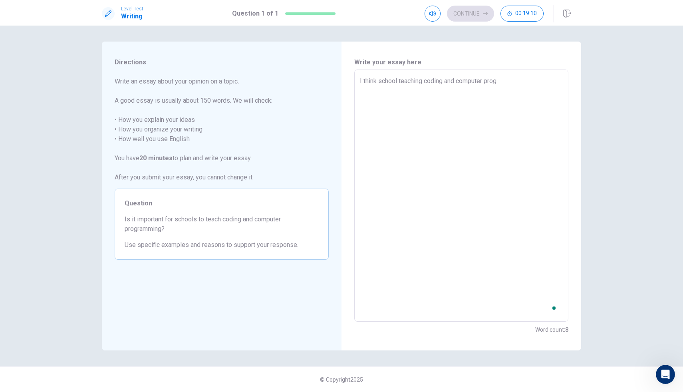
type textarea "x"
type textarea "I think school teaching coding and computer progr"
type textarea "x"
type textarea "I think school teaching coding and computer progra"
type textarea "x"
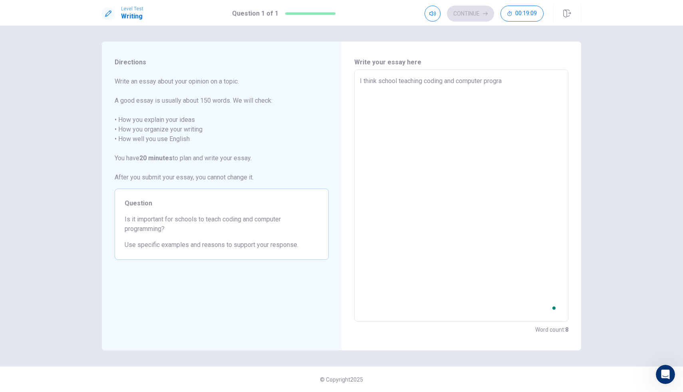
type textarea "I think school teaching coding and computer program"
type textarea "x"
type textarea "I think school teaching coding and computer programi"
type textarea "x"
type textarea "I think school teaching coding and computer program"
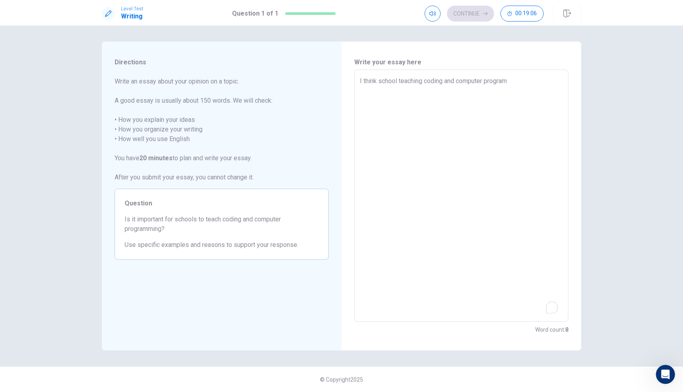
type textarea "x"
type textarea "I think school teaching coding and computer programm"
type textarea "x"
type textarea "I think school teaching coding and computer programmi"
type textarea "x"
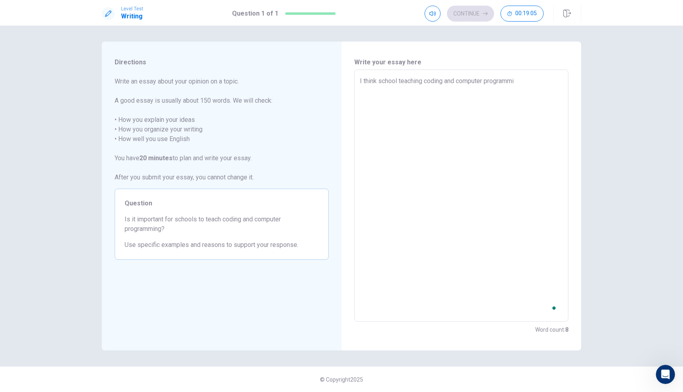
type textarea "I think school teaching coding and computer programmin"
type textarea "x"
type textarea "I think school teaching coding and computer programming"
type textarea "x"
type textarea "I think school teaching coding and computer programming"
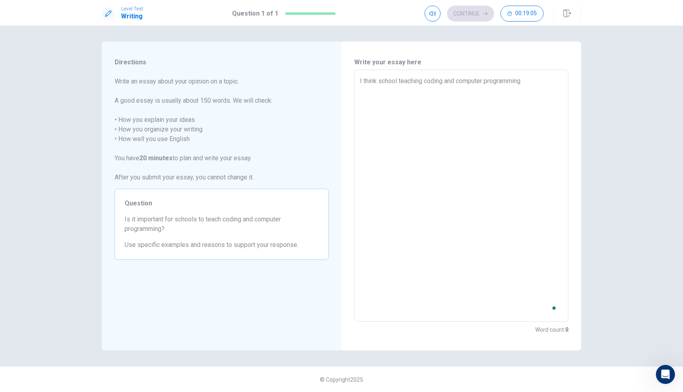
type textarea "x"
type textarea "I think school teaching coding and computer programming i"
type textarea "x"
type textarea "I think school teaching coding and computer programming is"
type textarea "x"
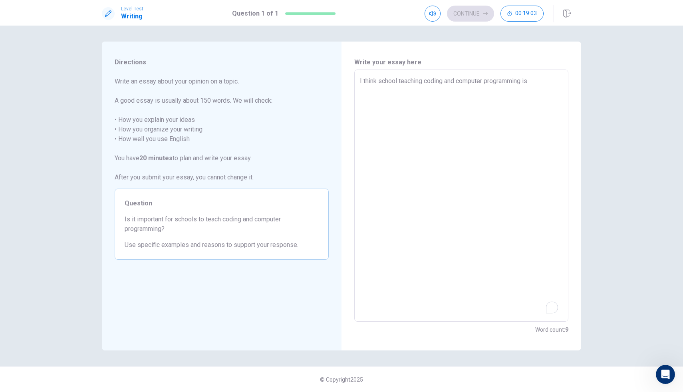
type textarea "I think school teaching coding and computer programming is"
type textarea "x"
type textarea "I think school teaching coding and computer programming is n"
type textarea "x"
type textarea "I think school teaching coding and computer programming is no"
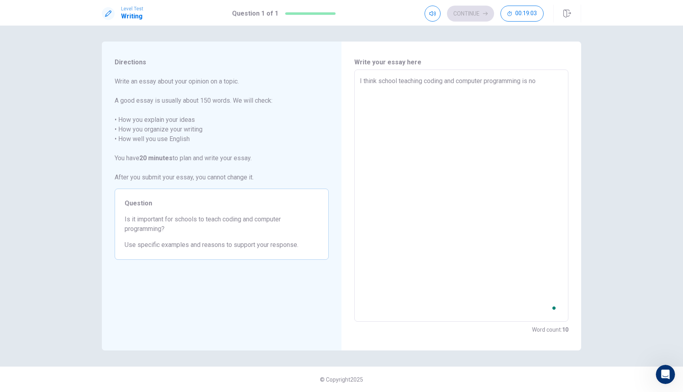
type textarea "x"
type textarea "I think school teaching coding and computer programming is not"
type textarea "x"
type textarea "I think school teaching coding and computer programming is not"
type textarea "x"
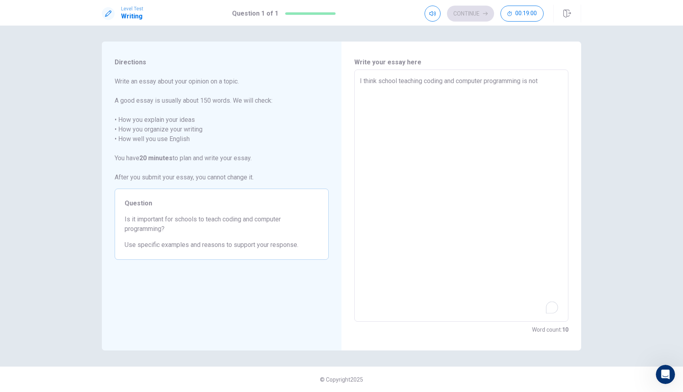
type textarea "I think school teaching coding and computer programming is not t"
type textarea "x"
type textarea "I think school teaching coding and computer programming is not to"
type textarea "x"
type textarea "I think school teaching coding and computer programming is not too"
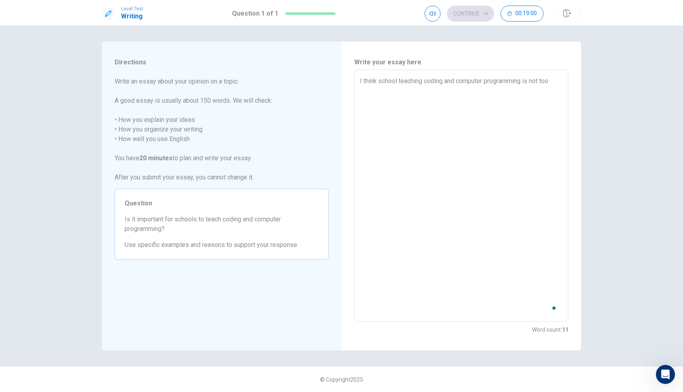
type textarea "x"
type textarea "I think school teaching coding and computer programming is not too"
type textarea "x"
type textarea "I think school teaching coding and computer programming is not too i"
type textarea "x"
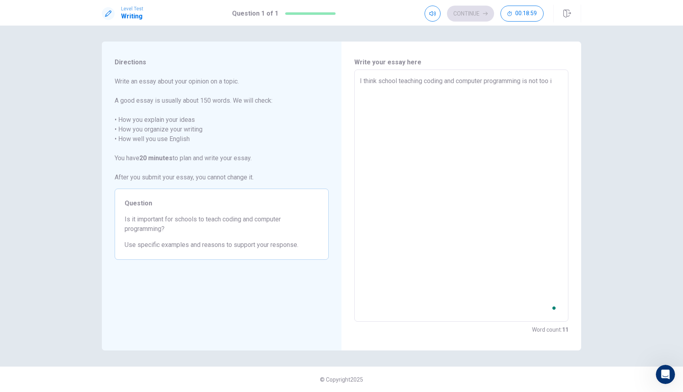
type textarea "I think school teaching coding and computer programming is not too im"
type textarea "x"
type textarea "I think school teaching coding and computer programming is not too imp"
type textarea "x"
type textarea "I think school teaching coding and computer programming is not too impo"
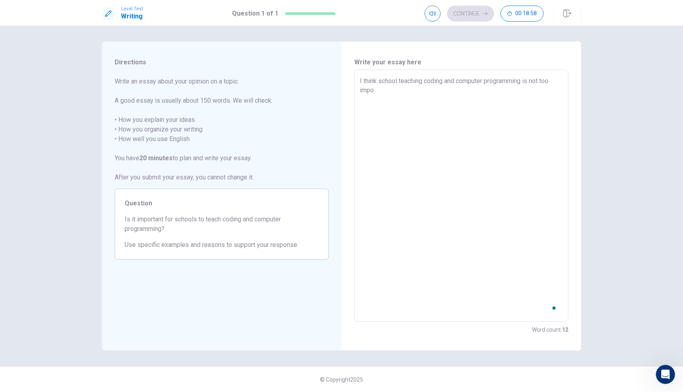
type textarea "x"
type textarea "I think school teaching coding and computer programming is not too impor"
type textarea "x"
type textarea "I think school teaching coding and computer programming is not too import"
type textarea "x"
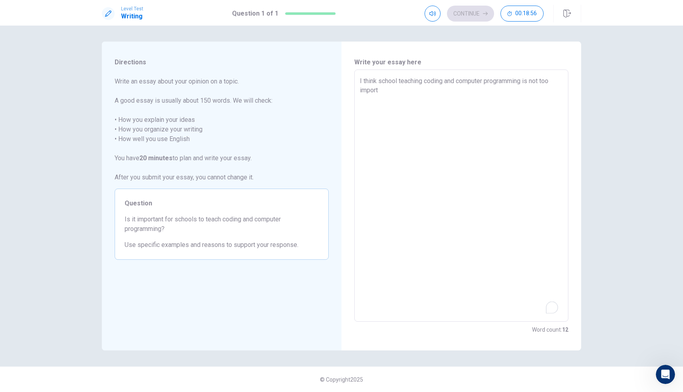
type textarea "I think school teaching coding and computer programming is not too importn"
type textarea "x"
type textarea "I think school teaching coding and computer programming is not too import"
type textarea "x"
type textarea "I think school teaching coding and computer programming is not too importa"
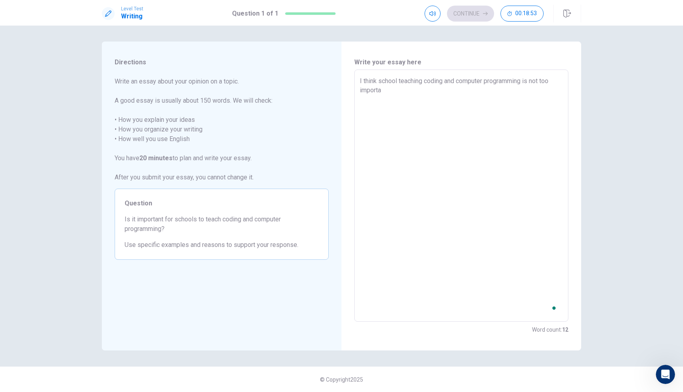
type textarea "x"
type textarea "I think school teaching coding and computer programming is not too importan"
type textarea "x"
type textarea "I think school teaching coding and computer programming is not too important"
type textarea "x"
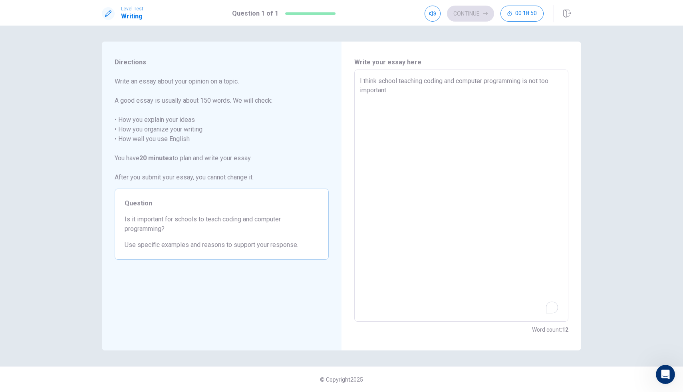
type textarea "I think school teaching coding and computer programming is not too important,"
type textarea "x"
type textarea "I think school teaching coding and computer programming is not too important"
type textarea "x"
type textarea "I think school teaching coding and computer programming is not too important."
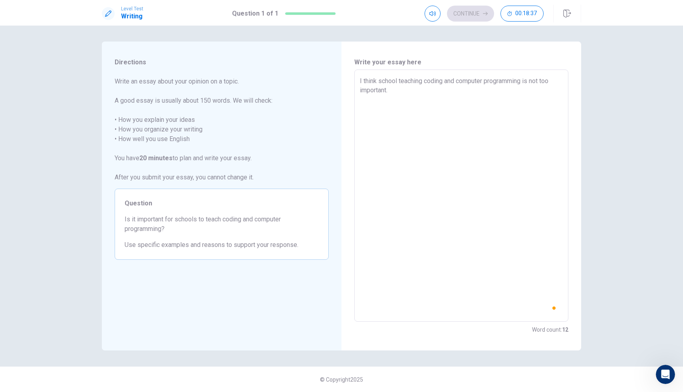
type textarea "x"
type textarea "I think school teaching coding and computer programming is not too important."
type textarea "x"
type textarea "I think school teaching coding and computer programming is not too important. i"
type textarea "x"
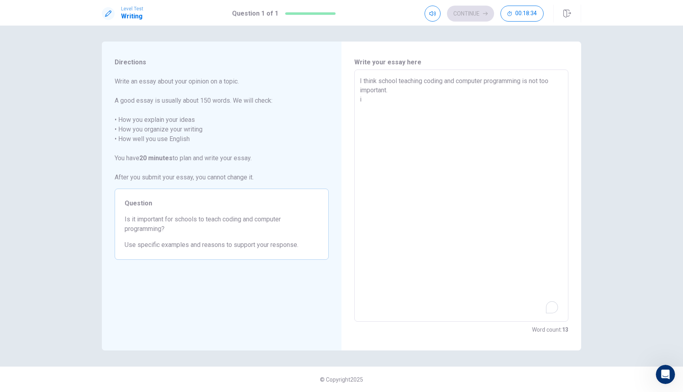
type textarea "I think school teaching coding and computer programming is not too important. in"
type textarea "x"
type textarea "I think school teaching coding and computer programming is not too important. i"
type textarea "x"
type textarea "I think school teaching coding and computer programming is not too important."
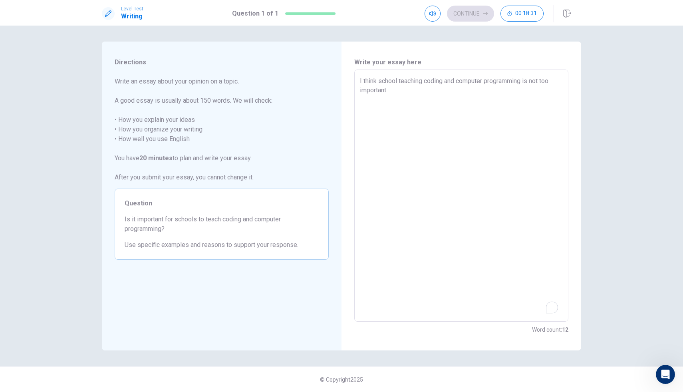
type textarea "x"
type textarea "I think school teaching coding and computer programming is not too important. I"
type textarea "x"
type textarea "I think school teaching coding and computer programming is not too important. In"
type textarea "x"
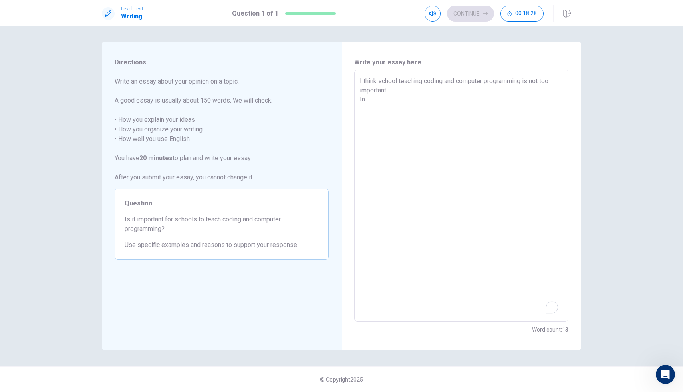
type textarea "I think school teaching coding and computer programming is not too important. In"
type textarea "x"
type textarea "I think school teaching coding and computer programming is not too important. I…"
type textarea "x"
type textarea "I think school teaching coding and computer programming is not too important. I…"
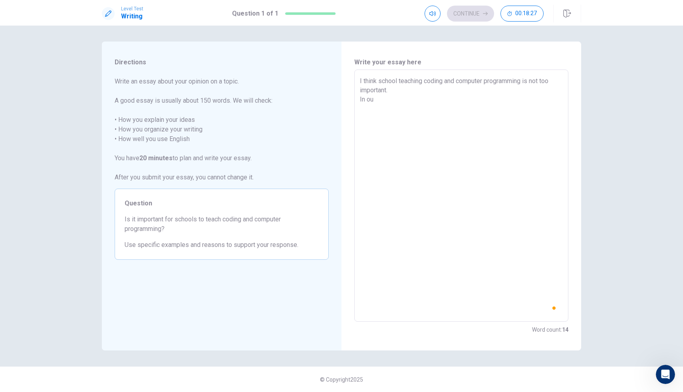
type textarea "x"
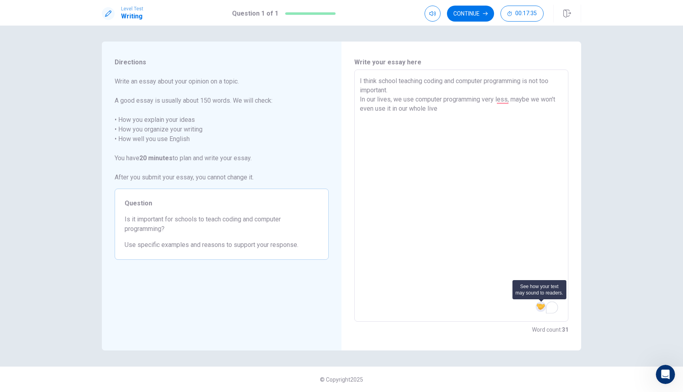
click at [538, 306] on img at bounding box center [541, 306] width 9 height 9
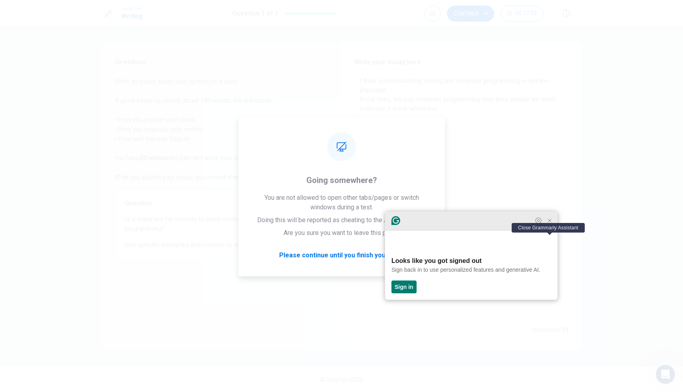
click at [550, 224] on icon "Close Grammarly Assistant" at bounding box center [550, 220] width 6 height 6
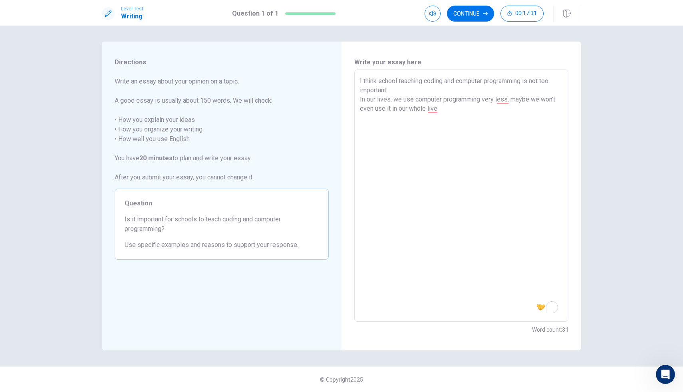
click at [504, 105] on textarea "I think school teaching coding and computer programming is not too important. I…" at bounding box center [461, 195] width 203 height 239
click at [505, 100] on textarea "I think school teaching coding and computer programming is not too important. I…" at bounding box center [461, 195] width 203 height 239
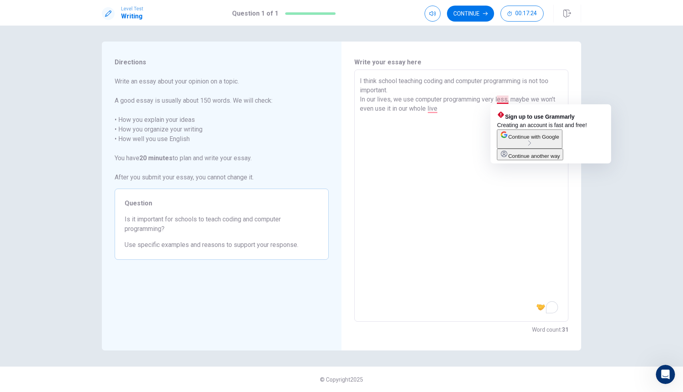
click at [508, 100] on textarea "I think school teaching coding and computer programming is not too important. I…" at bounding box center [461, 195] width 203 height 239
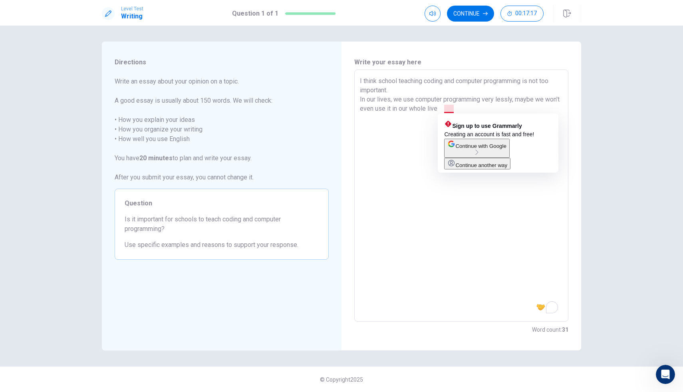
click at [454, 111] on textarea "I think school teaching coding and computer programming is not too important. I…" at bounding box center [461, 195] width 203 height 239
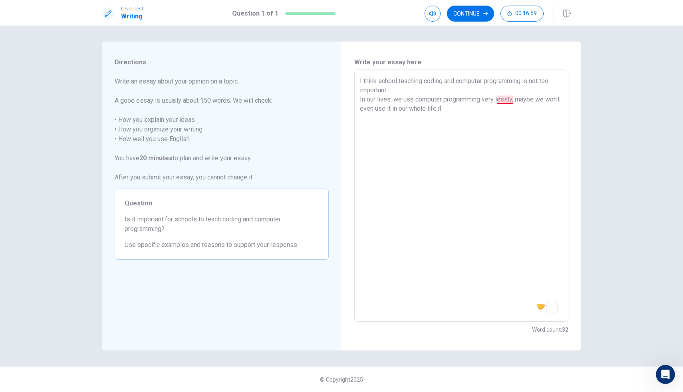
click at [504, 101] on textarea "I think school teaching coding and computer programming is not too important. I…" at bounding box center [461, 195] width 203 height 239
click at [514, 100] on textarea "I think school teaching coding and computer programming is not too important. I…" at bounding box center [461, 195] width 203 height 239
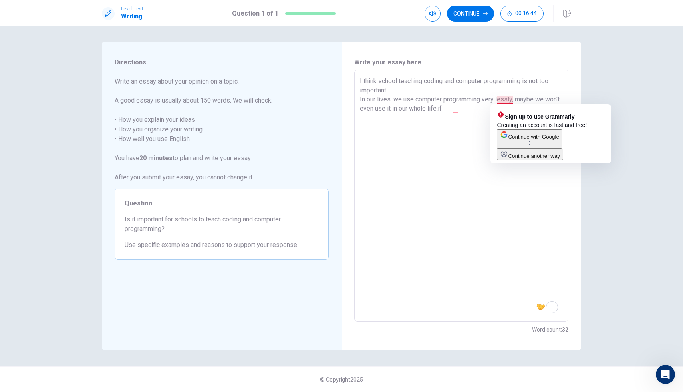
click at [506, 96] on textarea "I think school teaching coding and computer programming is not too important. I…" at bounding box center [461, 195] width 203 height 239
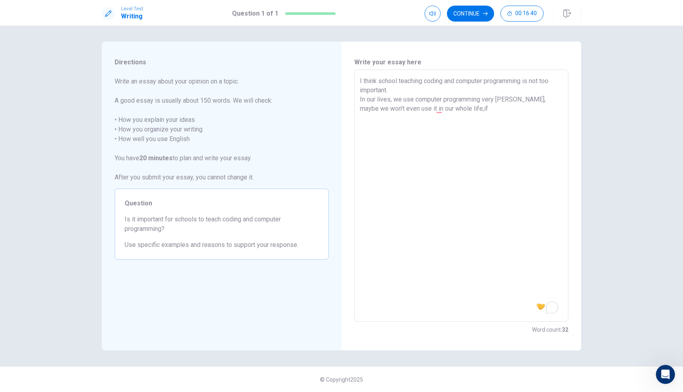
click at [508, 100] on textarea "I think school teaching coding and computer programming is not too important. I…" at bounding box center [461, 195] width 203 height 239
click at [480, 121] on textarea "I think school teaching coding and computer programming is not too important. I…" at bounding box center [461, 195] width 203 height 239
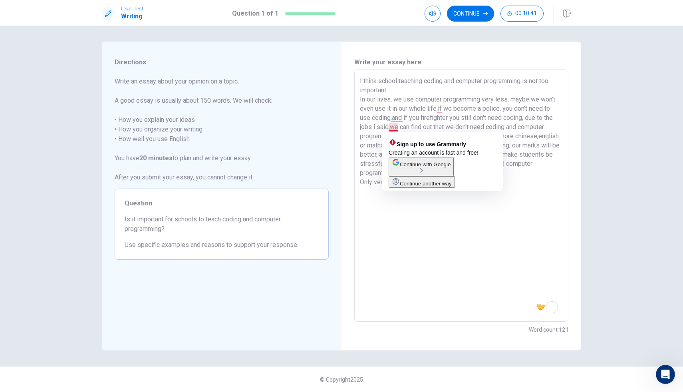
click at [396, 129] on textarea "I think school teaching coding and computer programming is not too important. I…" at bounding box center [461, 195] width 203 height 239
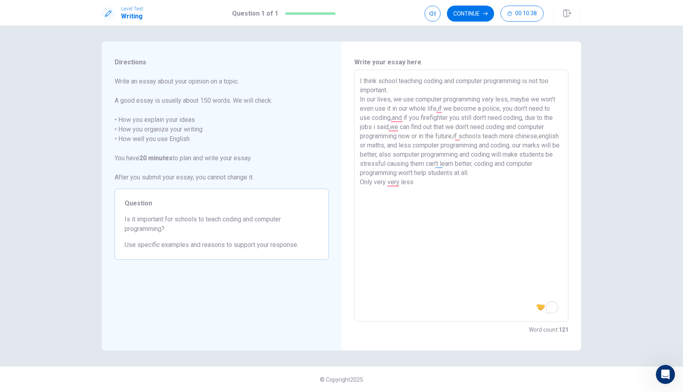
click at [442, 191] on textarea "I think school teaching coding and computer programming is not too important. I…" at bounding box center [461, 195] width 203 height 239
click at [398, 182] on textarea "I think school teaching coding and computer programming is not too important. I…" at bounding box center [461, 195] width 203 height 239
click at [472, 181] on textarea "I think school teaching coding and computer programming is not too important. I…" at bounding box center [461, 195] width 203 height 239
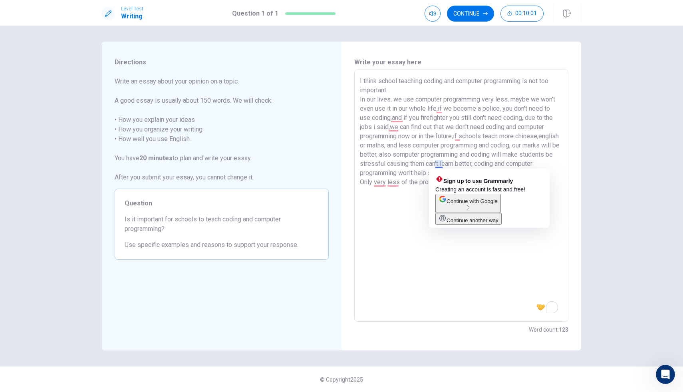
click at [439, 162] on textarea "I think school teaching coding and computer programming is not too important. I…" at bounding box center [461, 195] width 203 height 239
click at [409, 217] on textarea "I think school teaching coding and computer programming is not too important. I…" at bounding box center [461, 195] width 203 height 239
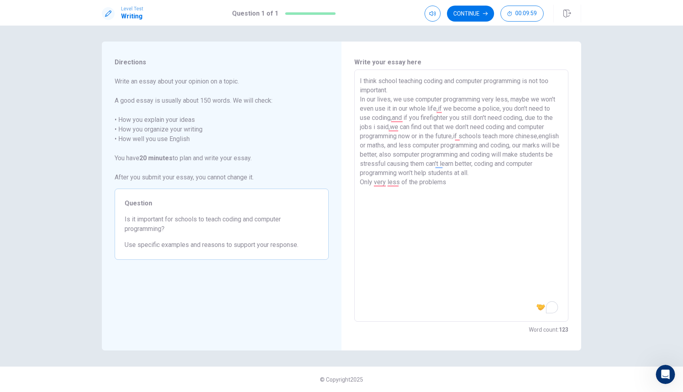
click at [456, 185] on textarea "I think school teaching coding and computer programming is not too important. I…" at bounding box center [461, 195] width 203 height 239
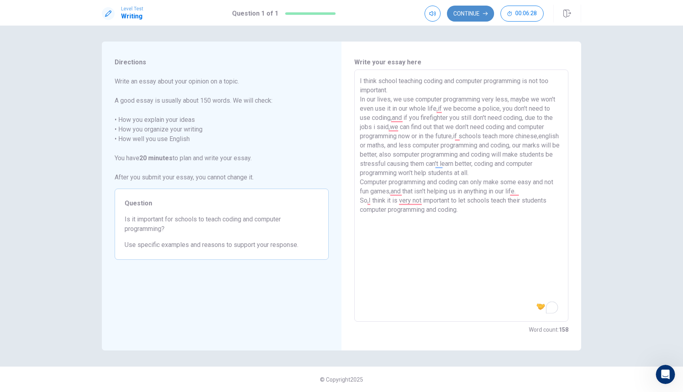
click at [476, 16] on button "Continue" at bounding box center [470, 14] width 47 height 16
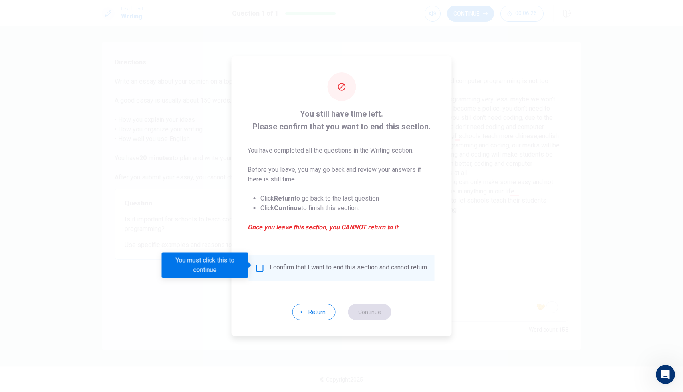
click at [264, 269] on div "I confirm that I want to end this section and cannot return." at bounding box center [341, 268] width 173 height 10
click at [255, 265] on input "You must click this to continue" at bounding box center [260, 268] width 10 height 10
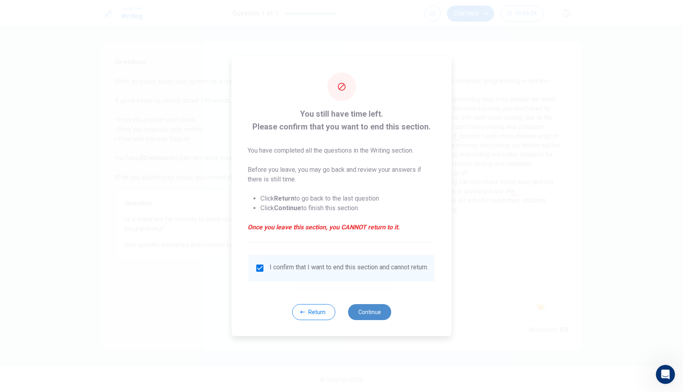
click at [371, 313] on button "Continue" at bounding box center [369, 312] width 43 height 16
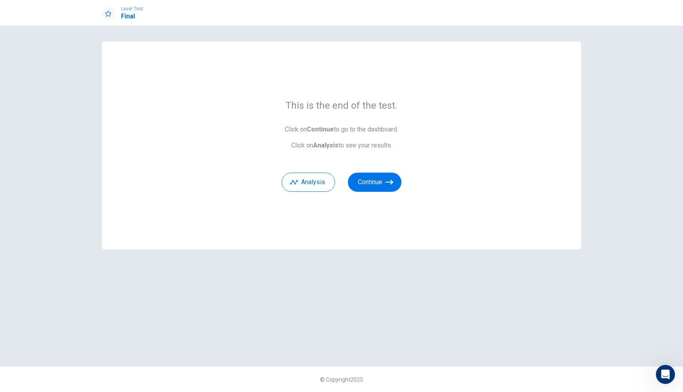
click at [390, 170] on div "Analysis Continue" at bounding box center [342, 177] width 120 height 29
click at [315, 184] on button "Analysis" at bounding box center [309, 182] width 54 height 19
